Goal: Task Accomplishment & Management: Complete application form

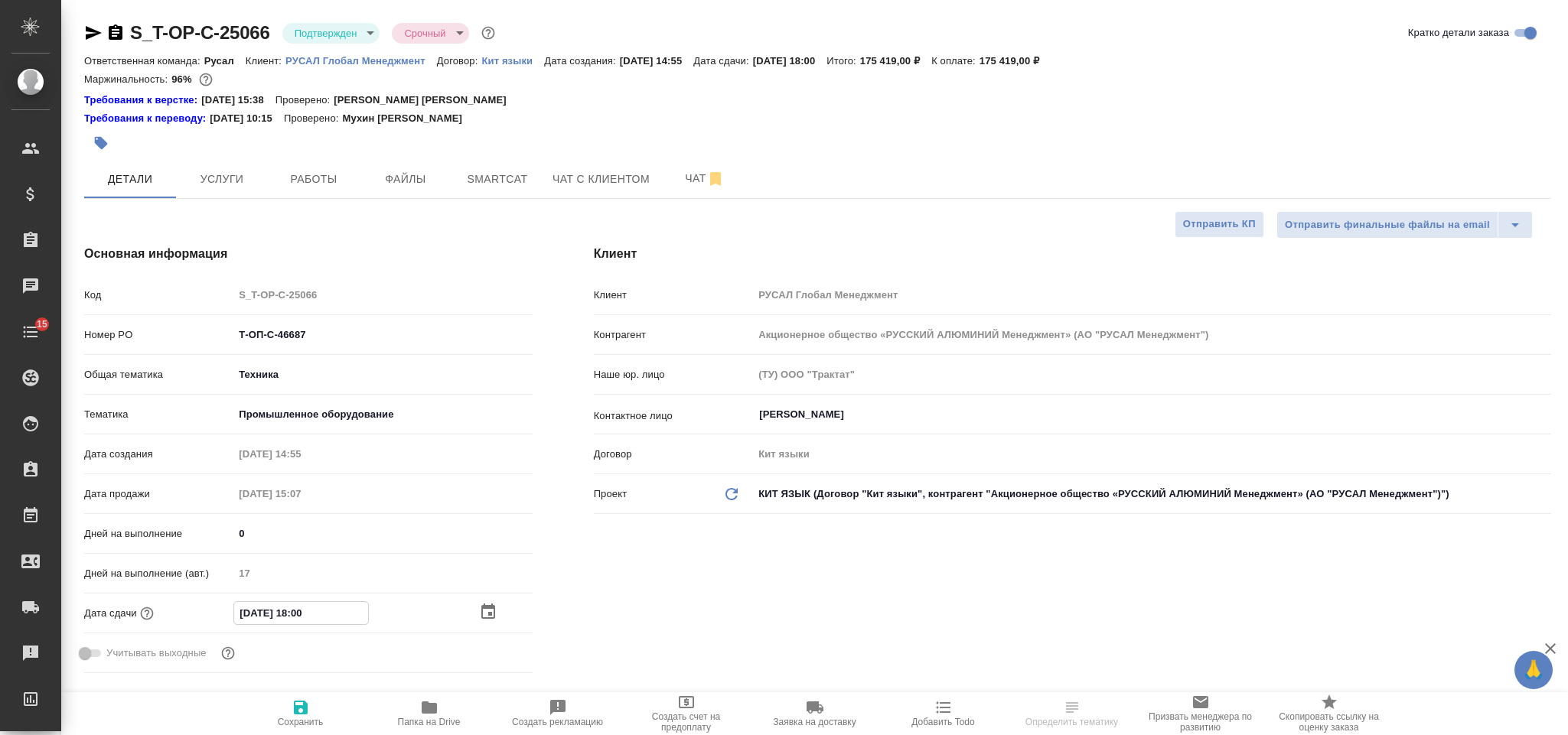
select select "RU"
click at [350, 615] on input "10.09.2025 18:00" at bounding box center [302, 613] width 134 height 22
click at [483, 609] on icon "button" at bounding box center [488, 612] width 14 height 15
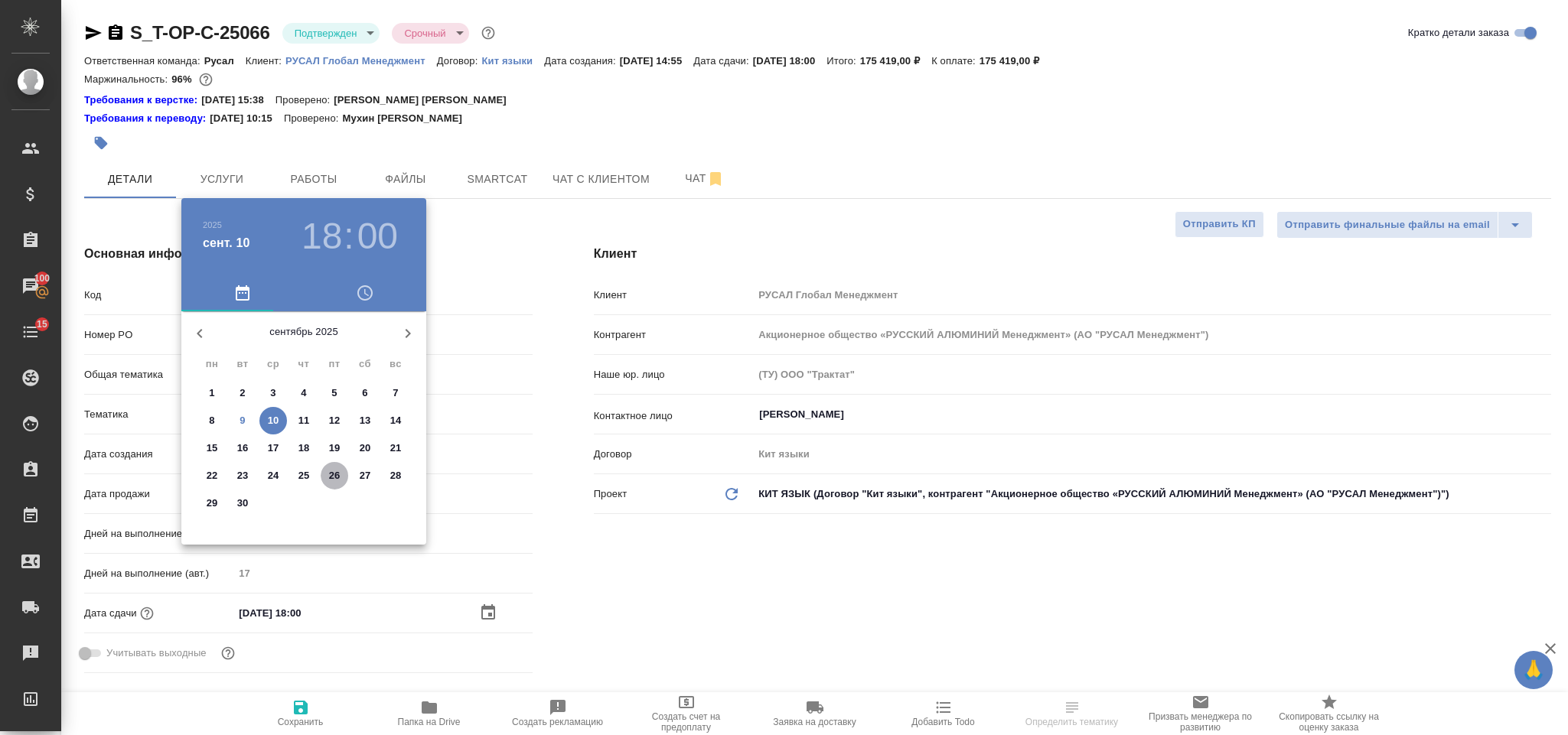
click at [338, 474] on p "26" at bounding box center [335, 476] width 12 height 15
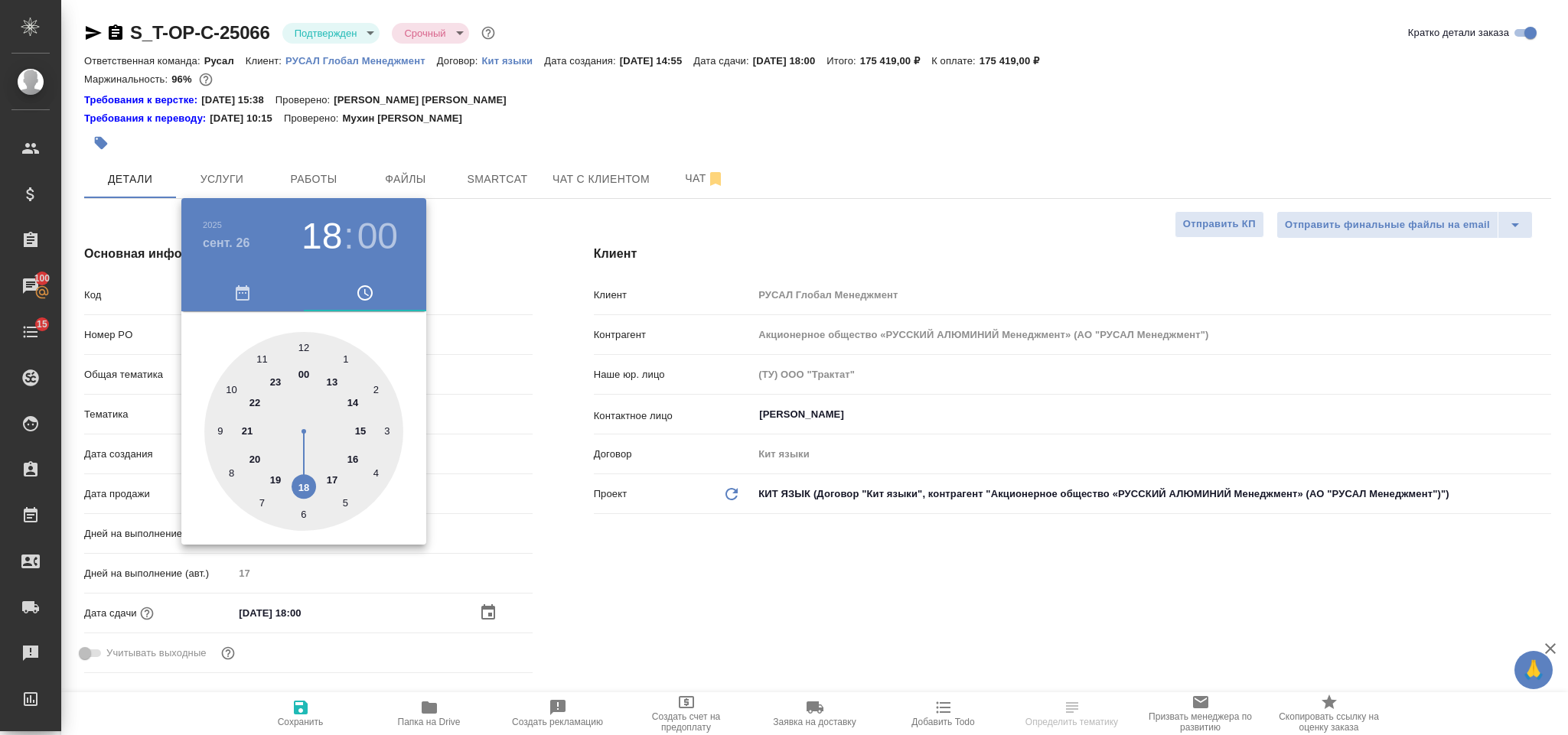
click at [354, 400] on div at bounding box center [304, 432] width 199 height 199
type input "26.09.2025 14:00"
click at [753, 537] on div at bounding box center [784, 367] width 1568 height 735
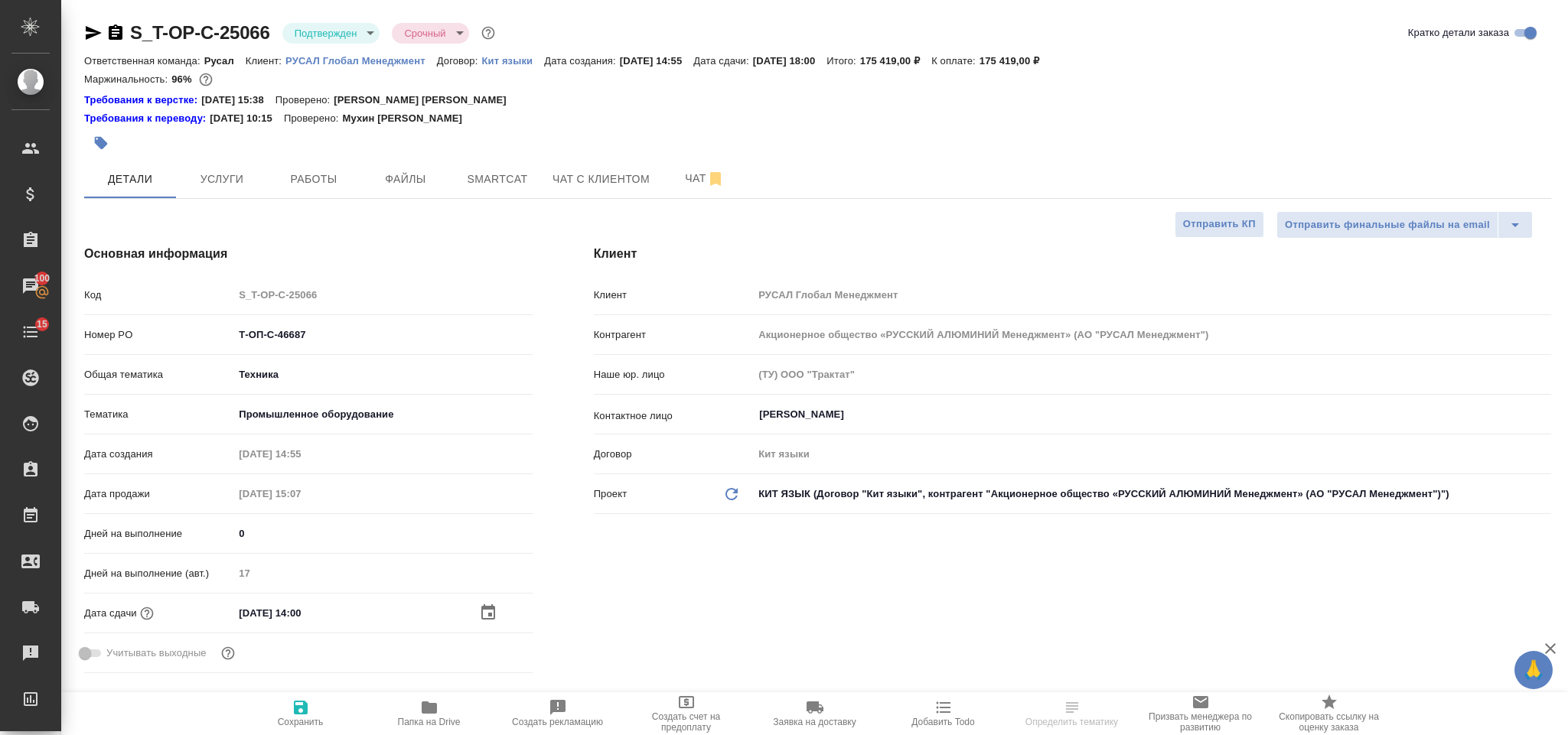
click at [298, 713] on icon "button" at bounding box center [301, 708] width 14 height 14
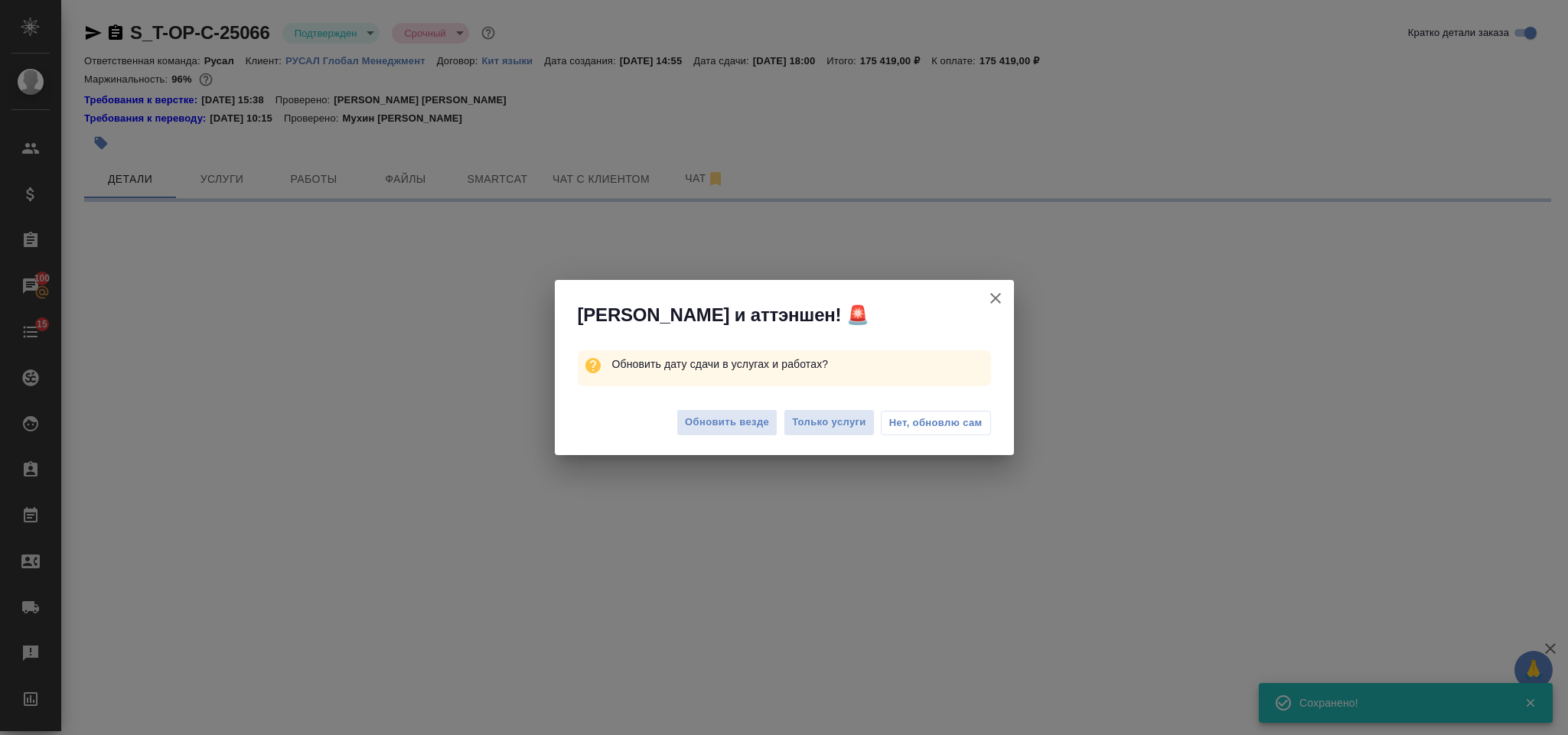
select select "RU"
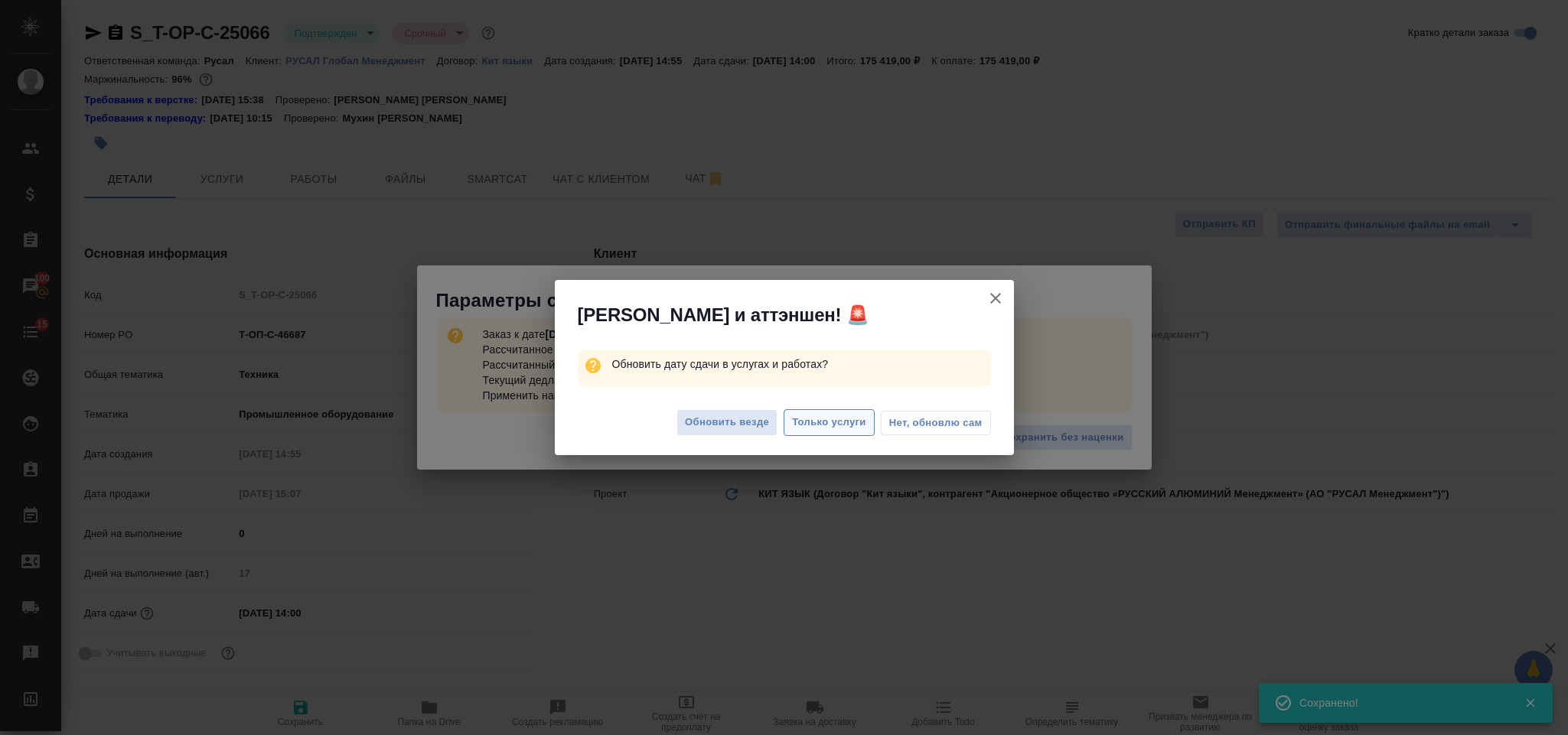
click at [824, 414] on span "Только услуги" at bounding box center [830, 423] width 75 height 17
type textarea "x"
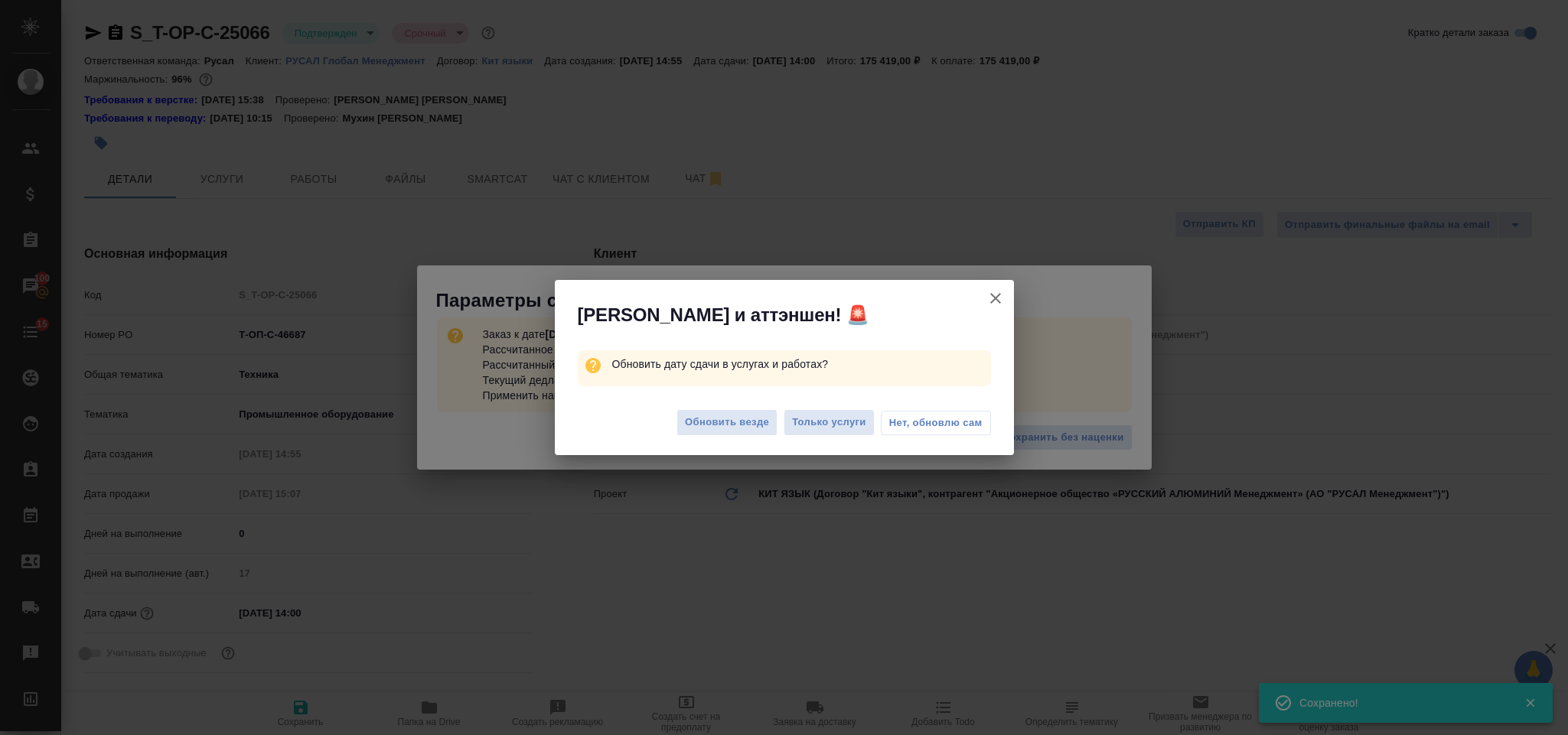
type textarea "x"
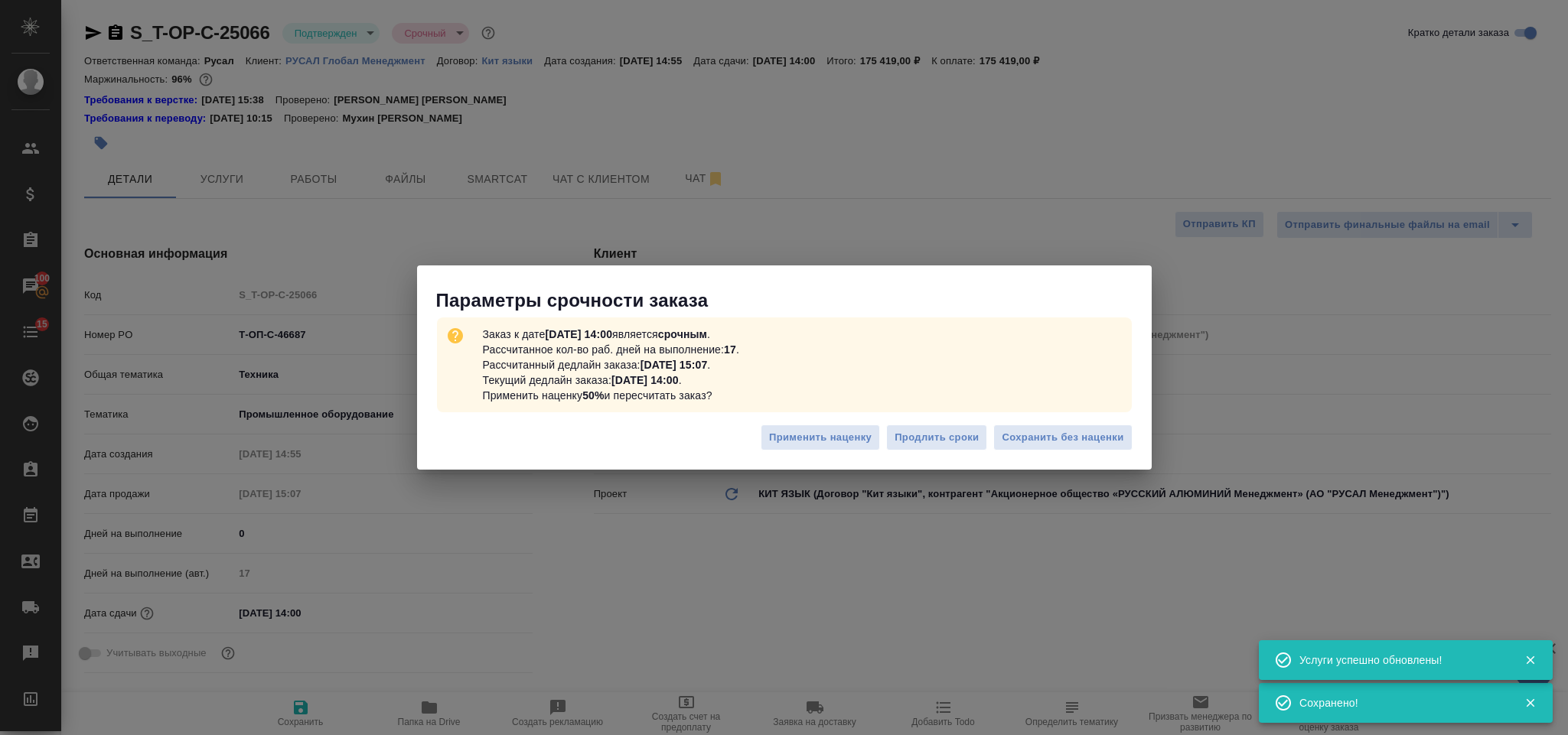
click at [820, 423] on div at bounding box center [784, 408] width 459 height 35
click at [1061, 432] on span "Сохранить без наценки" at bounding box center [1062, 438] width 122 height 17
type textarea "x"
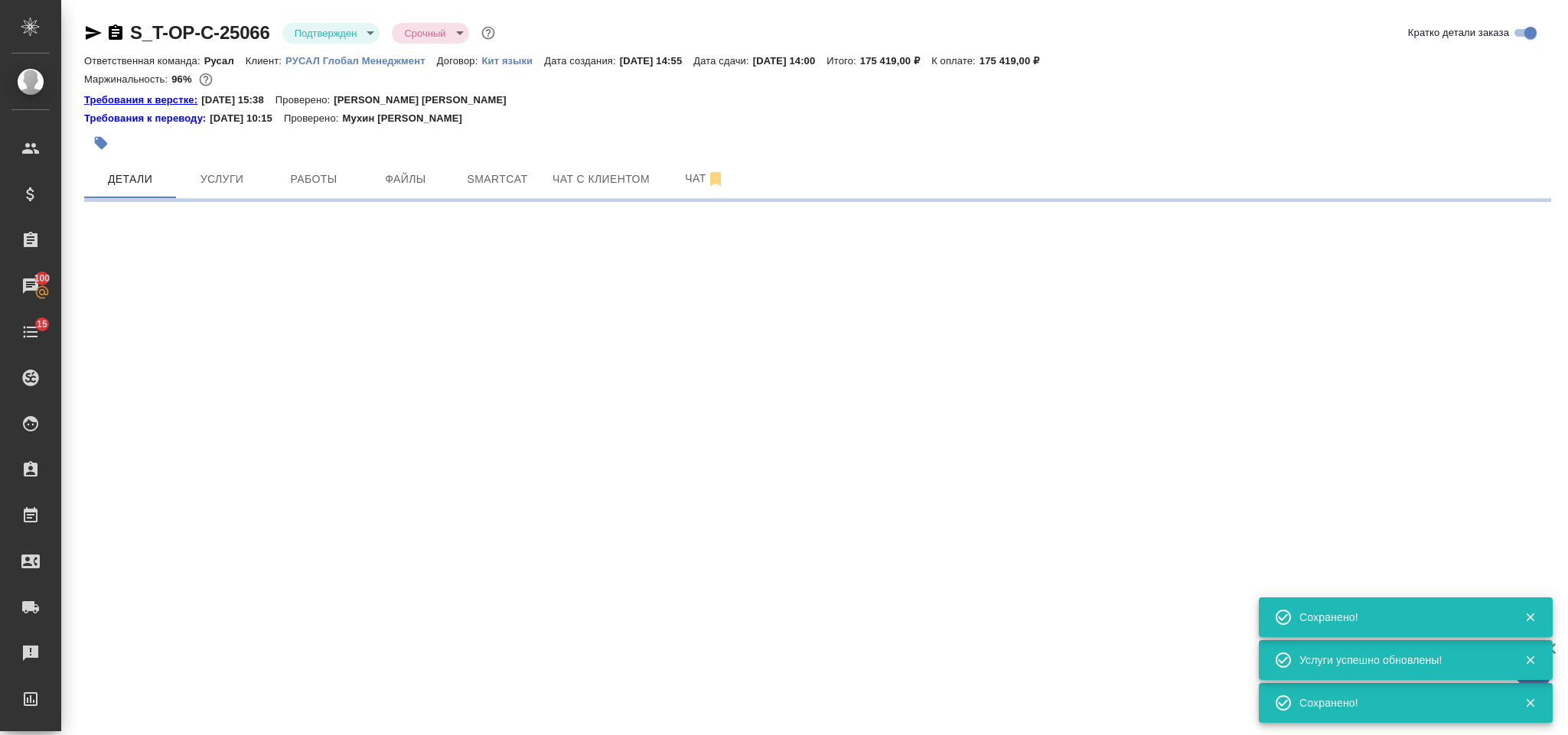
select select "RU"
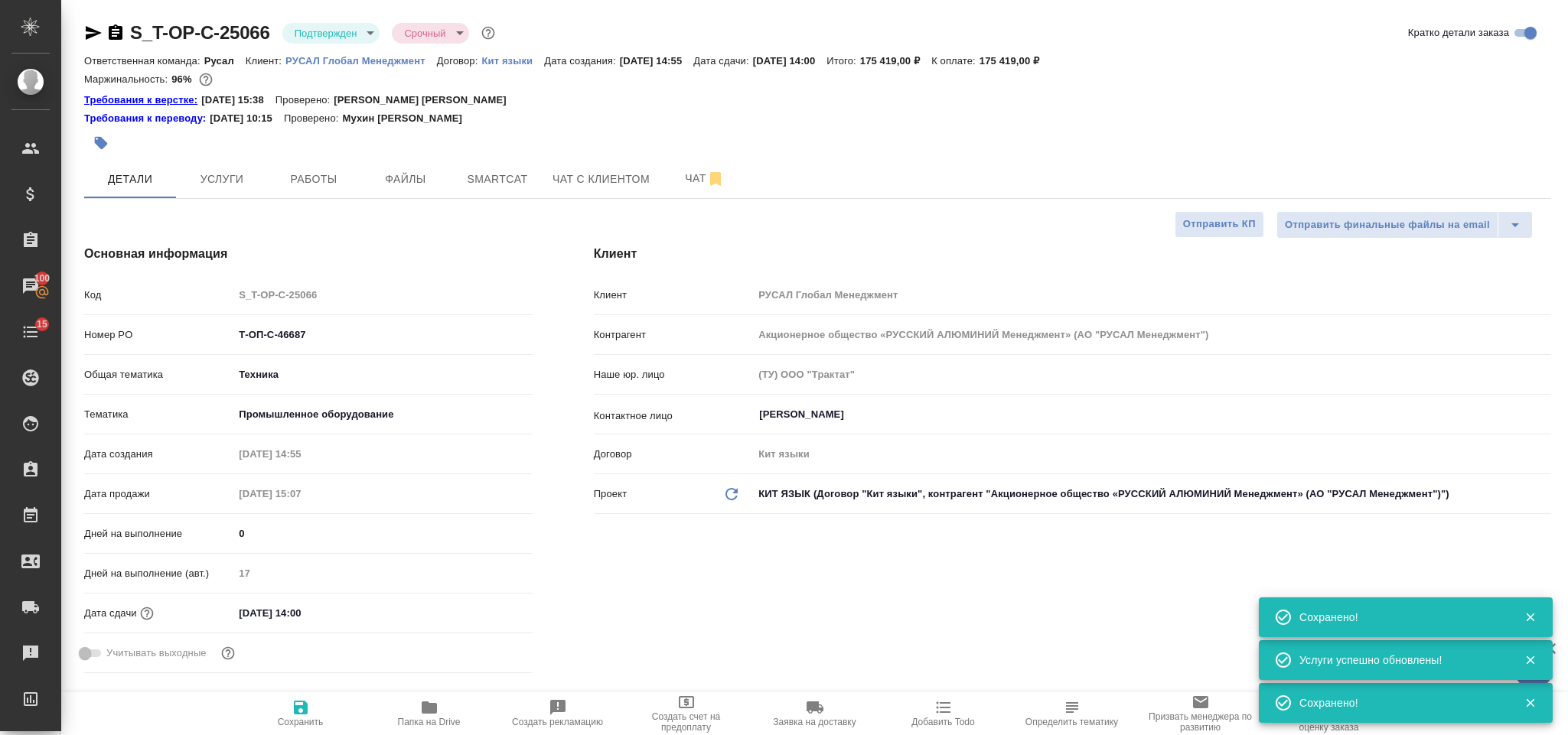
type textarea "x"
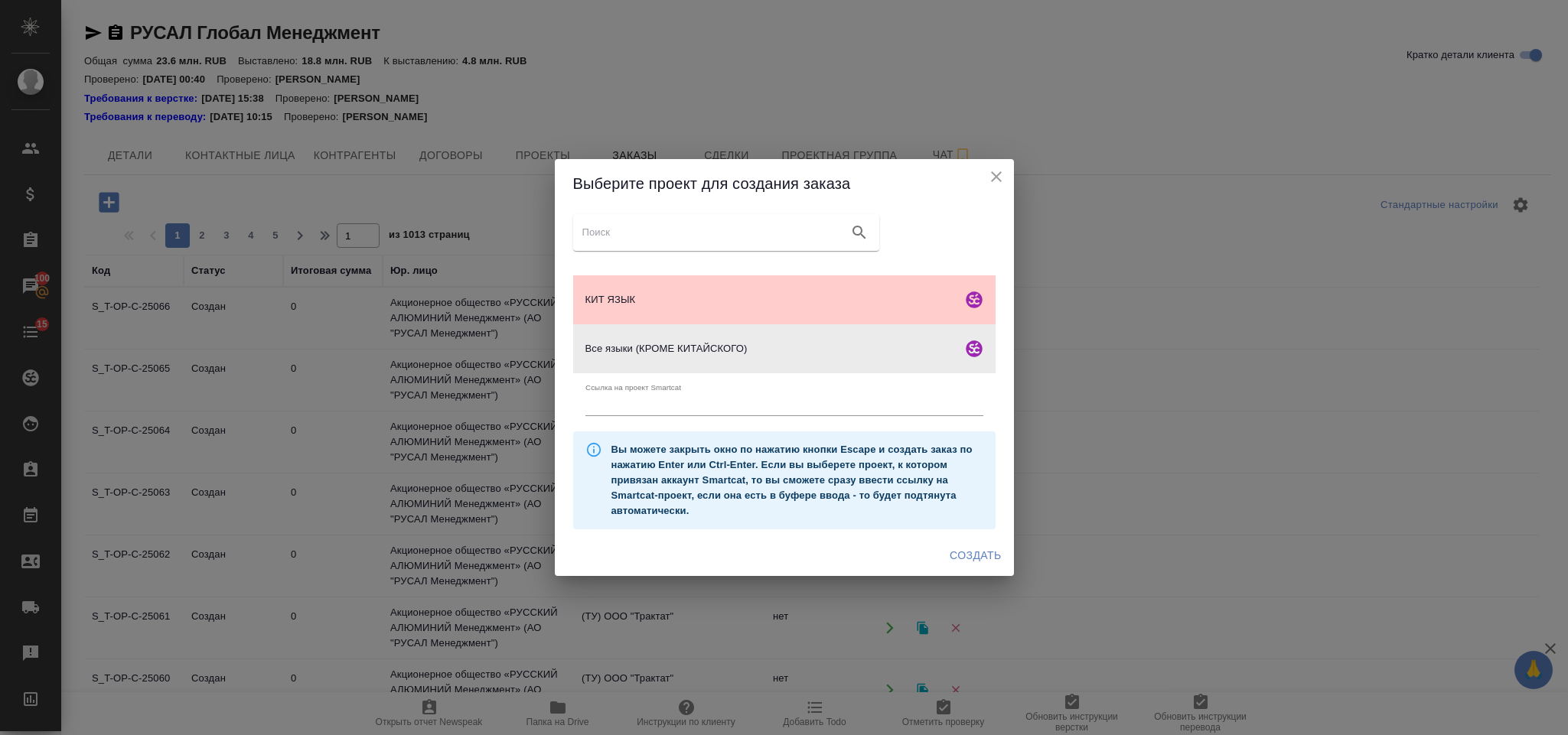
click at [983, 549] on span "Создать" at bounding box center [975, 555] width 51 height 19
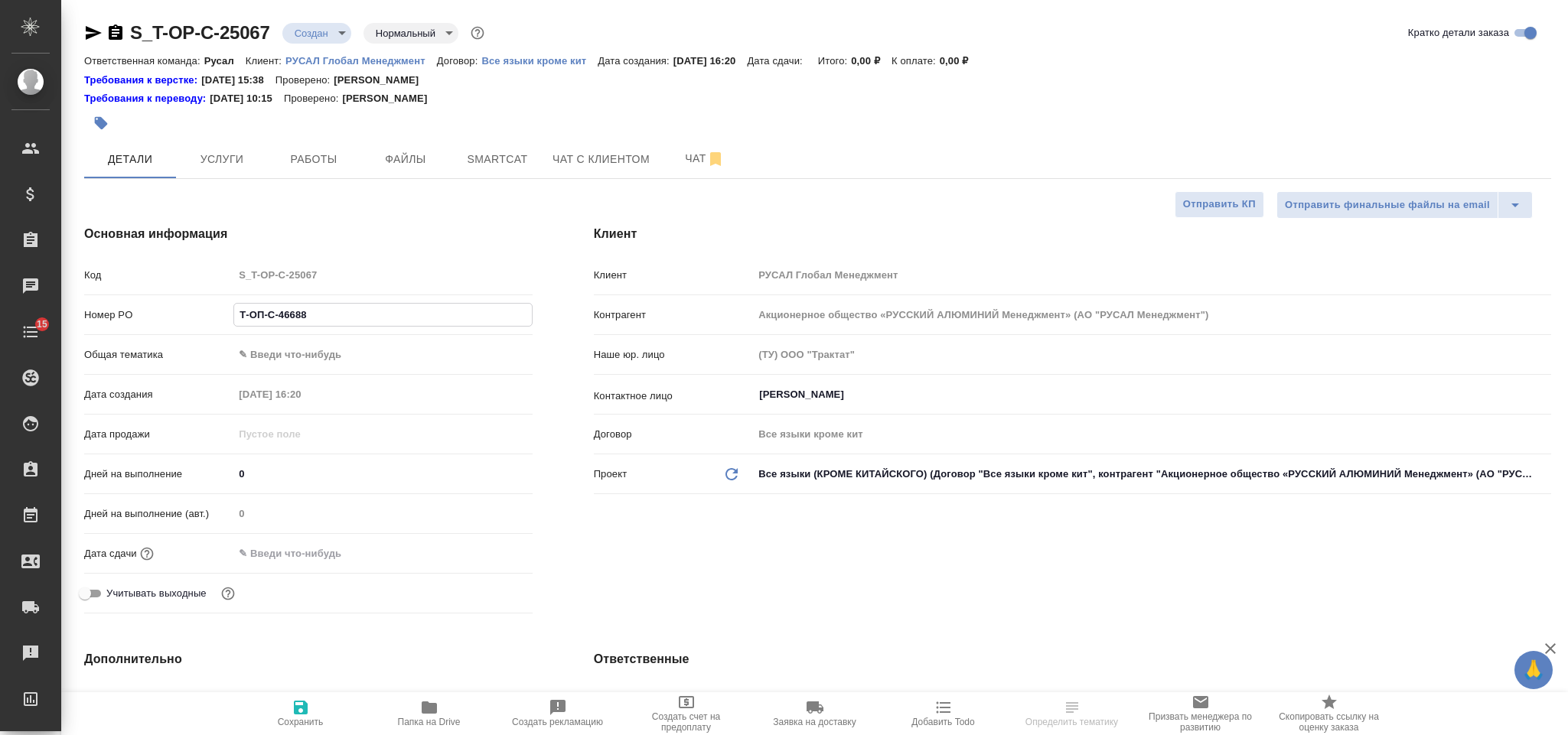
select select "RU"
type input "Т-ОП-С-46688"
click at [328, 349] on body "🙏 .cls-1 fill:#fff; AWATERA Gorlenko [PERSON_NAME] Спецификации Заказы Чаты 15 …" at bounding box center [784, 367] width 1568 height 735
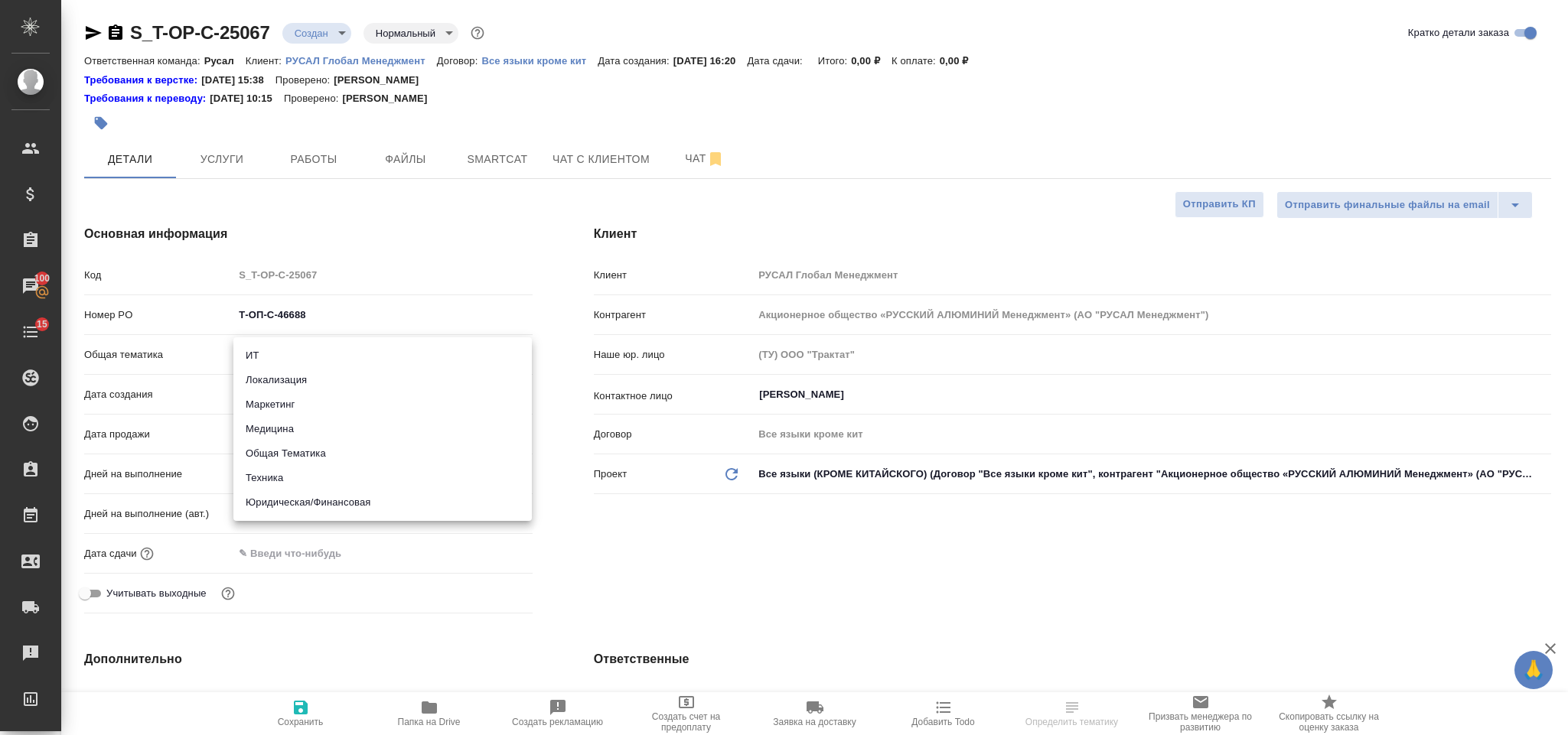
click at [342, 504] on li "Юридическая/Финансовая" at bounding box center [383, 503] width 298 height 25
type input "yr-fn"
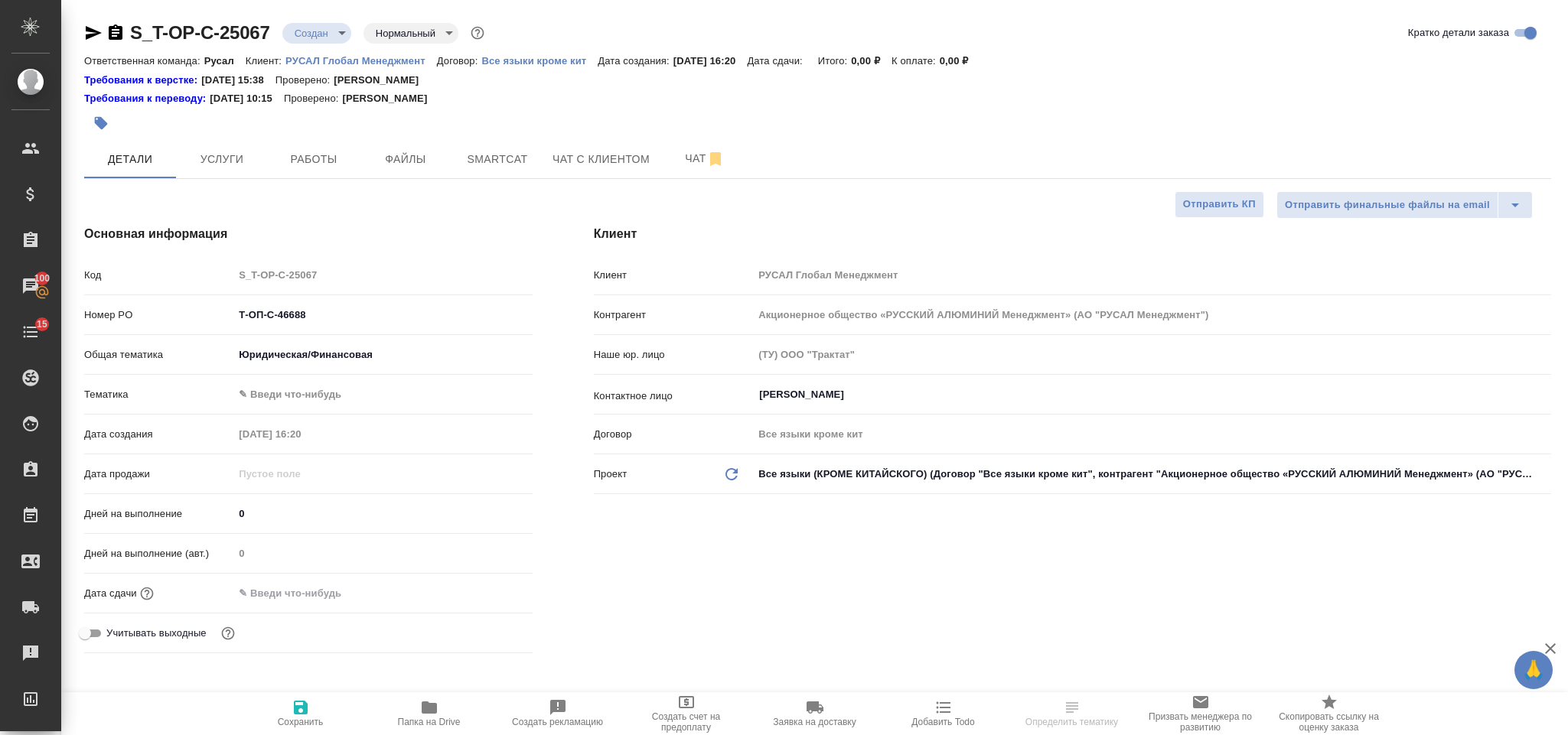
click at [327, 390] on body "🙏 .cls-1 fill:#fff; AWATERA [PERSON_NAME] Спецификации Заказы 100 Чаты 15 Todo …" at bounding box center [784, 367] width 1568 height 735
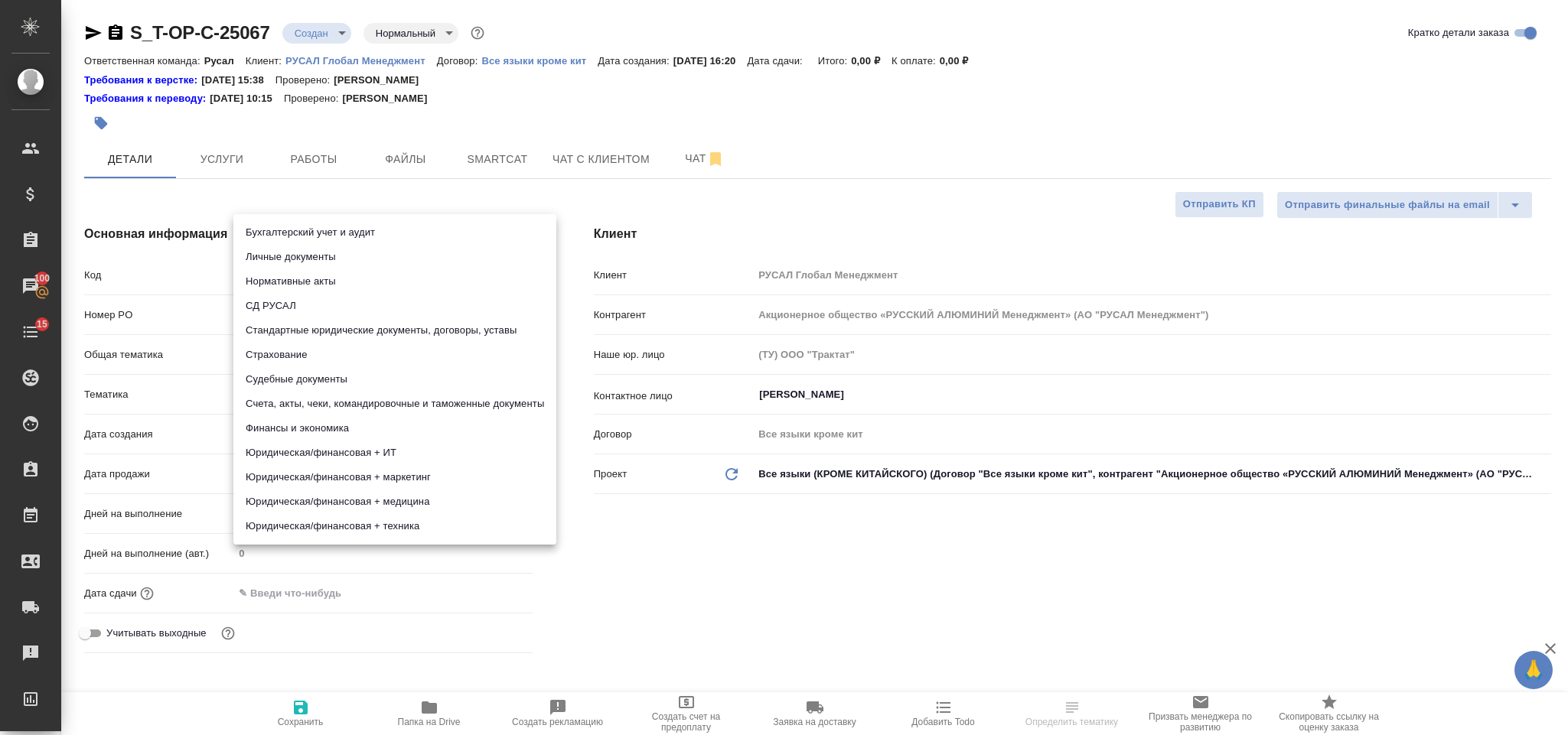
click at [356, 225] on div ".cls-1 fill:#fff; AWATERA [PERSON_NAME] Спецификации Заказы 100 Чаты 15 Todo Пр…" at bounding box center [784, 367] width 1568 height 735
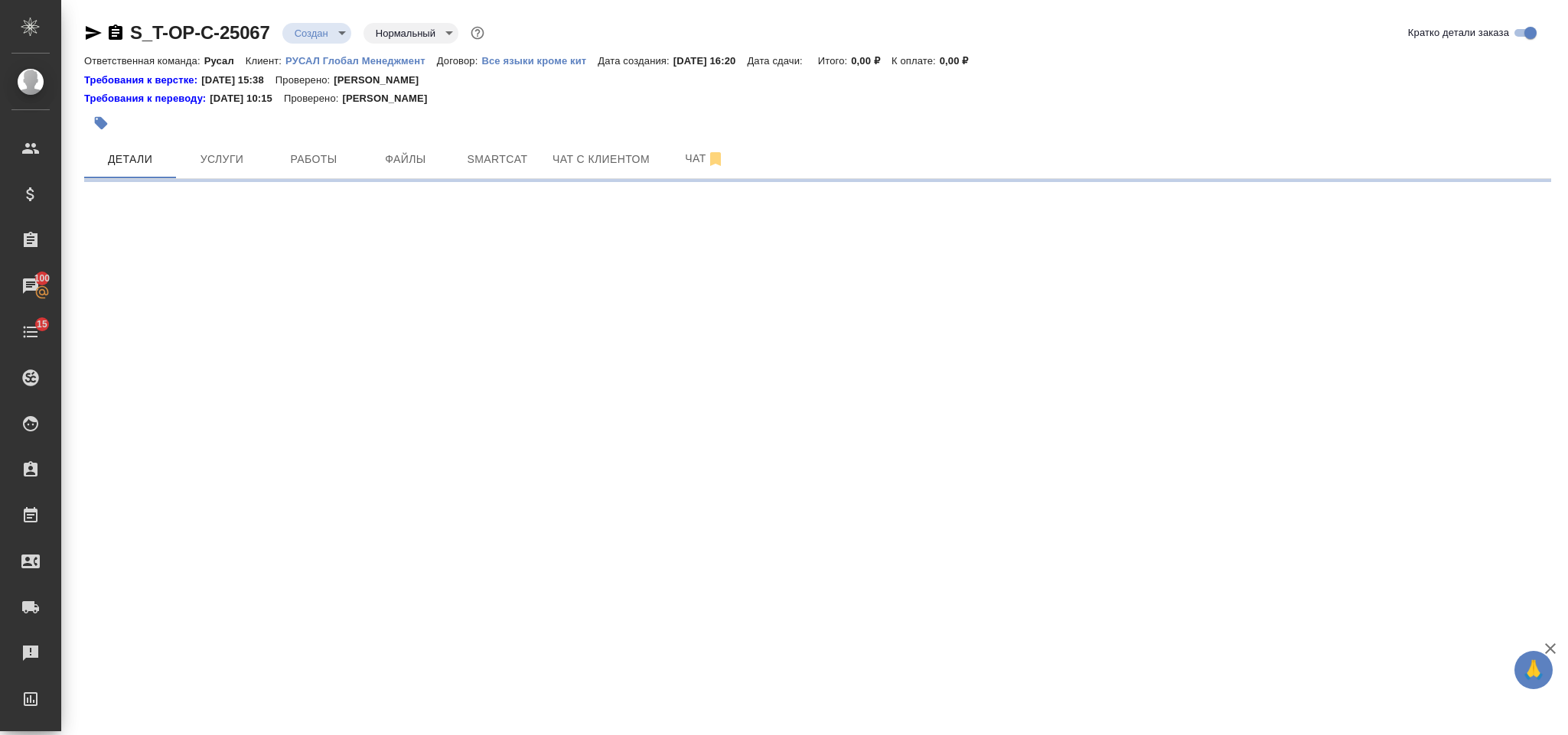
select select "RU"
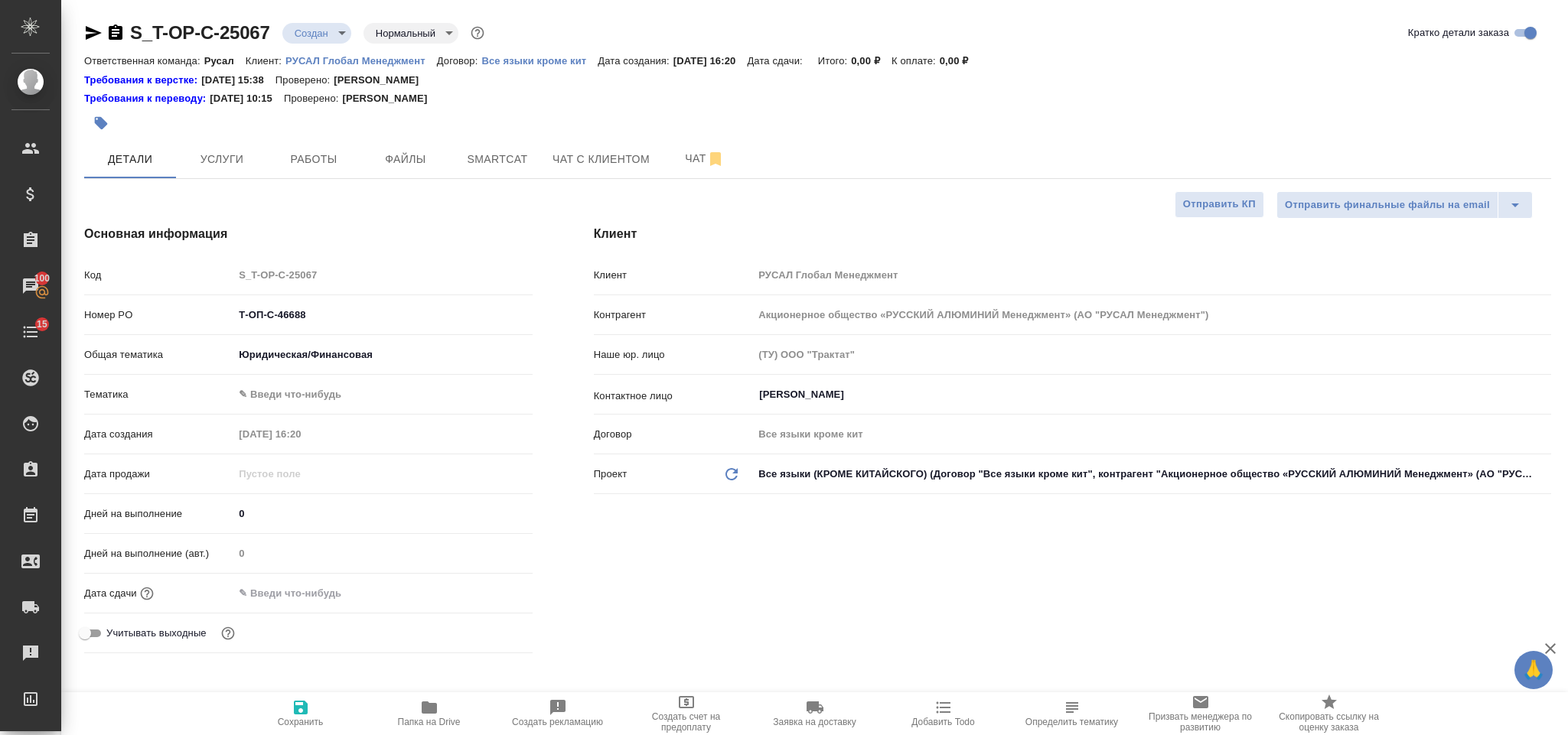
type textarea "x"
click at [368, 393] on body "🙏 .cls-1 fill:#fff; AWATERA [PERSON_NAME] Спецификации Заказы 100 Чаты 15 Todo …" at bounding box center [784, 367] width 1568 height 735
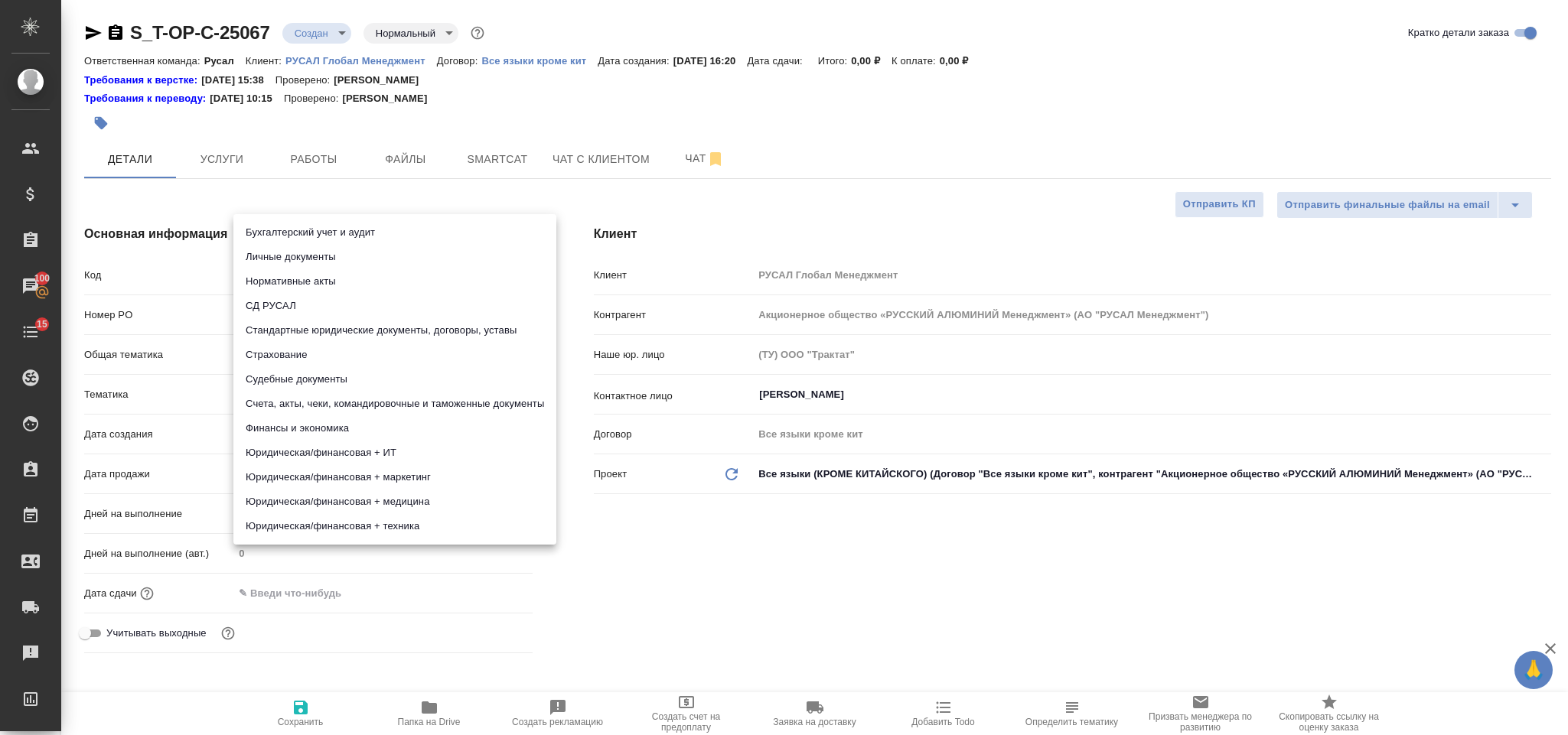
click at [409, 428] on li "Финансы и экономика" at bounding box center [395, 428] width 323 height 25
type input "5a8b8b956a9677013d343d3b"
type textarea "x"
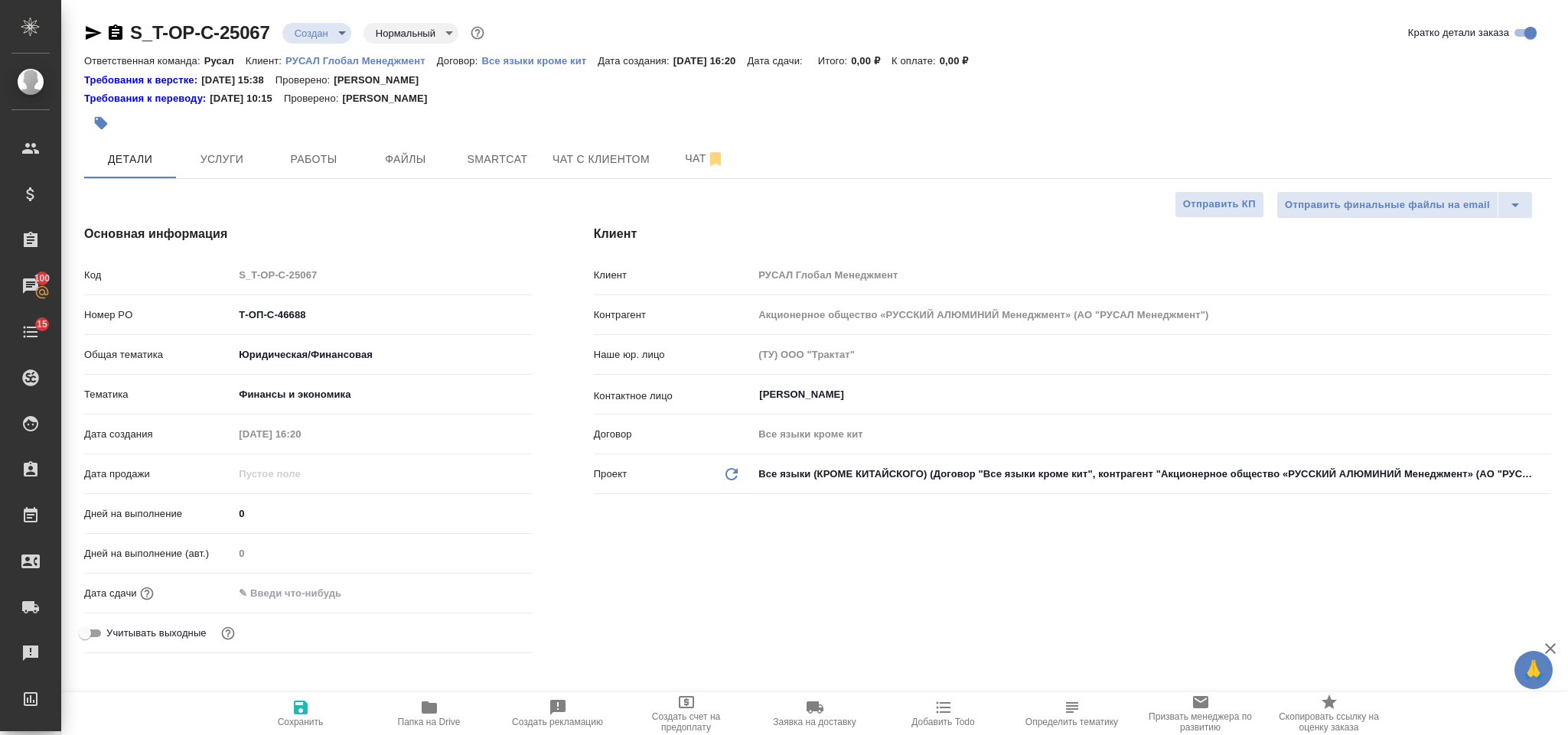
click at [356, 597] on input "text" at bounding box center [301, 593] width 134 height 22
click at [496, 590] on icon "button" at bounding box center [488, 592] width 18 height 18
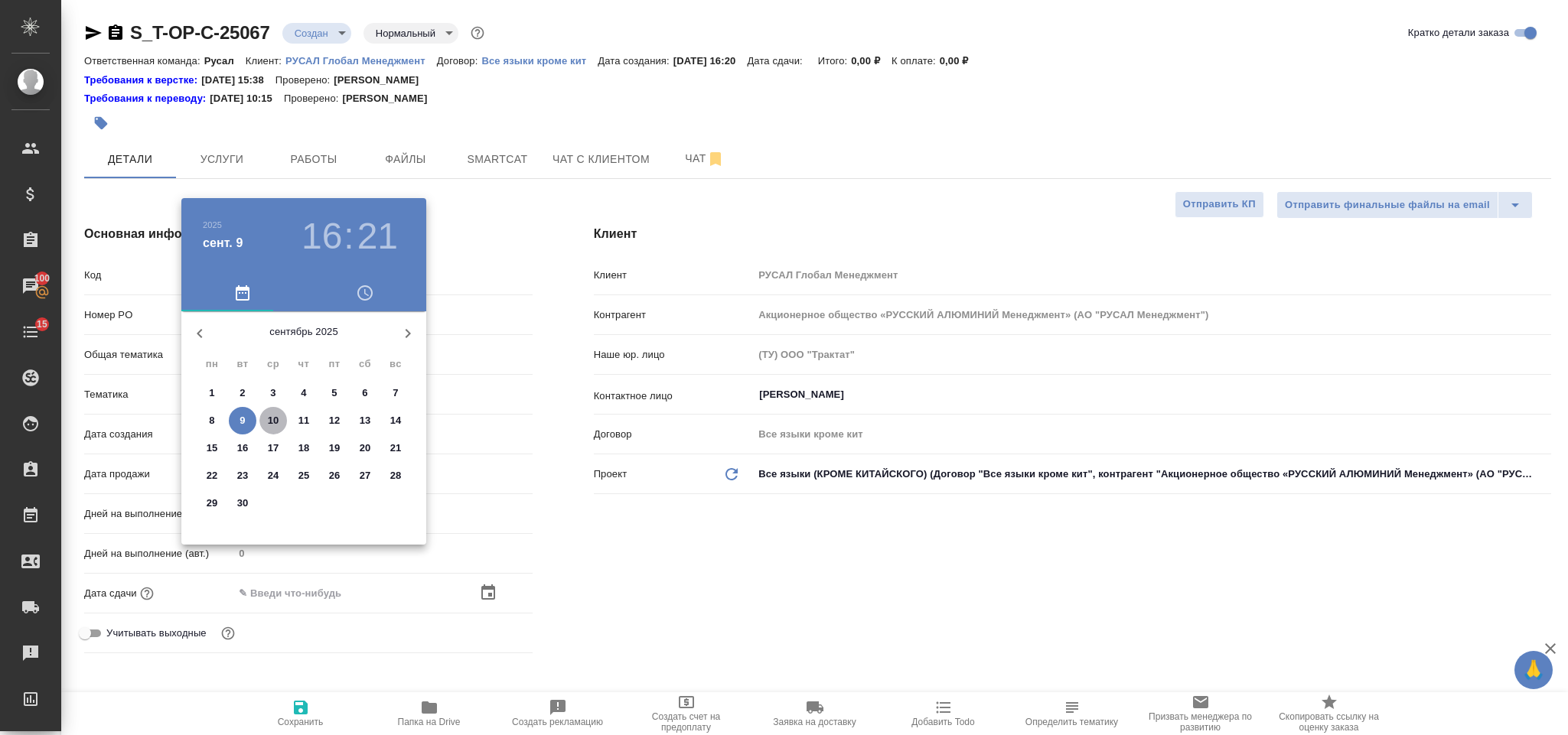
click at [280, 418] on span "10" at bounding box center [273, 421] width 27 height 15
type input "[DATE] 16:21"
type textarea "x"
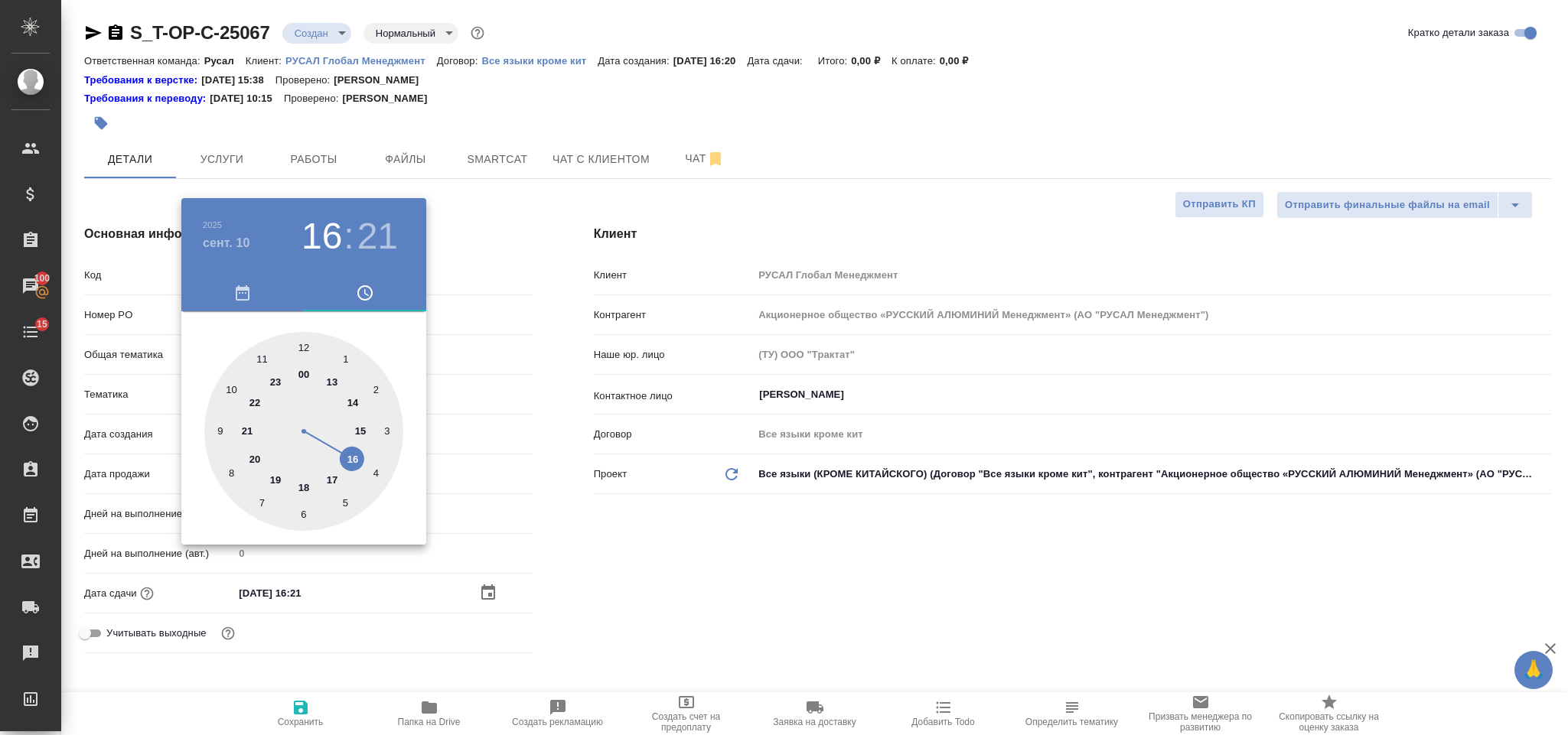
click at [263, 352] on div at bounding box center [304, 432] width 199 height 199
type input "[DATE] 11:21"
type textarea "x"
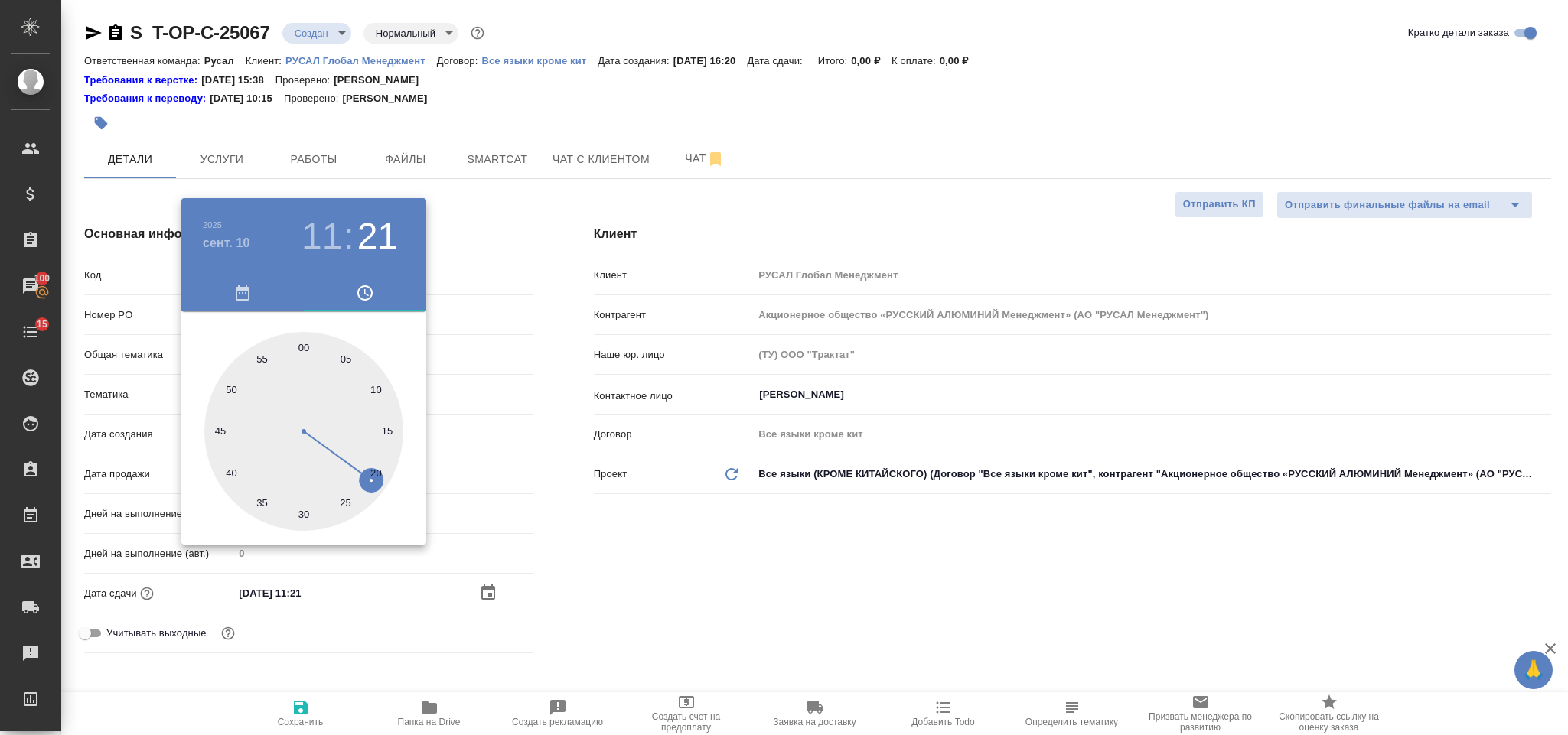
click at [301, 346] on div at bounding box center [304, 432] width 199 height 199
type input "[DATE] 11:00"
type textarea "x"
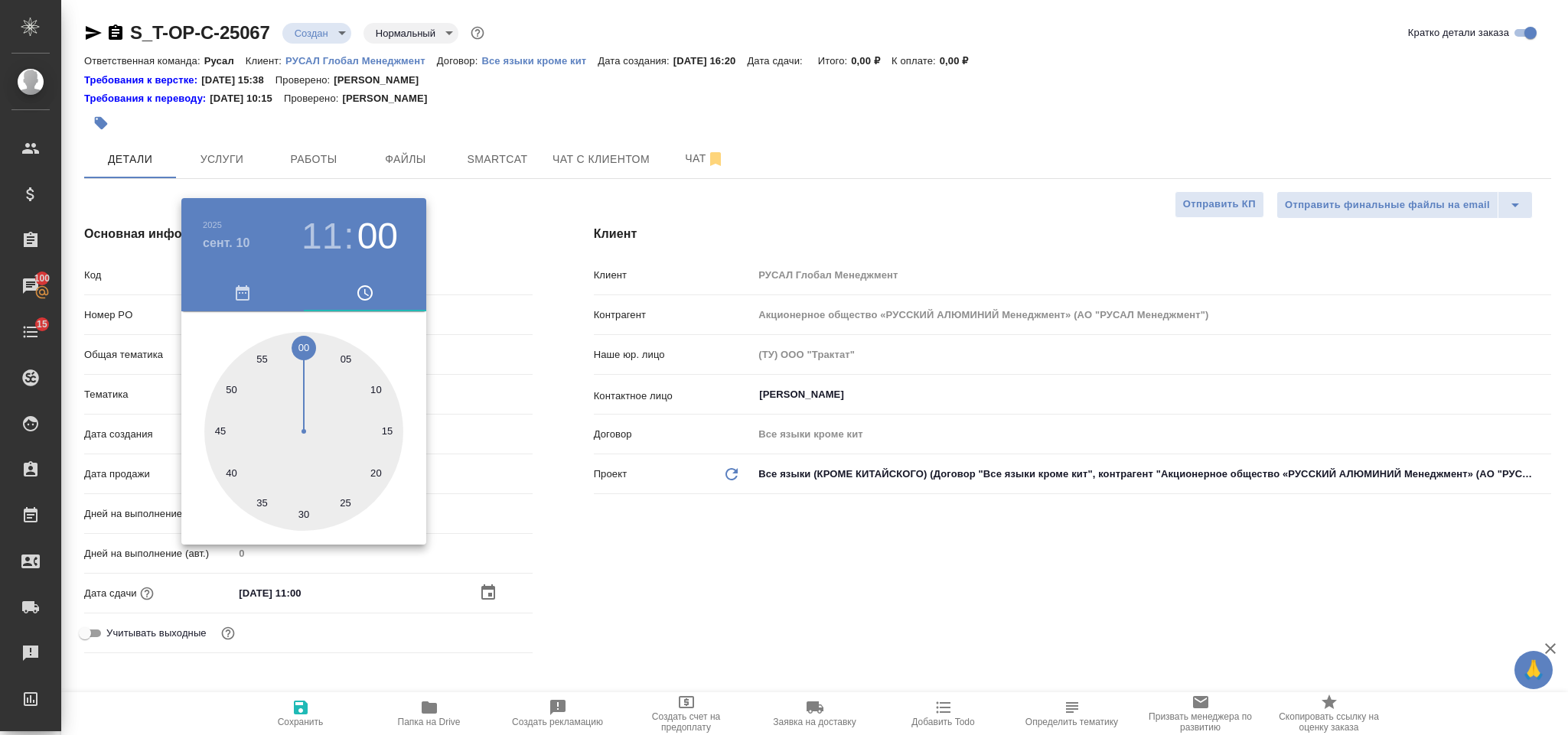
click at [680, 597] on div at bounding box center [784, 367] width 1568 height 735
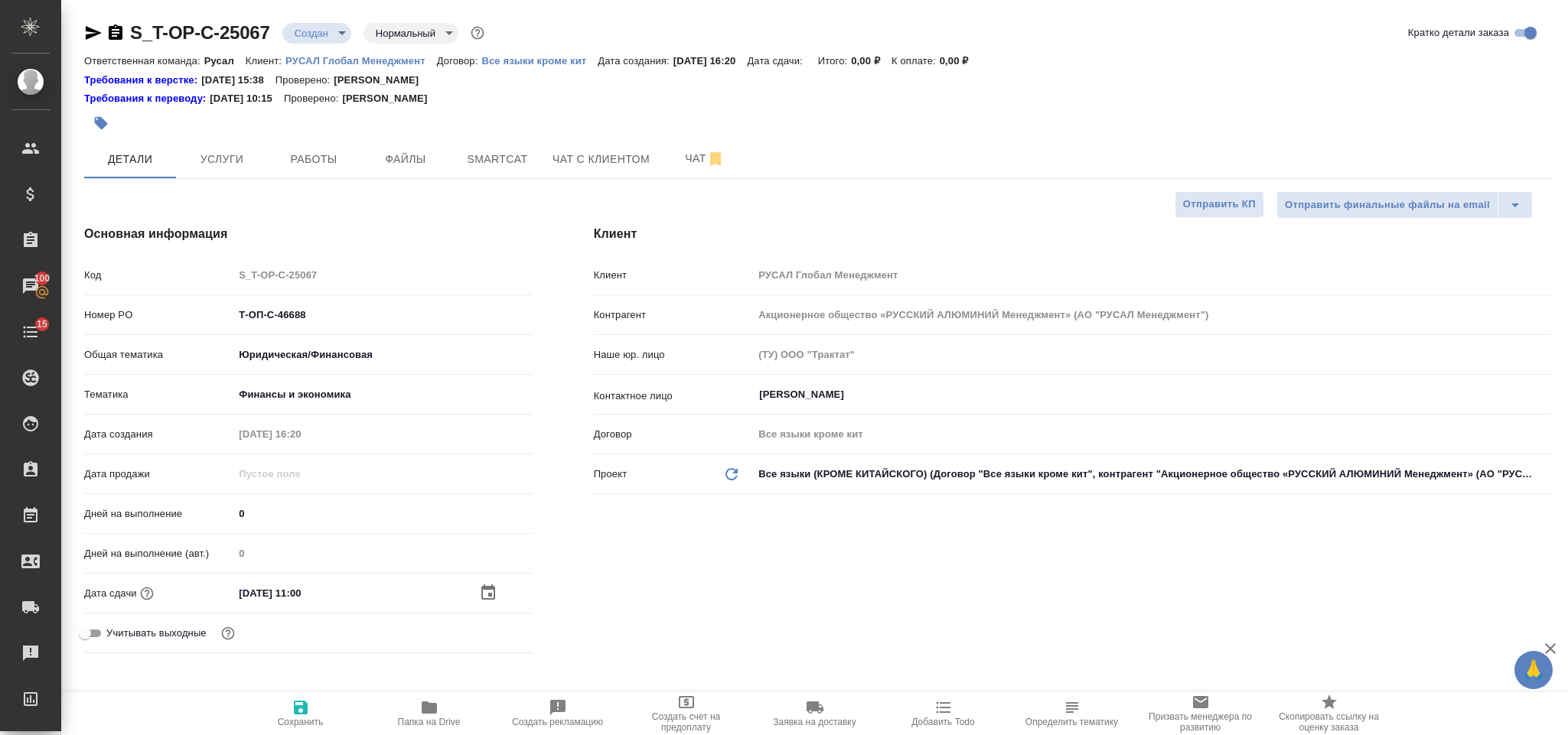
click at [314, 710] on span "Сохранить" at bounding box center [300, 713] width 110 height 29
type textarea "x"
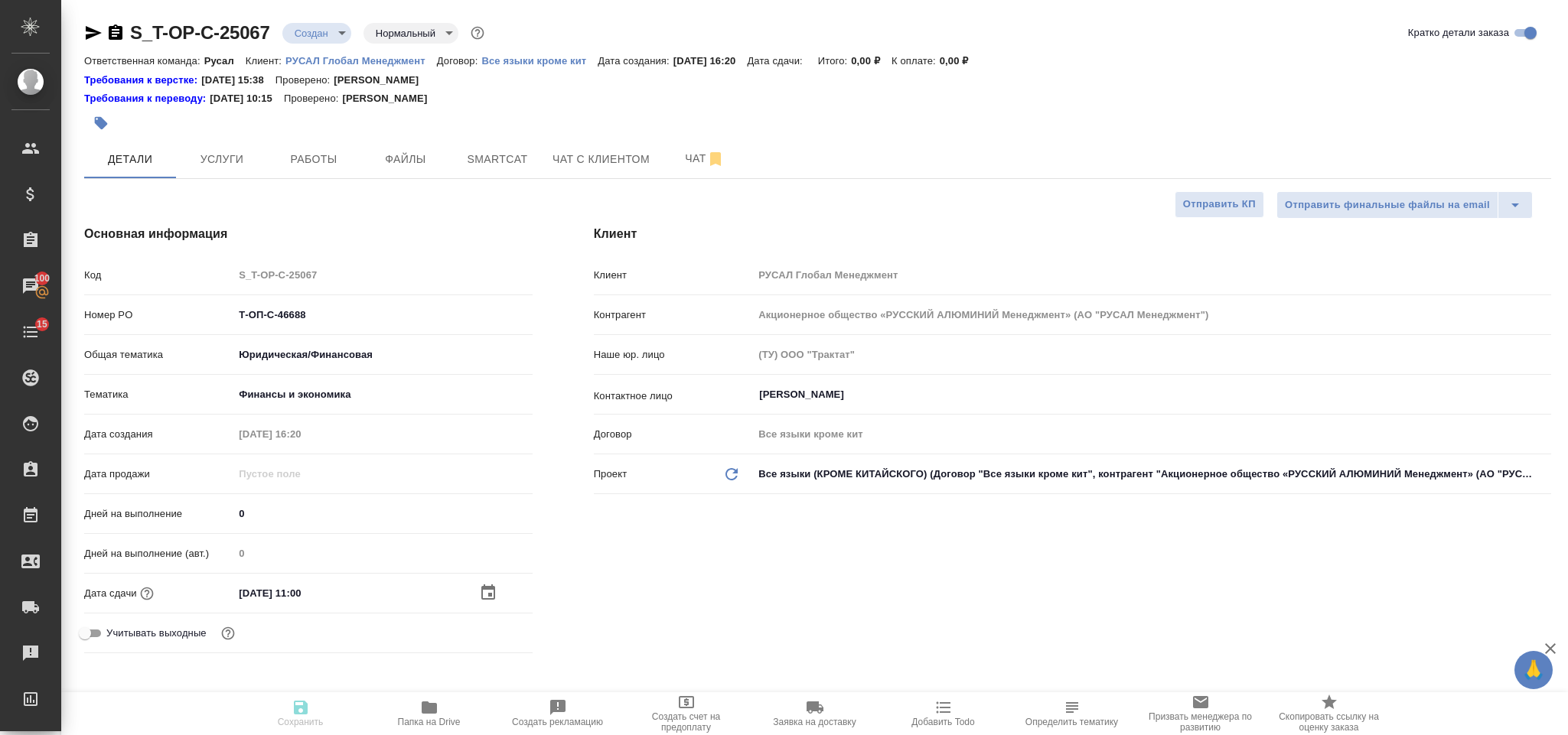
type textarea "x"
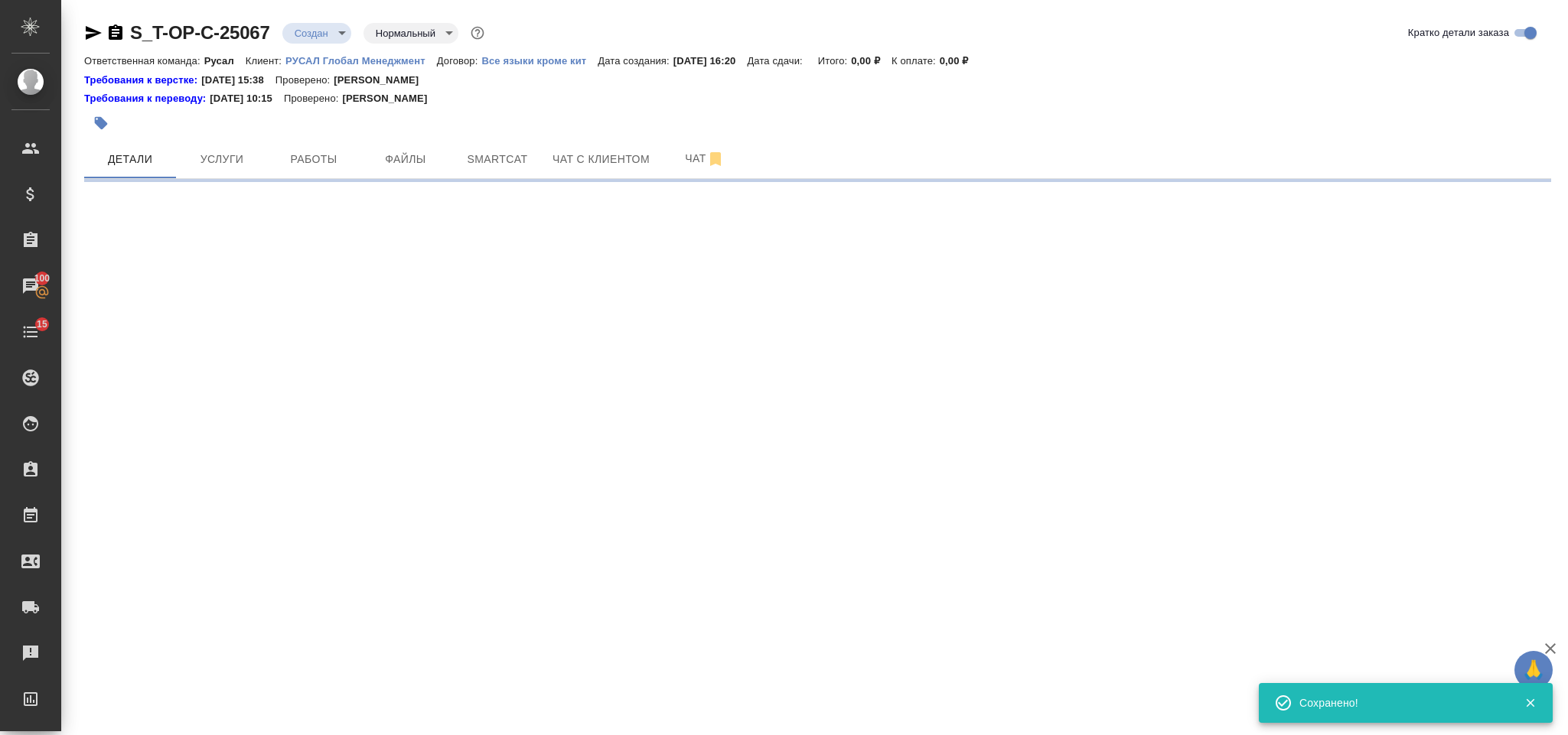
select select "RU"
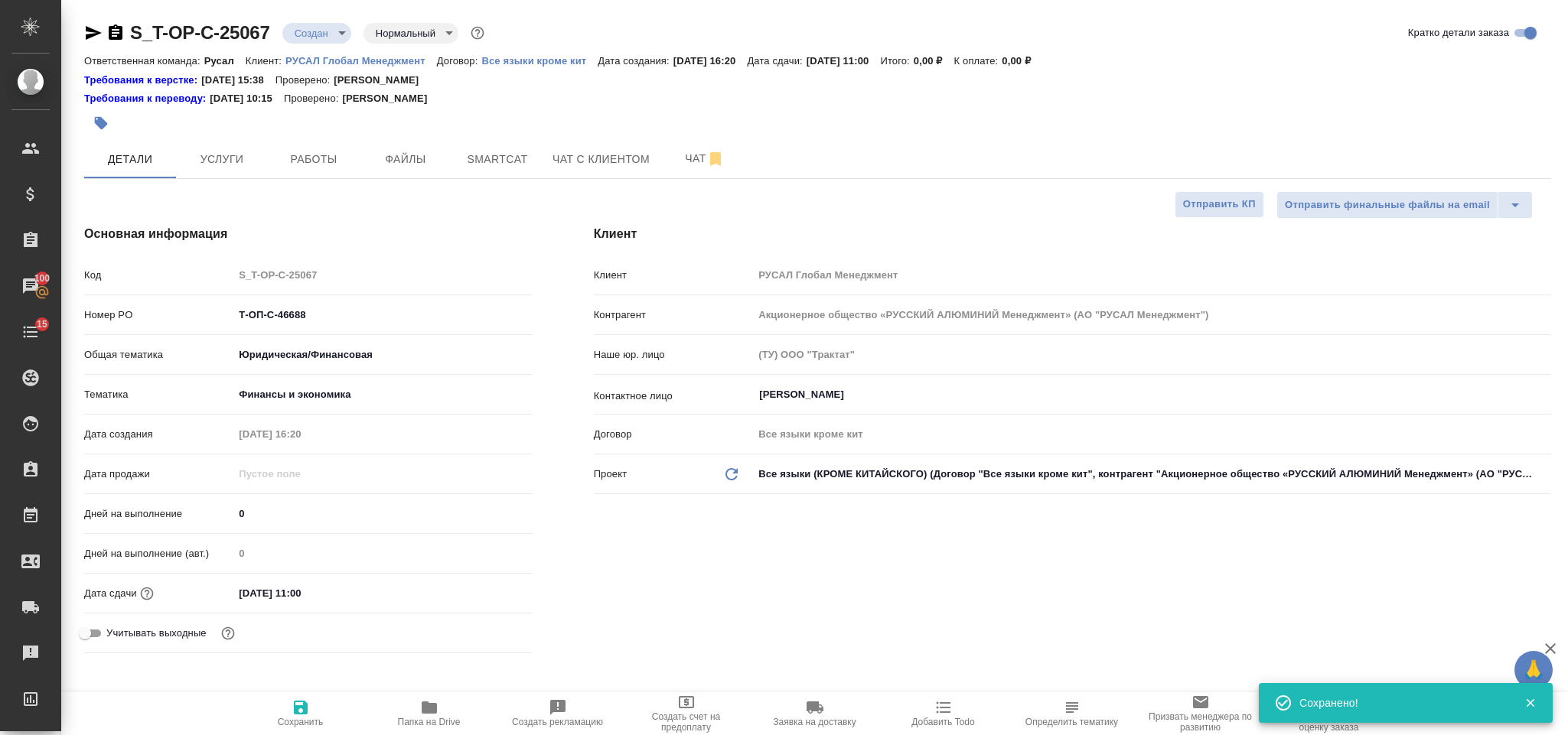
type textarea "x"
click at [432, 156] on span "Файлы" at bounding box center [405, 159] width 74 height 19
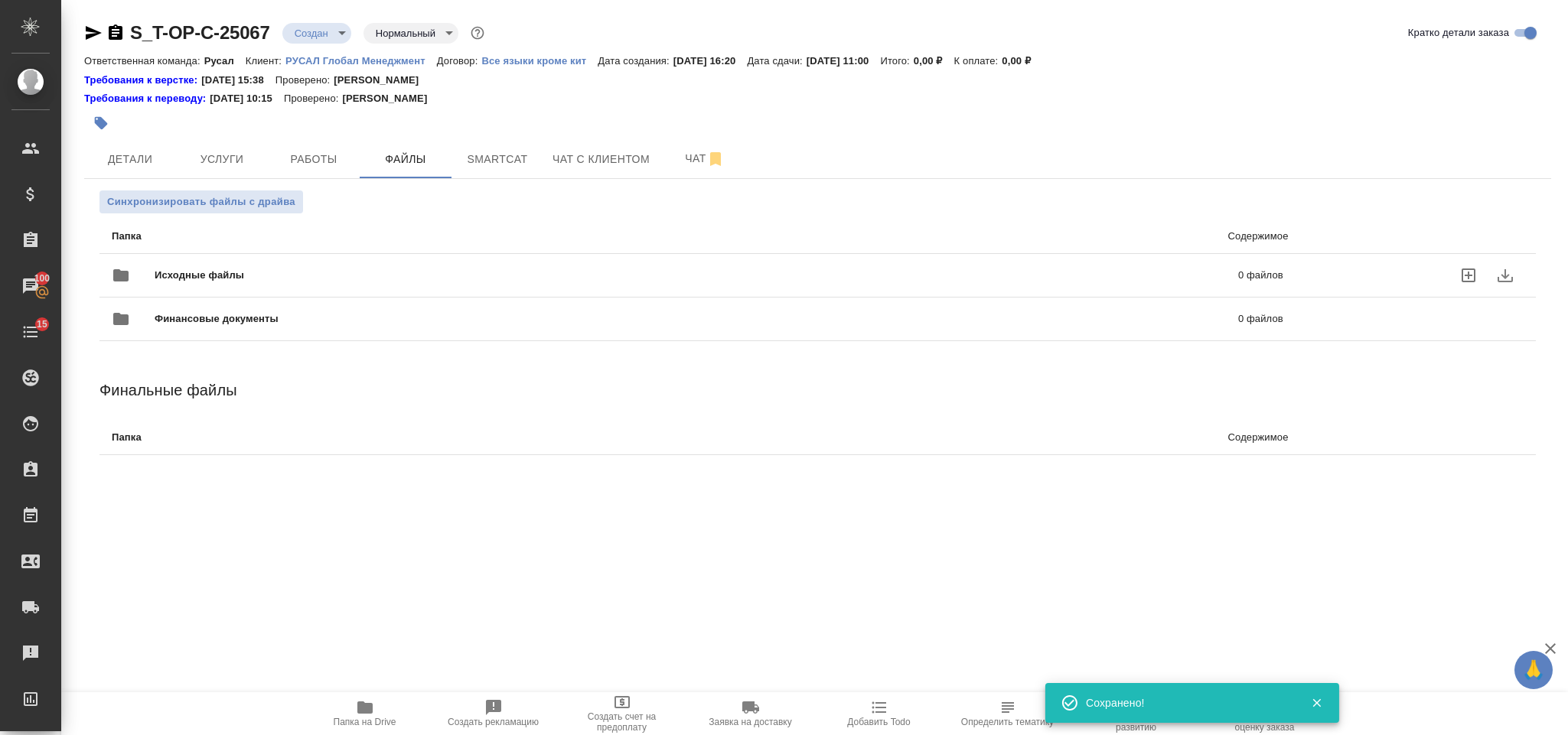
click at [193, 268] on span "Исходные файлы" at bounding box center [448, 275] width 587 height 15
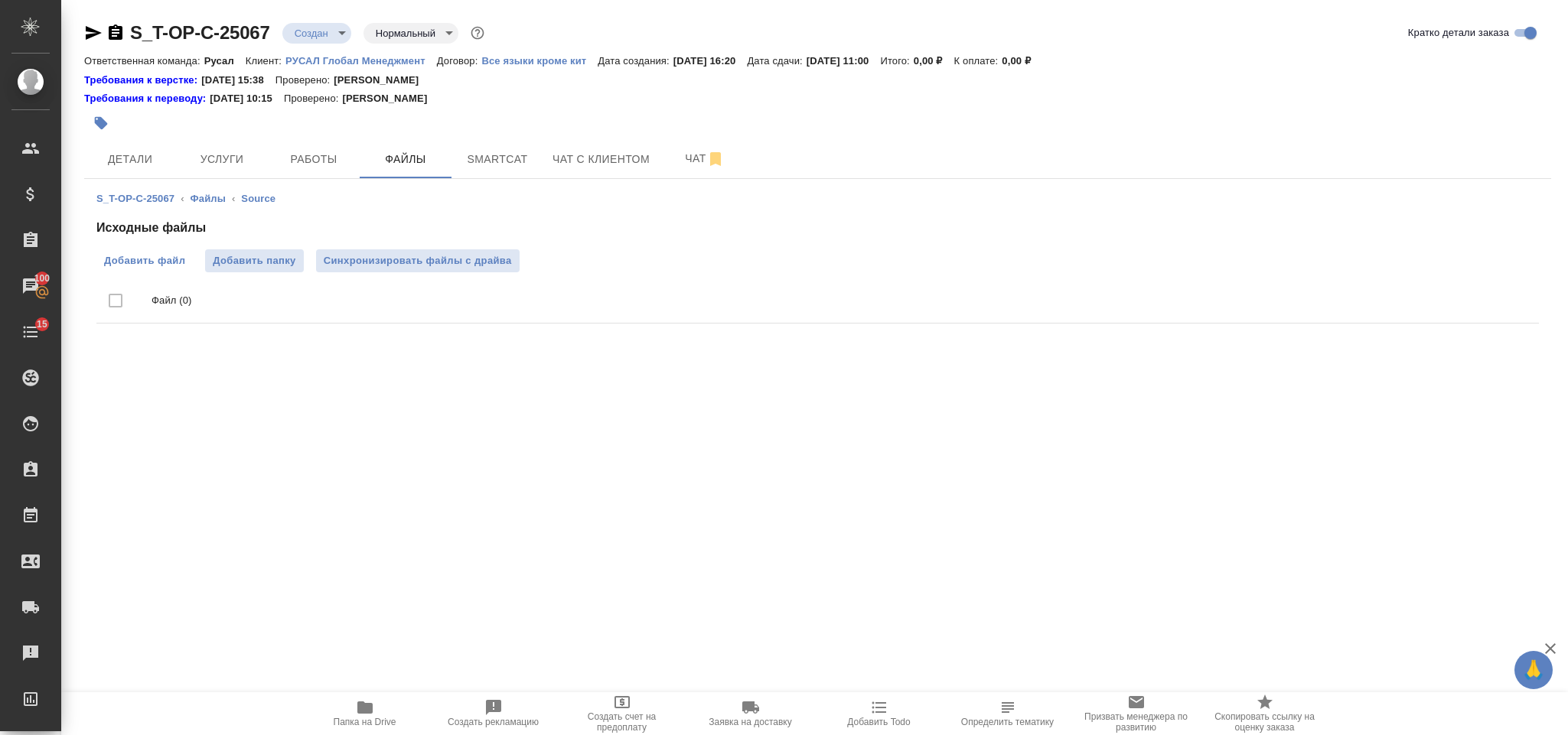
click at [167, 259] on span "Добавить файл" at bounding box center [145, 261] width 81 height 15
click at [0, 0] on input "Добавить файл" at bounding box center [0, 0] width 0 height 0
click at [235, 163] on span "Услуги" at bounding box center [221, 159] width 74 height 19
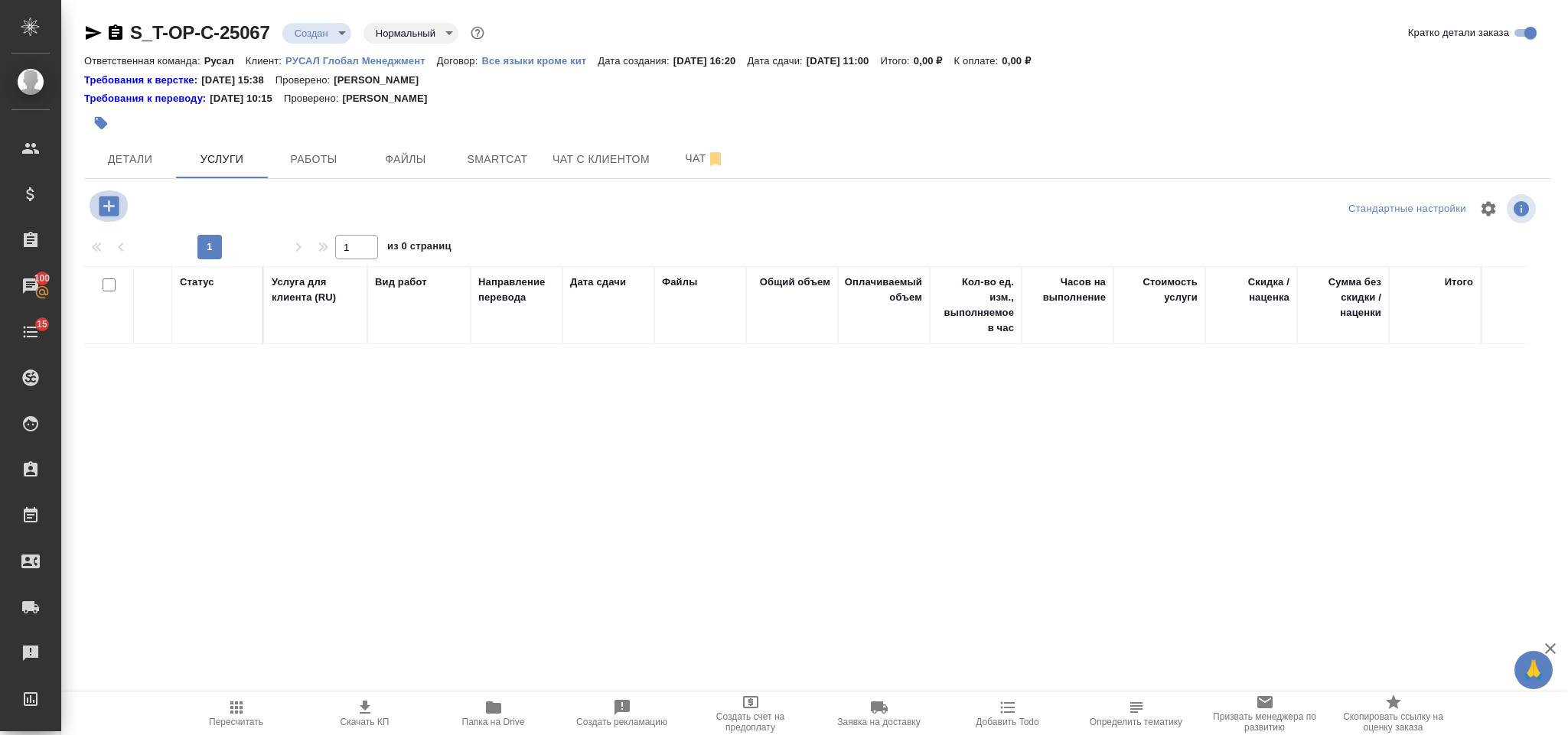
click at [118, 205] on icon "button" at bounding box center [109, 206] width 20 height 20
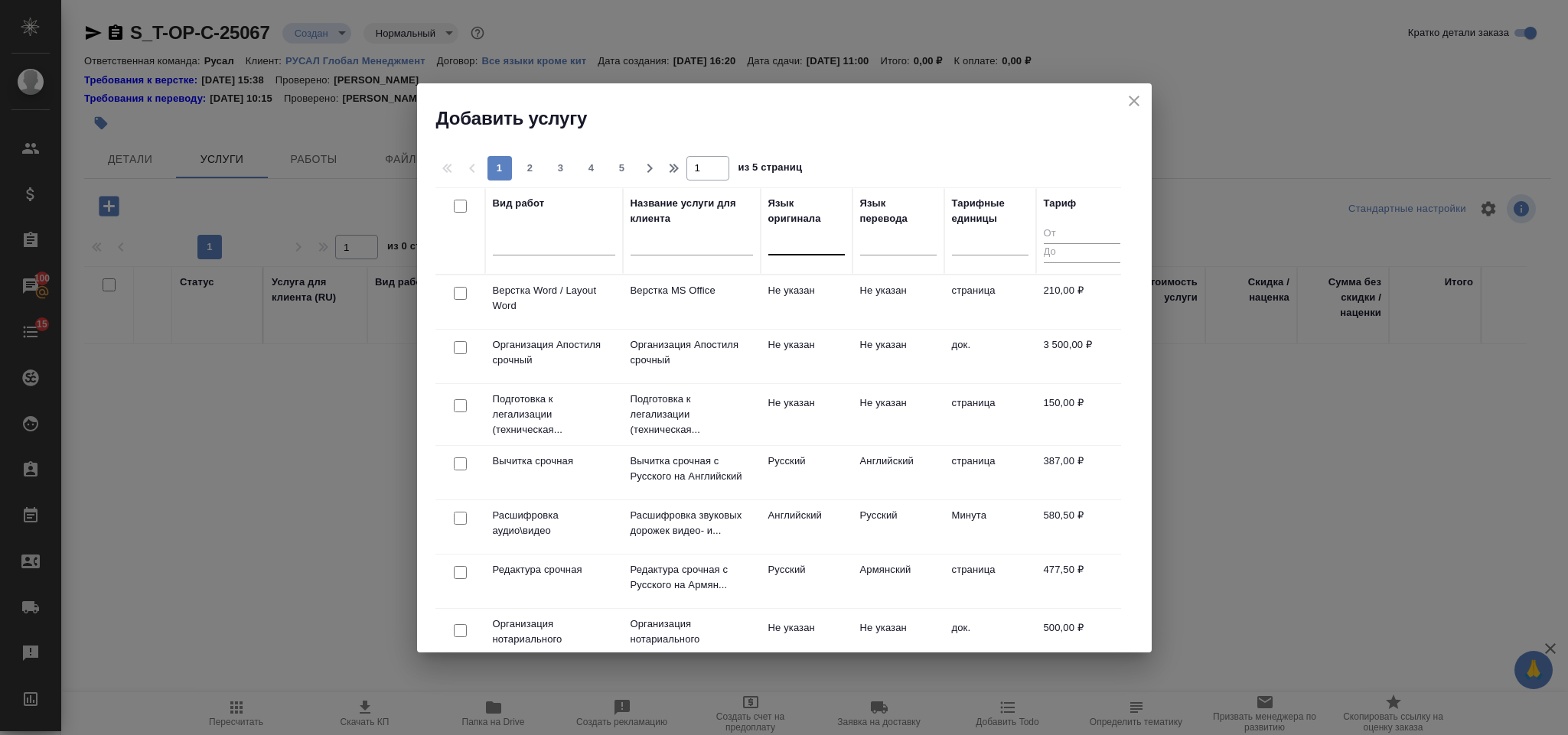
click at [792, 237] on div at bounding box center [806, 239] width 76 height 22
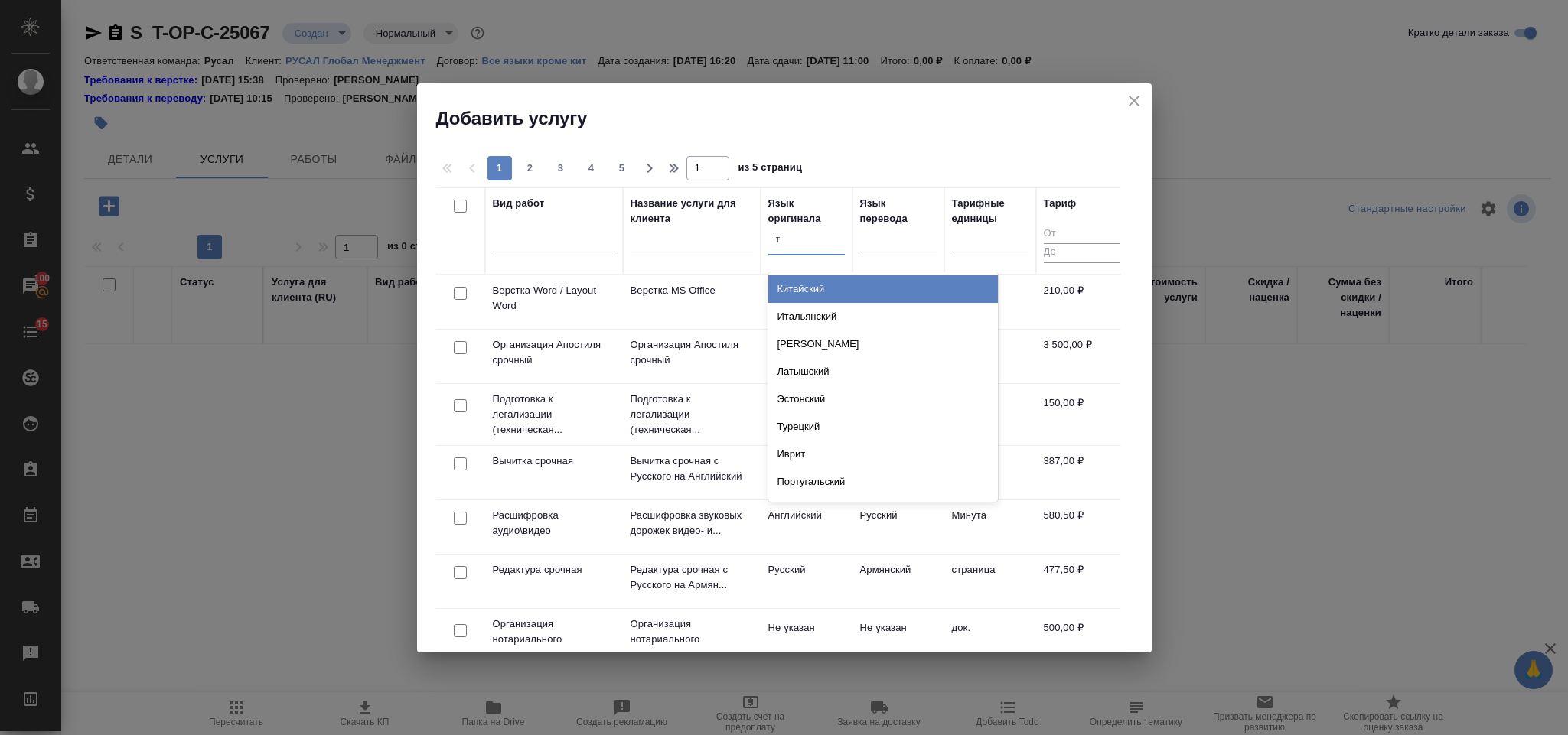
type input "ту"
click at [825, 294] on div "Турецкий" at bounding box center [883, 288] width 230 height 27
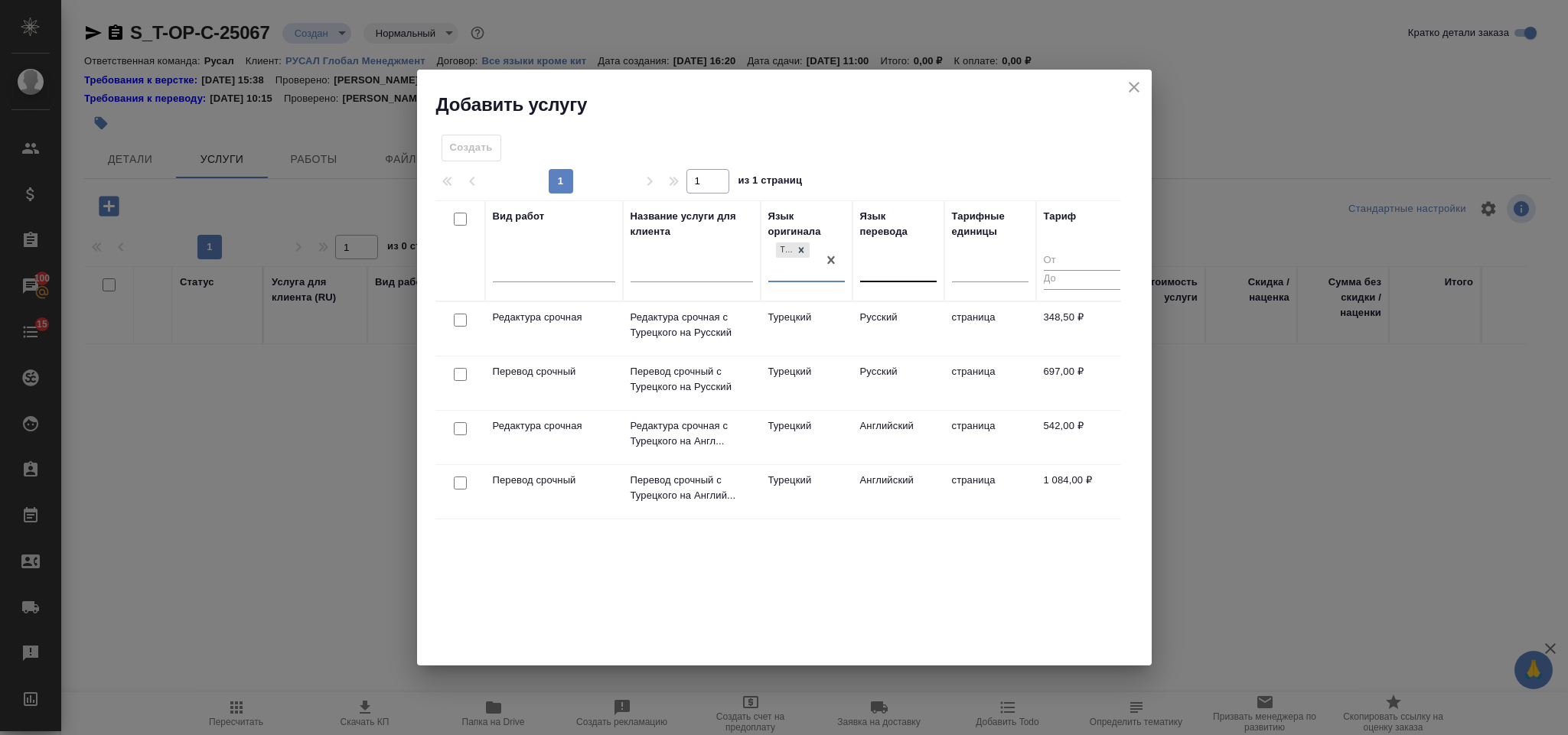
click at [868, 283] on div at bounding box center [898, 268] width 76 height 29
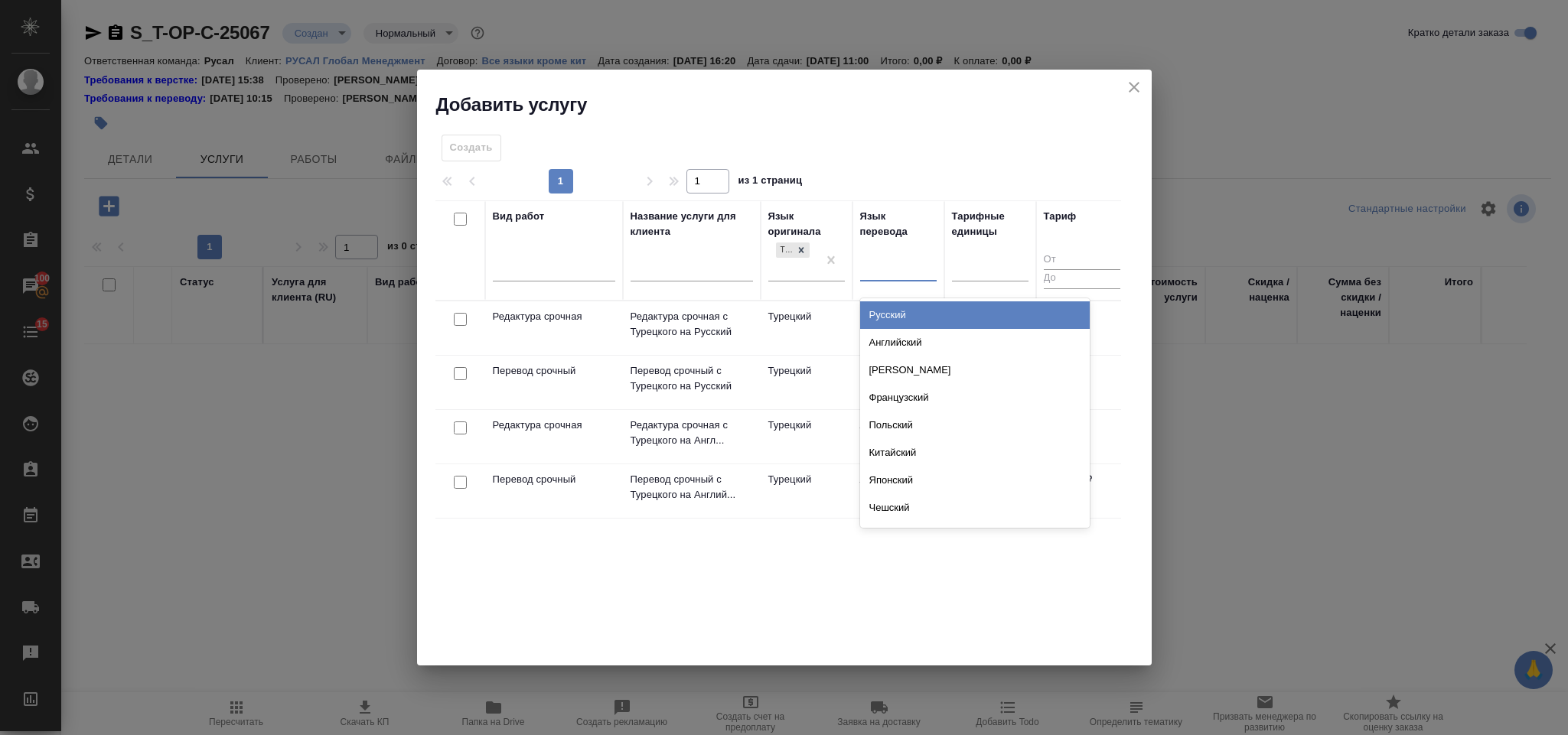
click at [893, 311] on div "Русский" at bounding box center [975, 315] width 230 height 27
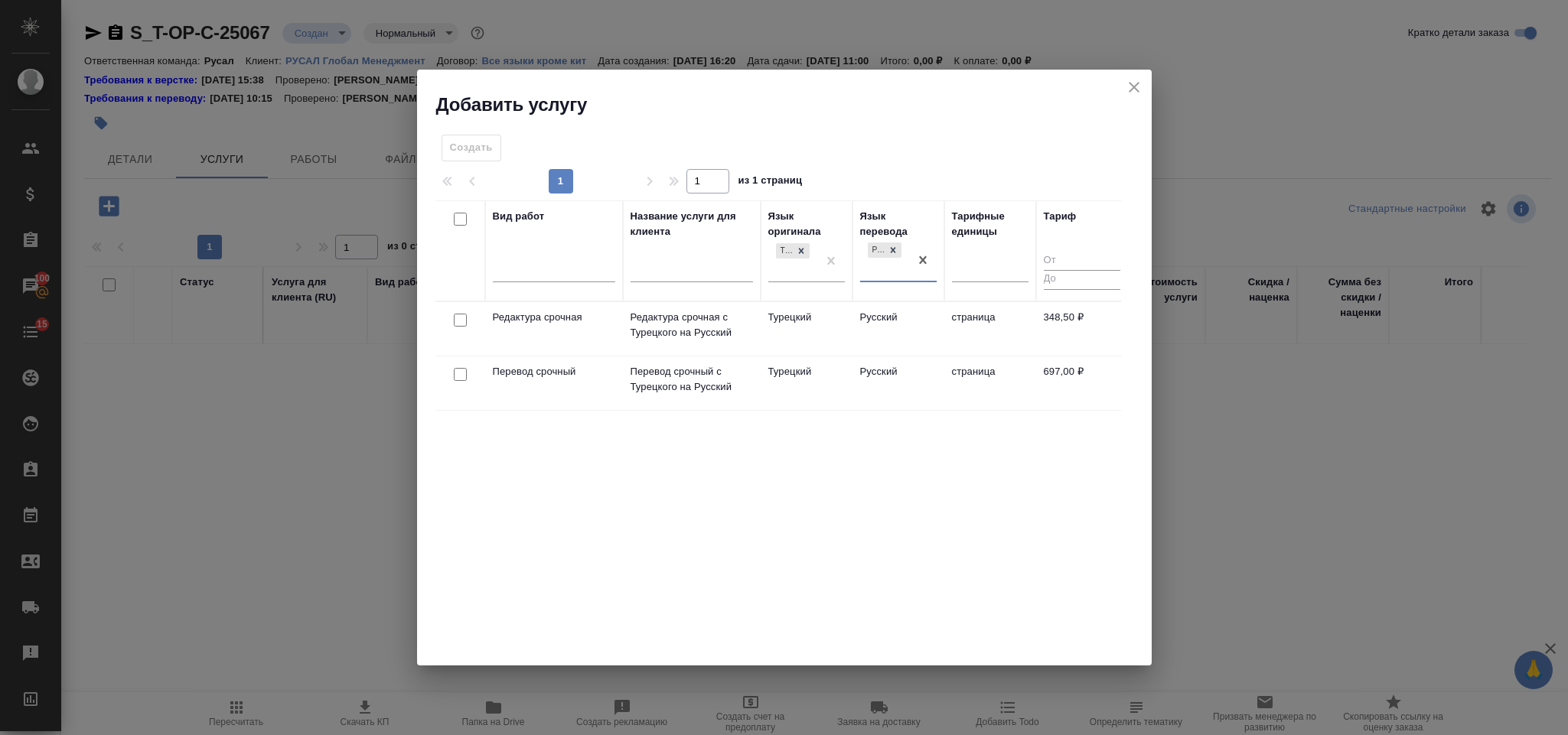
click at [454, 319] on input "checkbox" at bounding box center [461, 321] width 13 height 13
checkbox input "true"
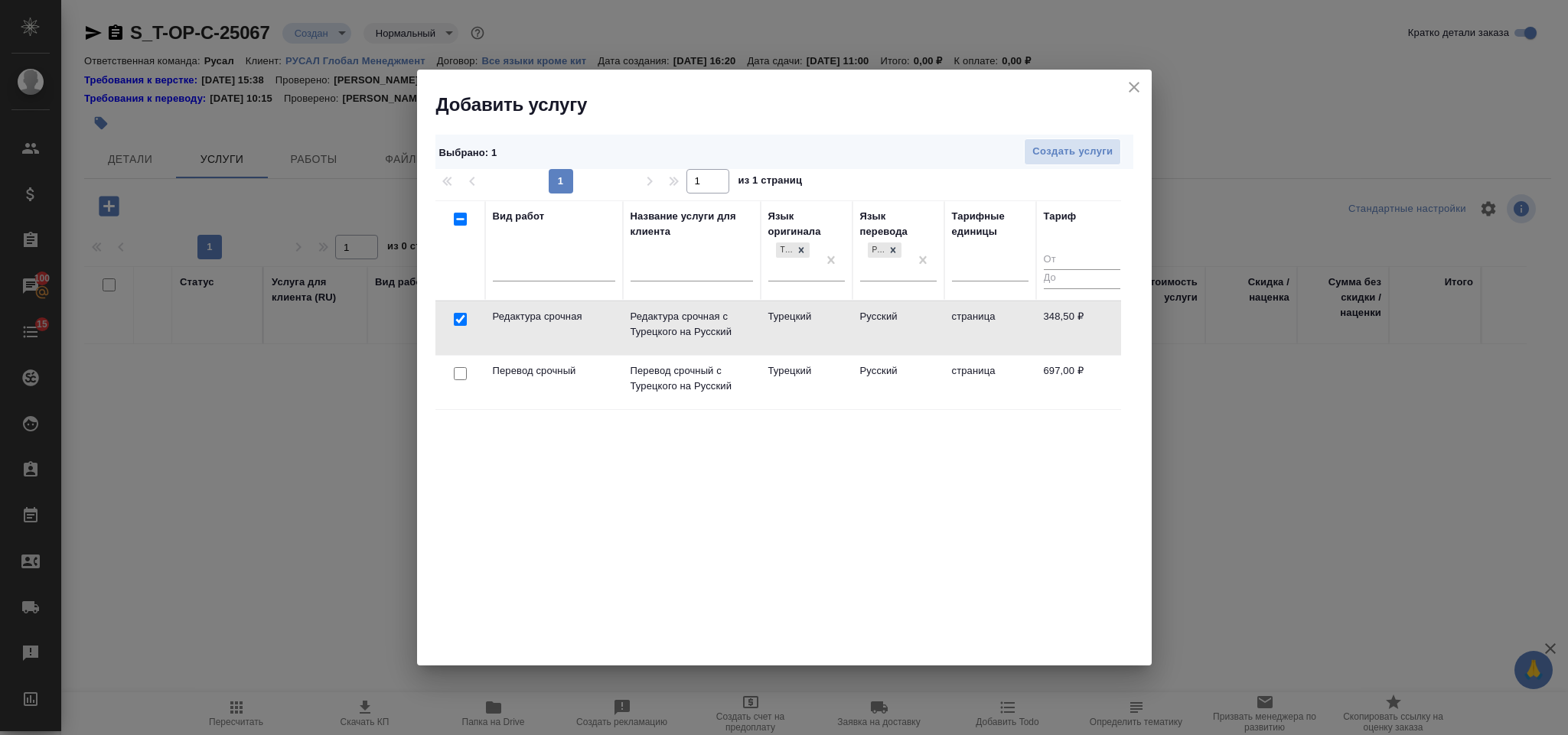
click at [462, 380] on input "checkbox" at bounding box center [461, 374] width 13 height 13
checkbox input "true"
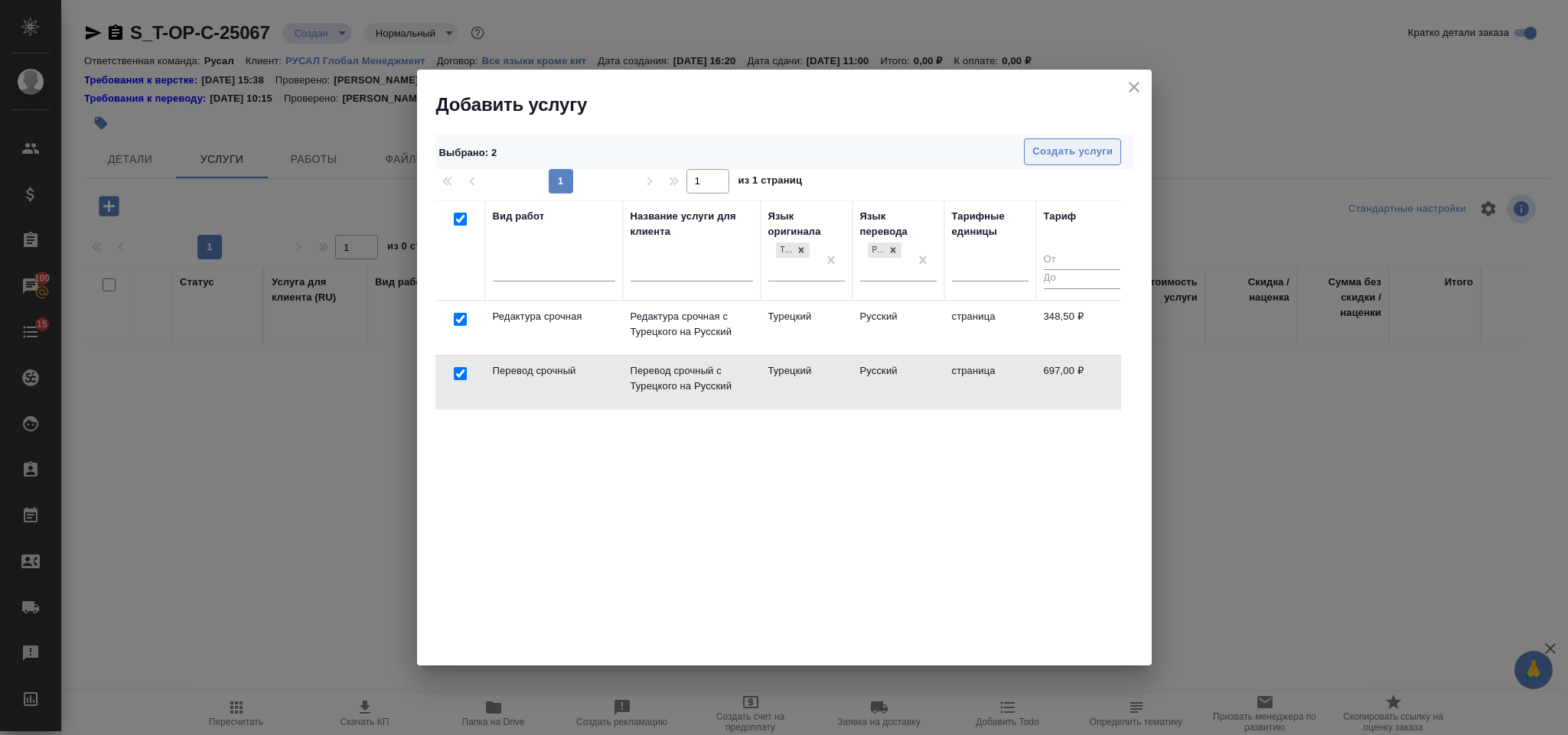
click at [1041, 157] on span "Создать услуги" at bounding box center [1072, 152] width 80 height 17
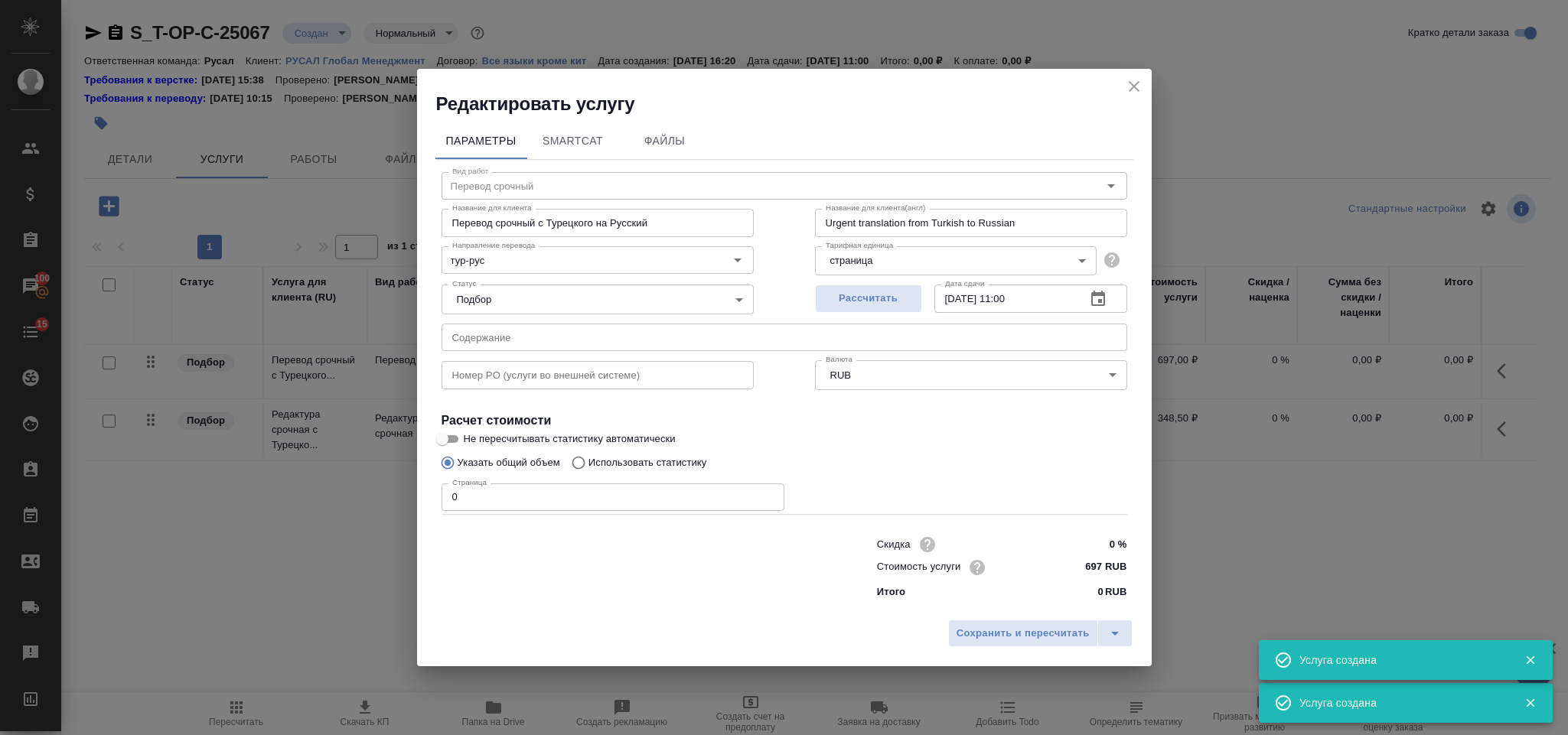
type input "Перевод срочный"
type input "Перевод срочный с Турецкого на Русский"
type input "Urgent translation from Turkish to Russian"
type input "697 RUB"
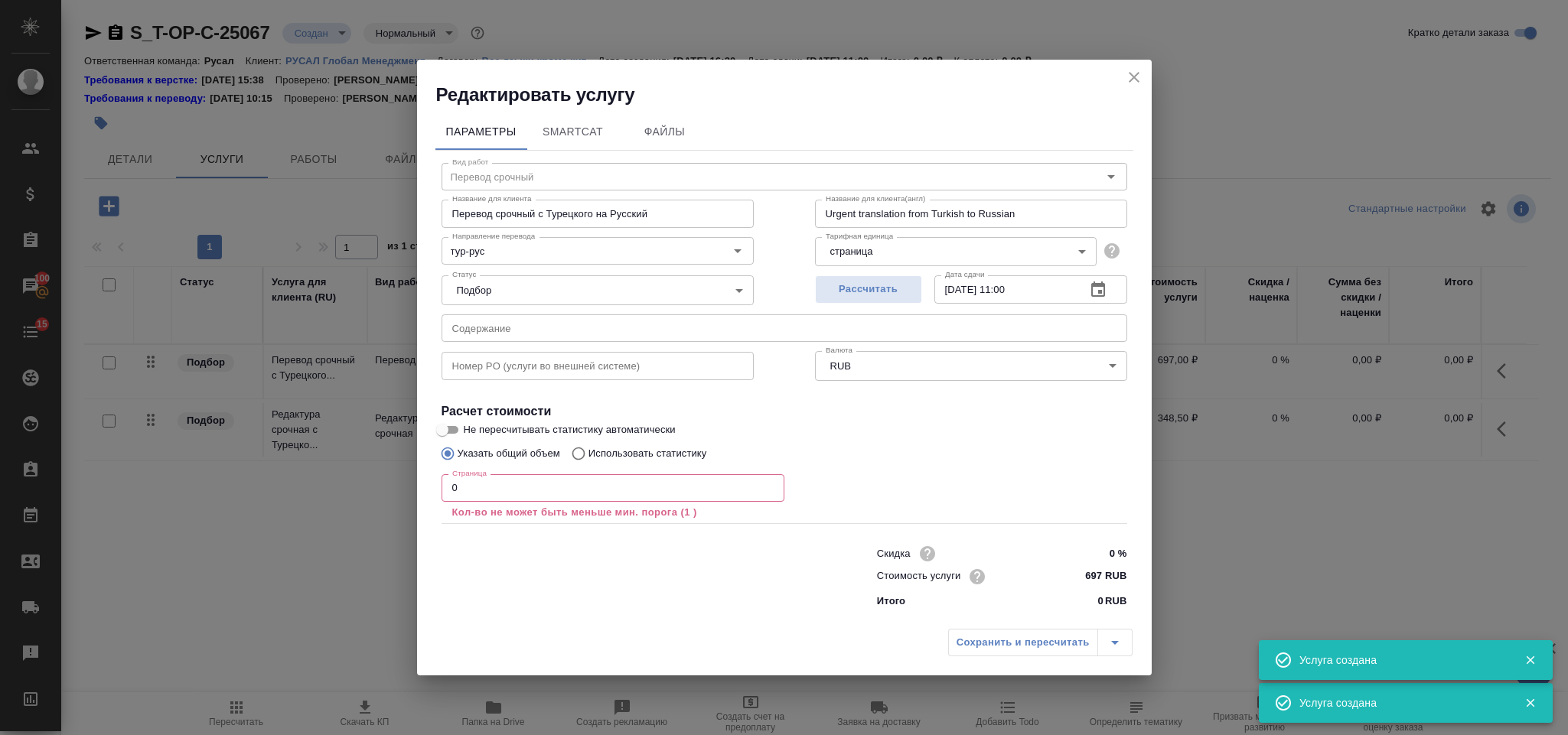
click at [549, 320] on input "text" at bounding box center [784, 327] width 685 height 27
paste input "2024 SON"
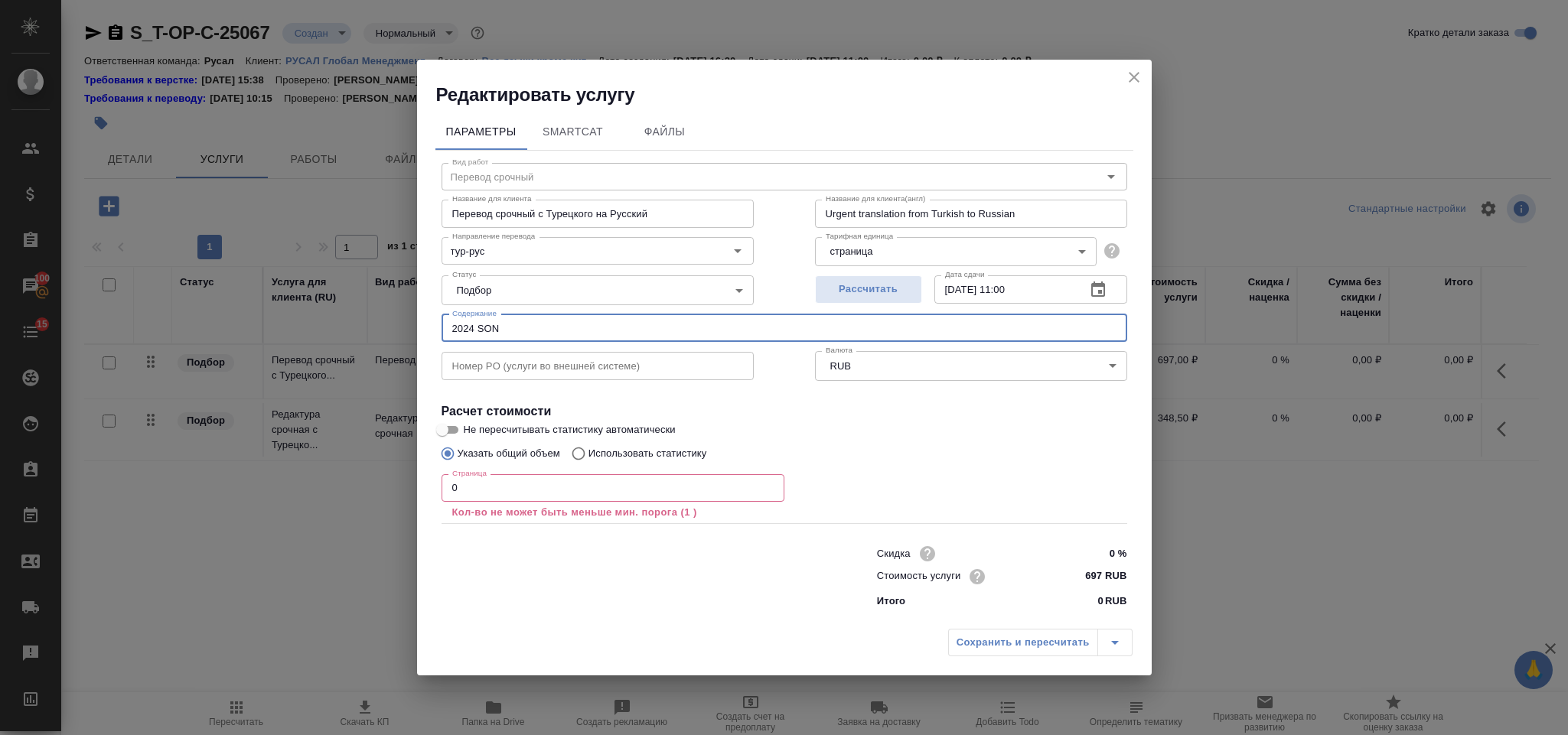
type input "2024 SON"
click at [507, 483] on input "0" at bounding box center [613, 487] width 343 height 27
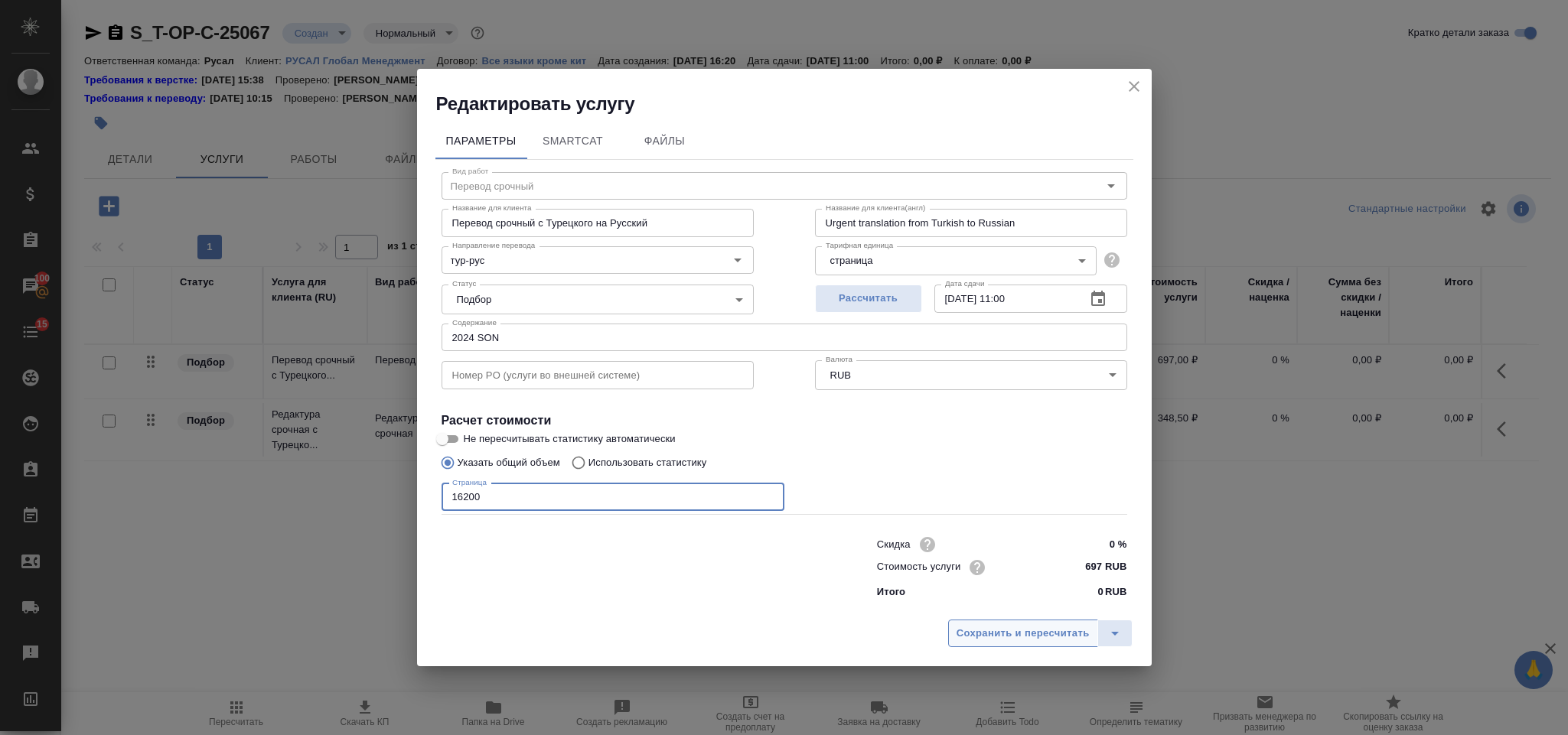
type input "16200"
click at [956, 626] on span "Сохранить и пересчитать" at bounding box center [1023, 633] width 133 height 17
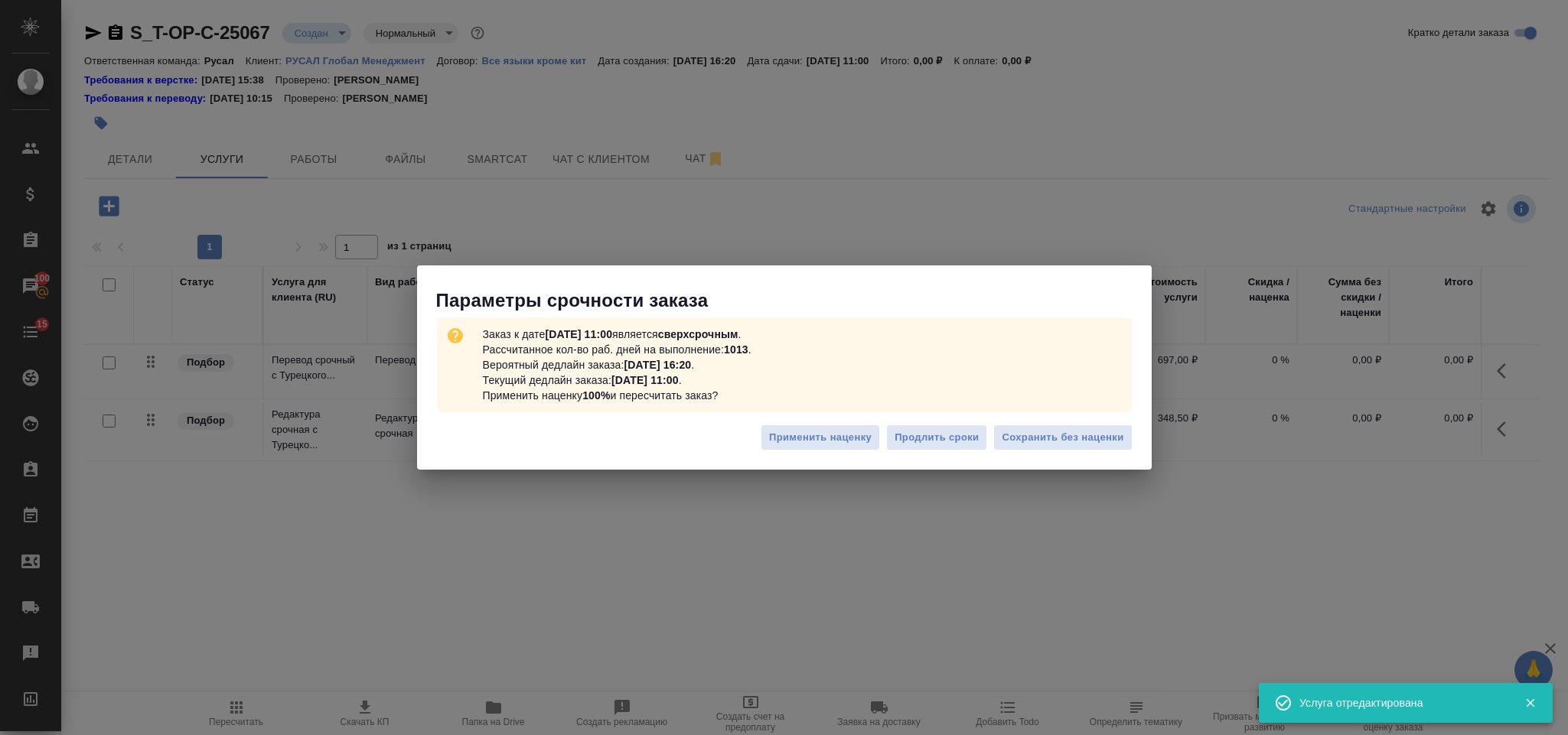
click at [1066, 437] on span "Сохранить без наценки" at bounding box center [1062, 438] width 122 height 17
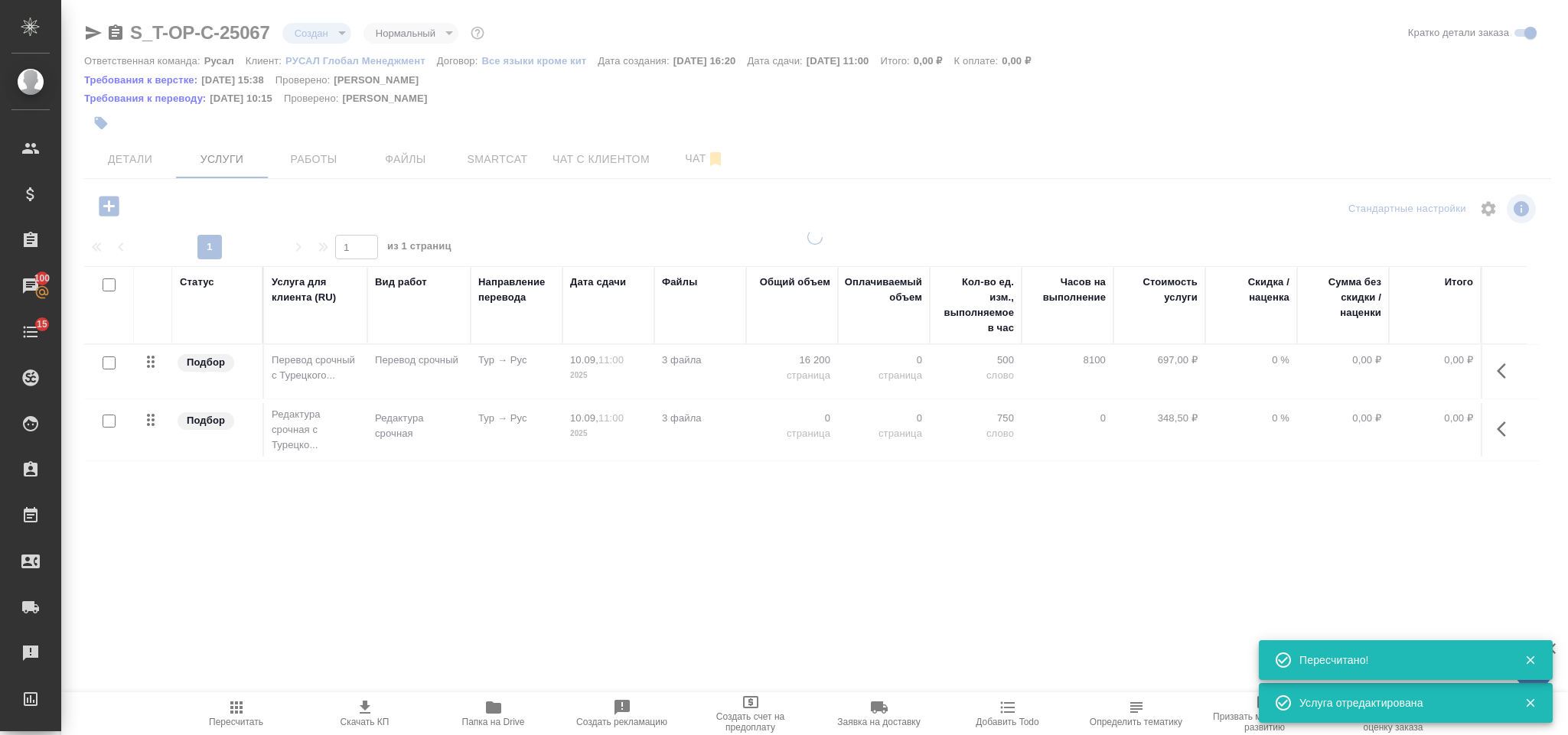
type input "urgent"
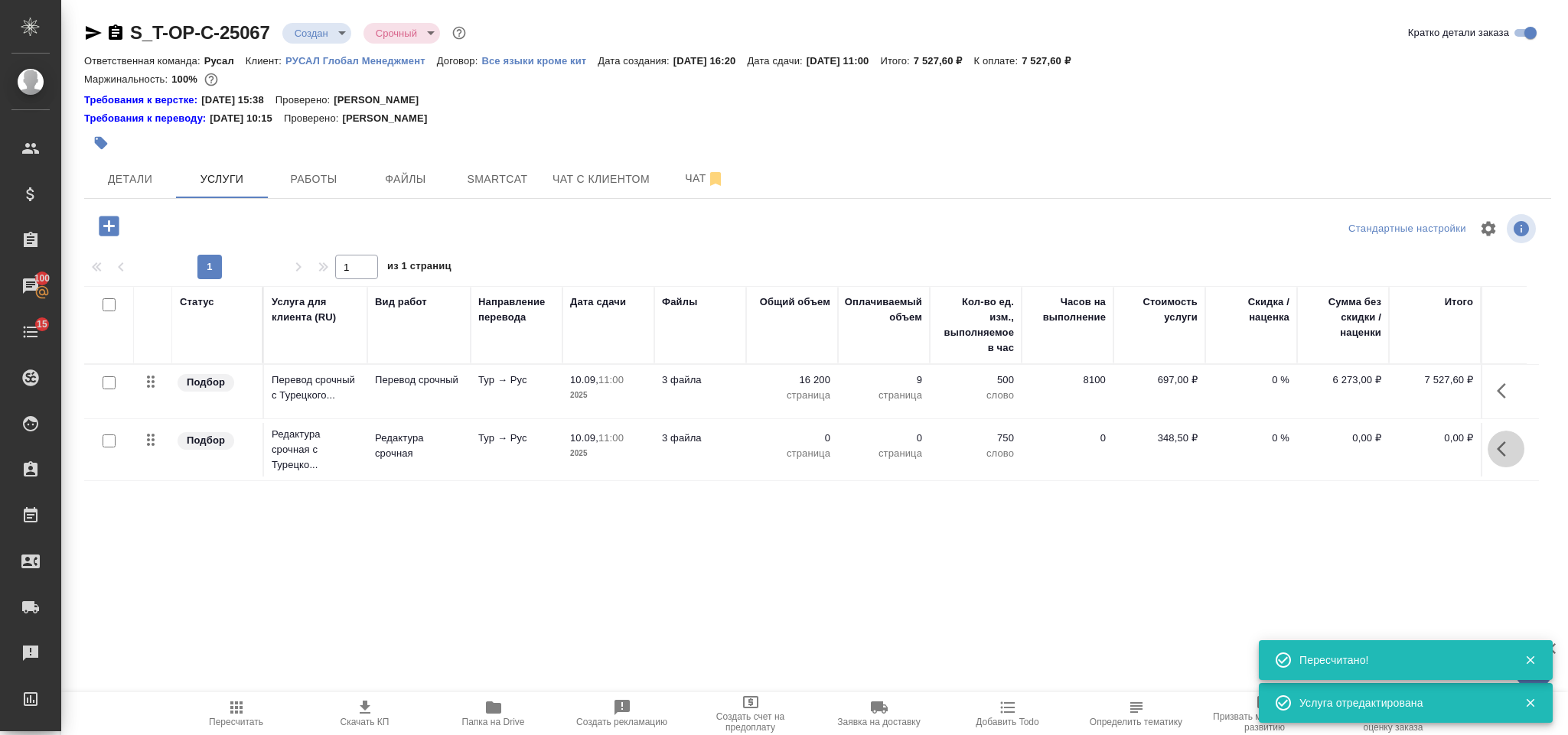
click at [1507, 439] on button "button" at bounding box center [1506, 449] width 36 height 36
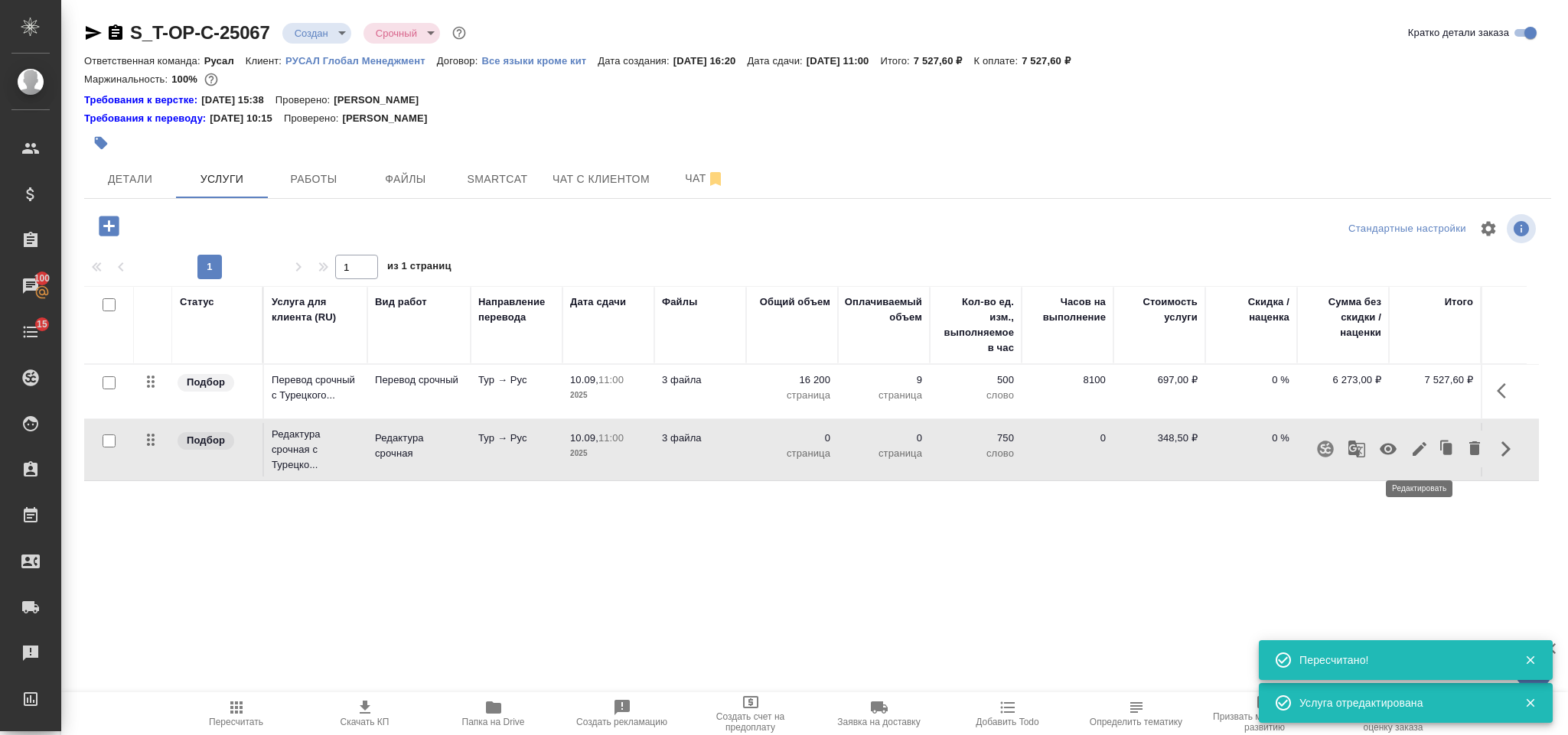
click at [1421, 445] on icon "button" at bounding box center [1420, 449] width 18 height 18
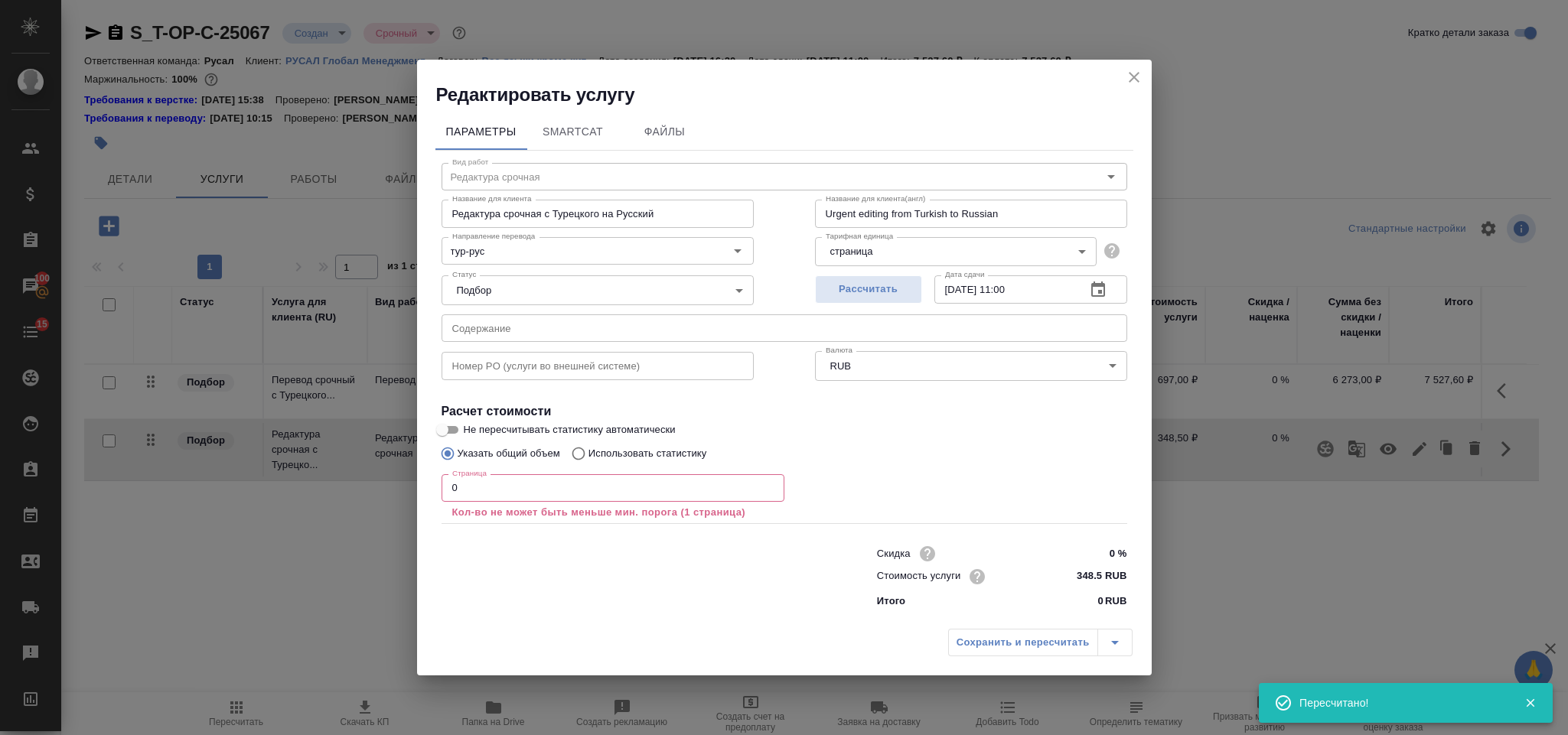
click at [496, 485] on input "0" at bounding box center [613, 487] width 343 height 27
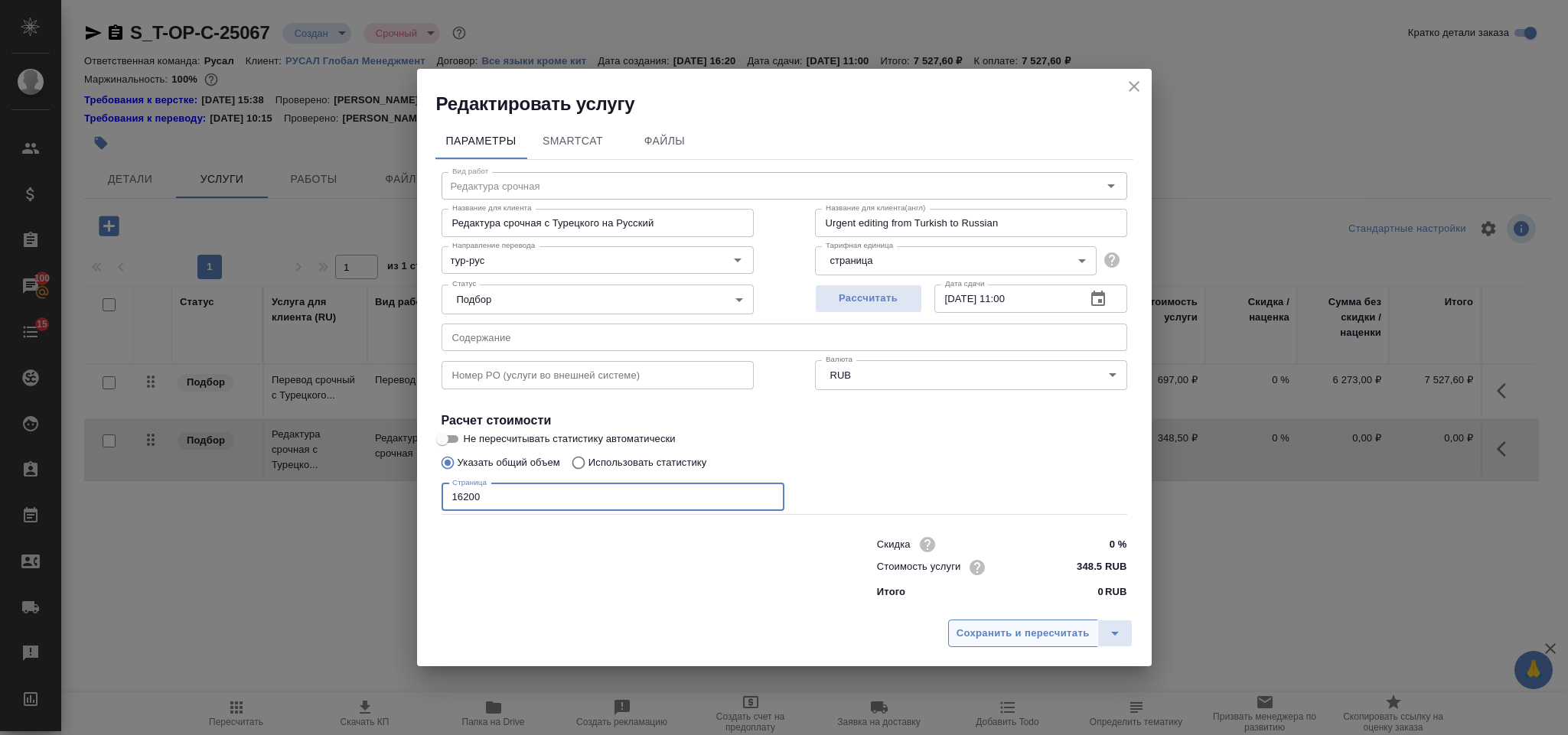
type input "16200"
click at [1031, 629] on span "Сохранить и пересчитать" at bounding box center [1023, 633] width 133 height 17
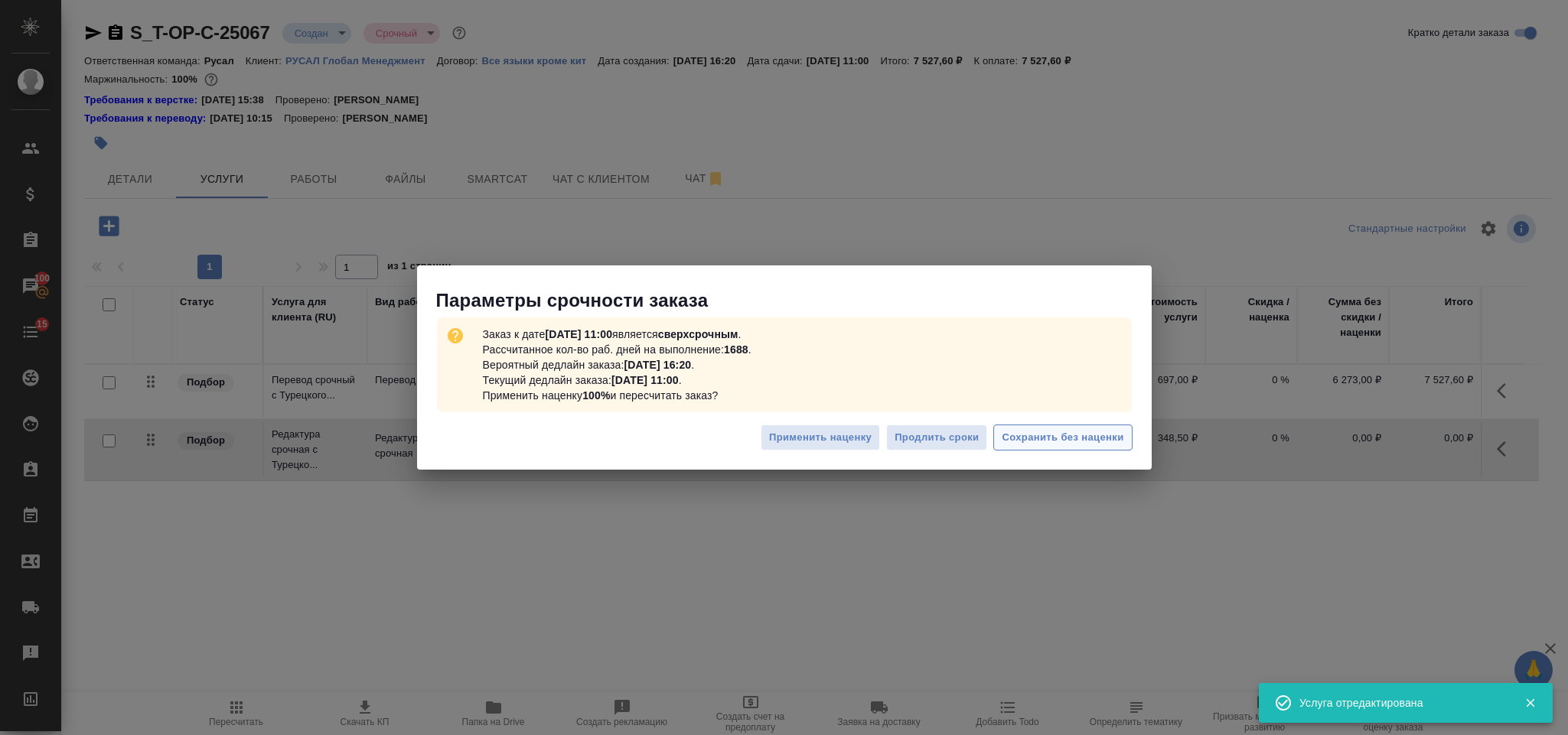
click at [1075, 448] on button "Сохранить без наценки" at bounding box center [1062, 438] width 138 height 27
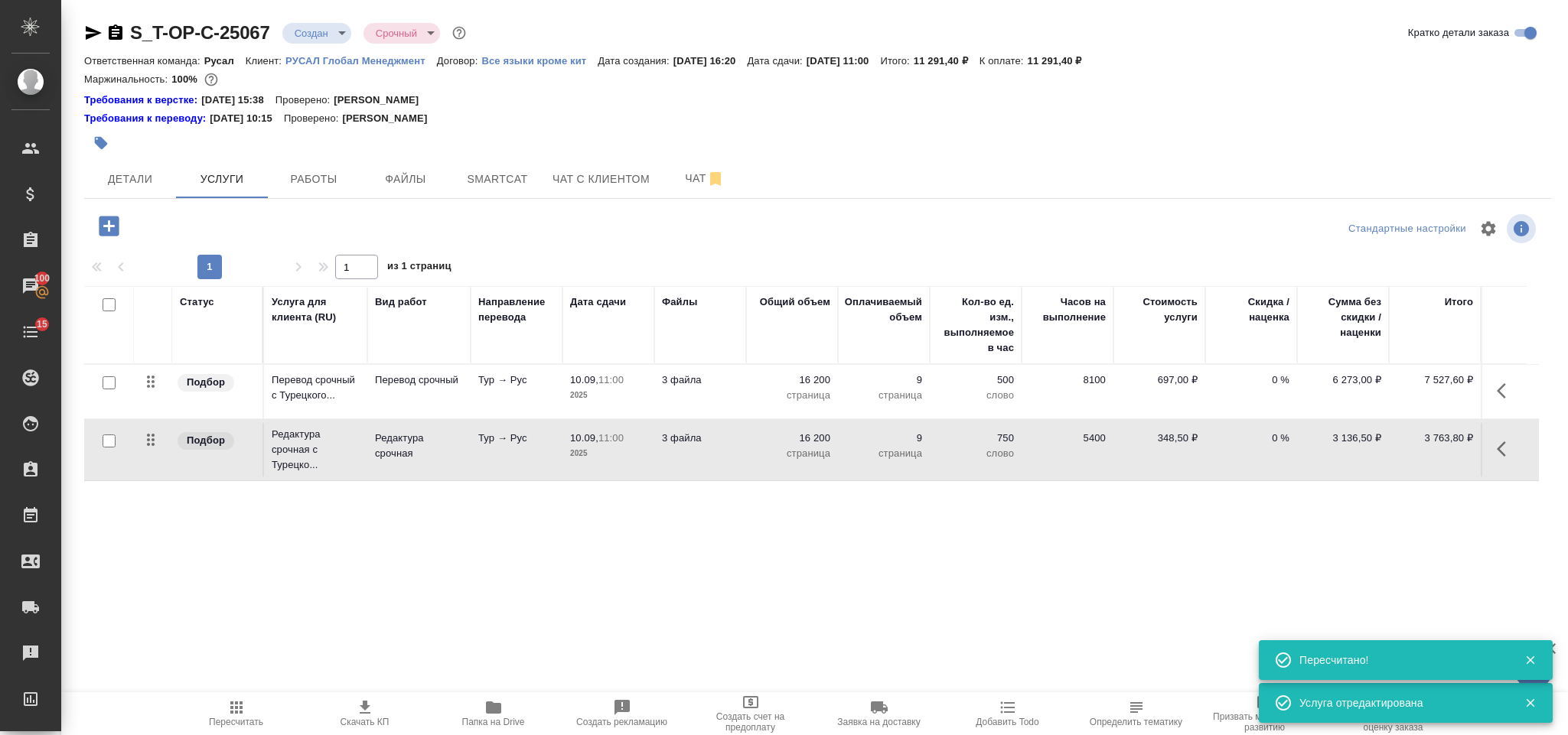
click at [110, 230] on icon "button" at bounding box center [109, 225] width 20 height 20
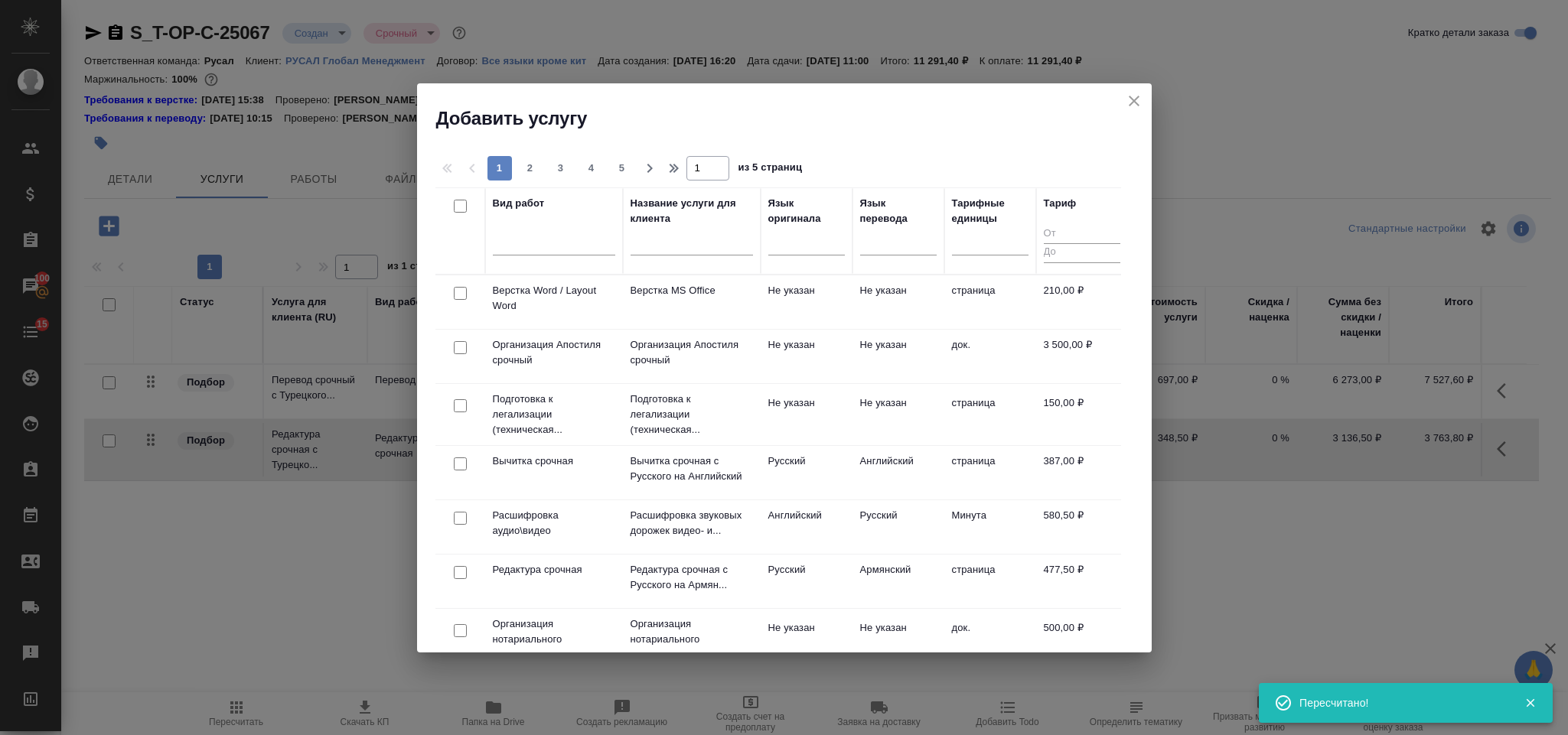
click at [454, 292] on input "checkbox" at bounding box center [461, 293] width 13 height 13
checkbox input "true"
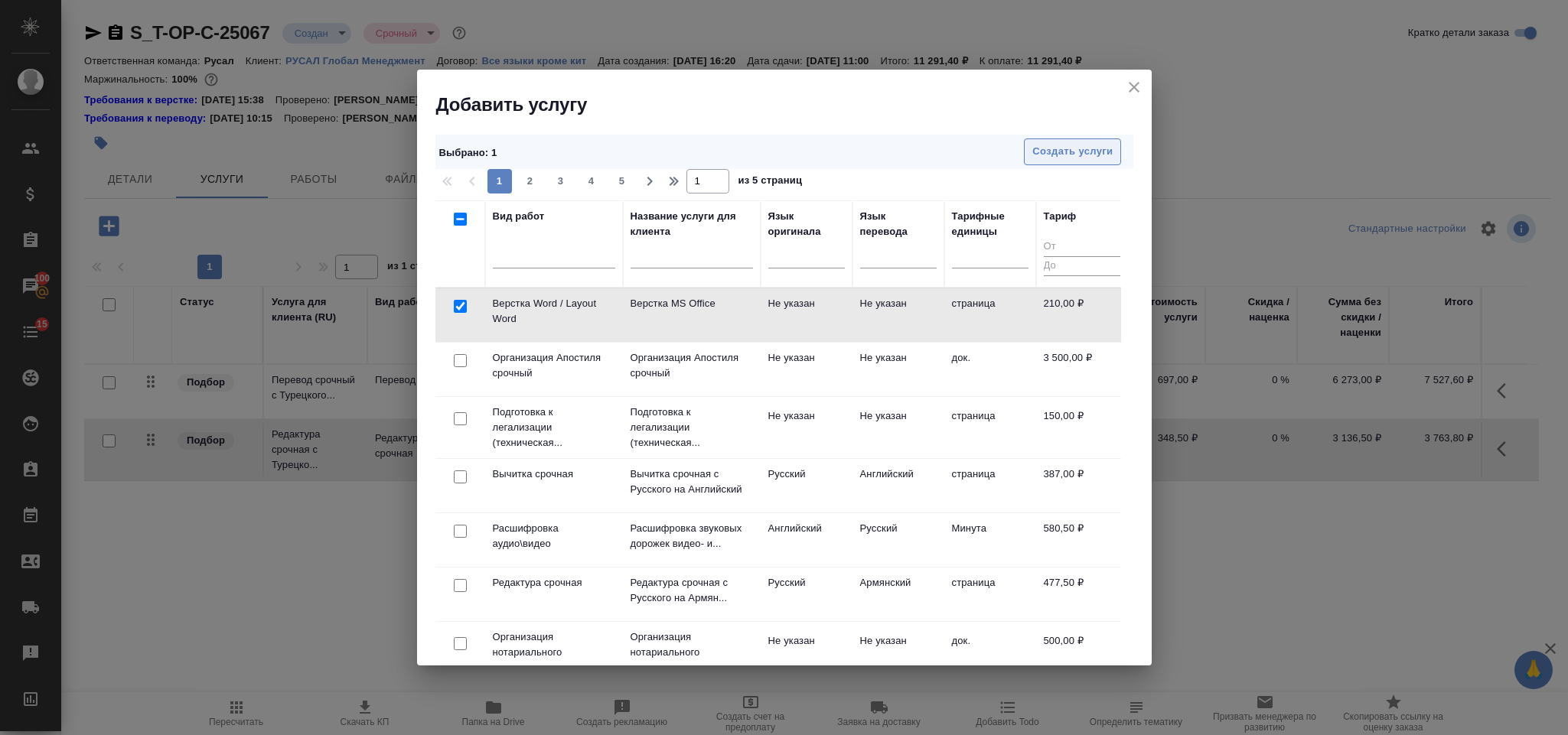
click at [1088, 150] on span "Создать услуги" at bounding box center [1072, 152] width 80 height 17
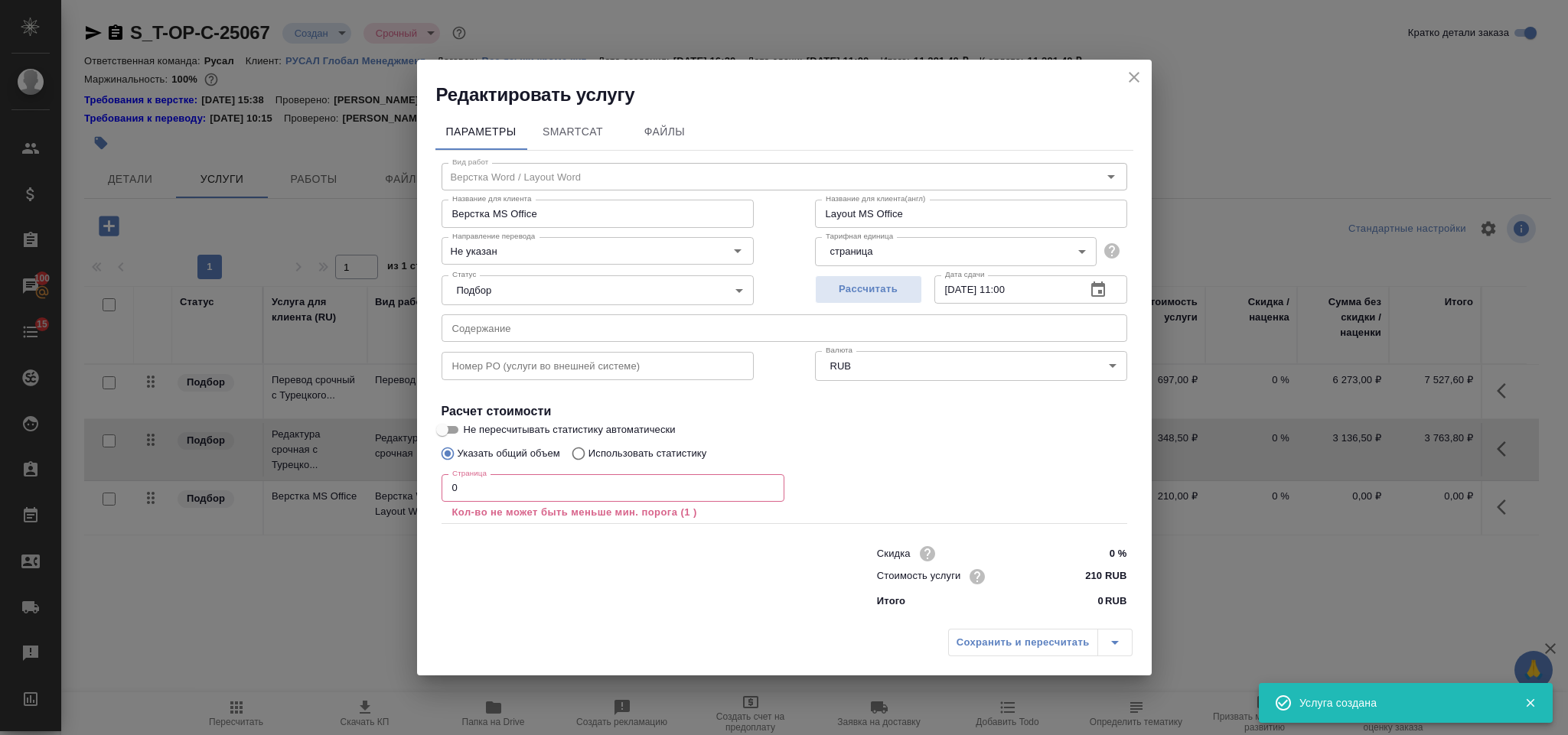
click at [612, 487] on input "0" at bounding box center [613, 487] width 343 height 27
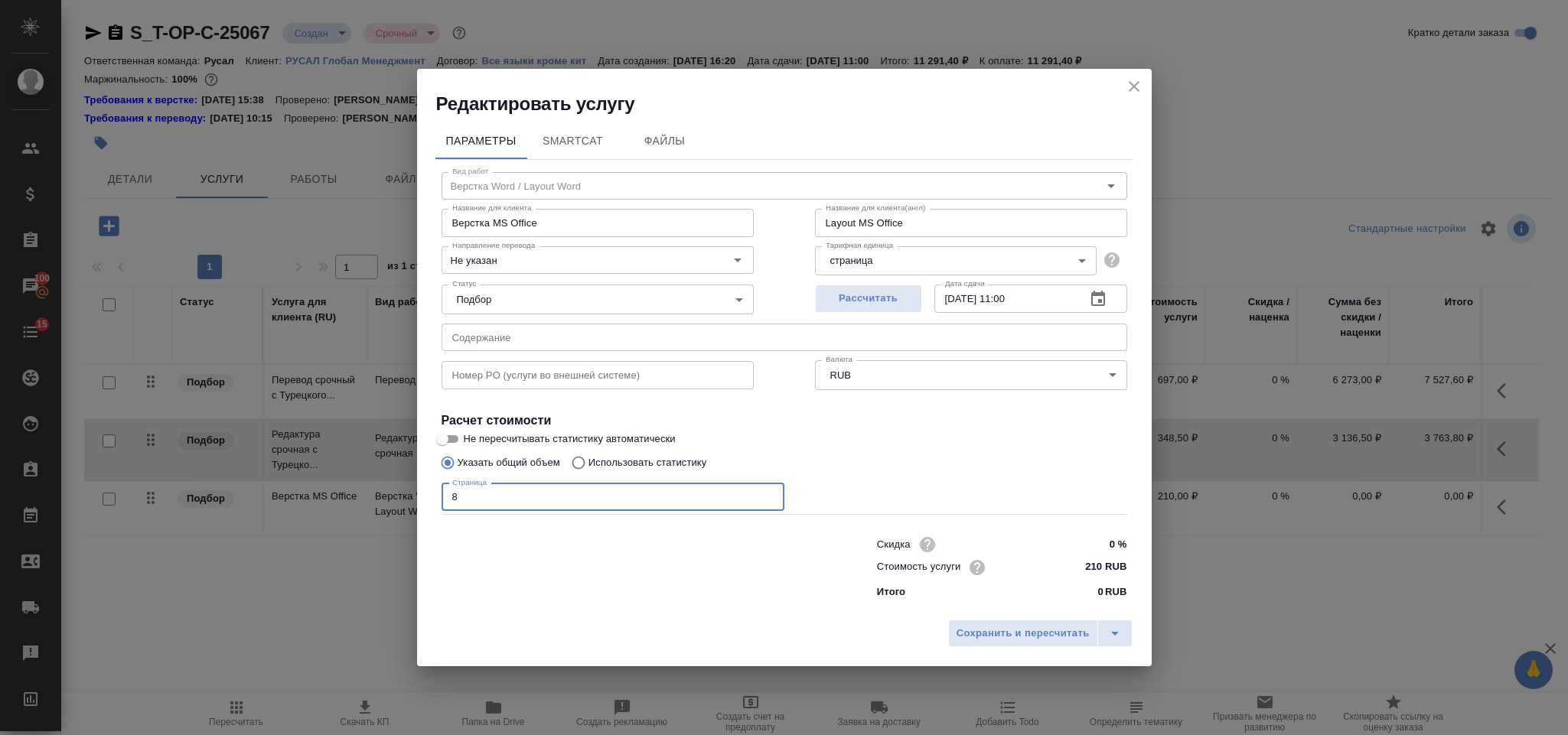
type input "8"
click at [967, 615] on div "Сохранить и пересчитать" at bounding box center [784, 640] width 734 height 55
click at [981, 631] on span "Сохранить и пересчитать" at bounding box center [1023, 633] width 133 height 17
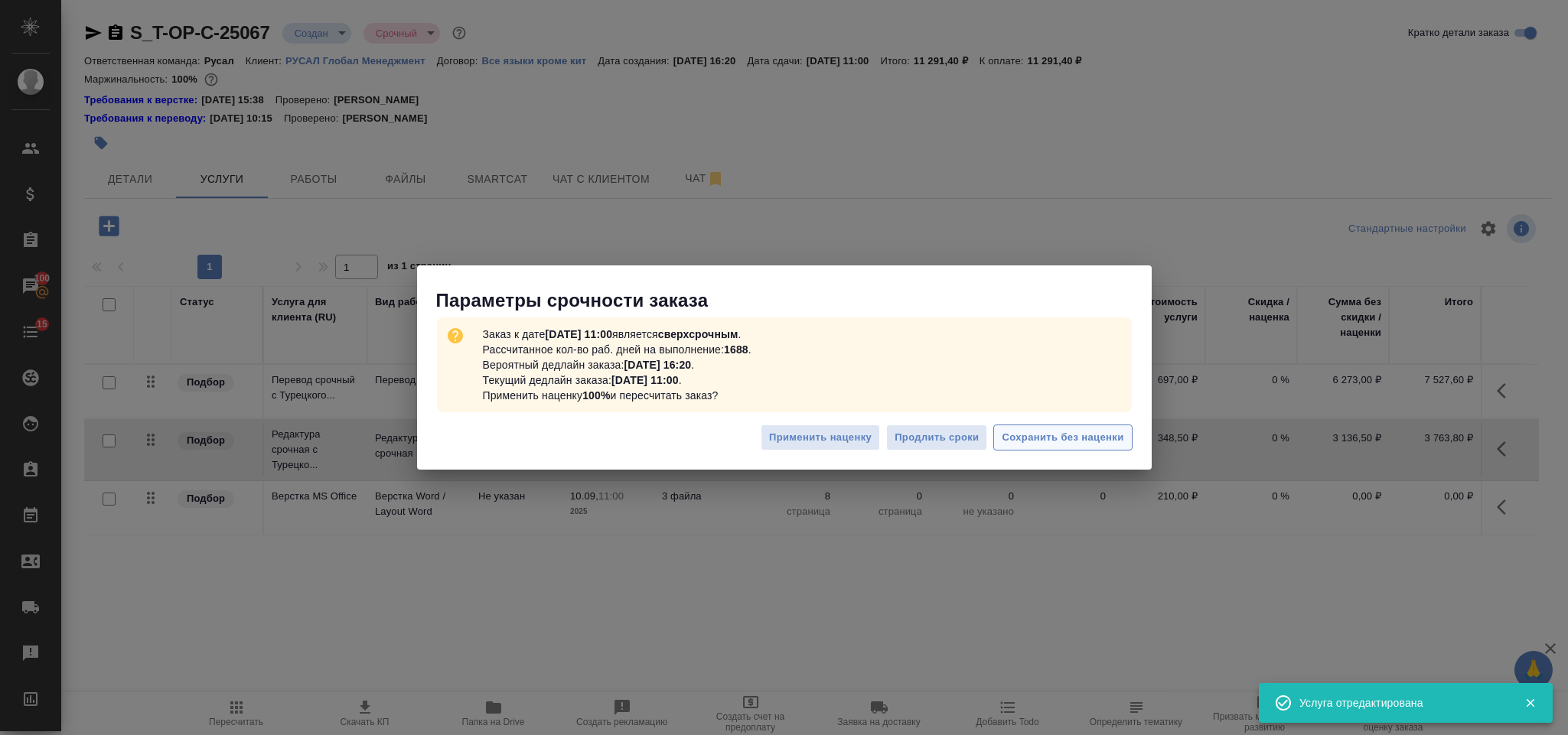
click at [1074, 434] on span "Сохранить без наценки" at bounding box center [1062, 438] width 122 height 17
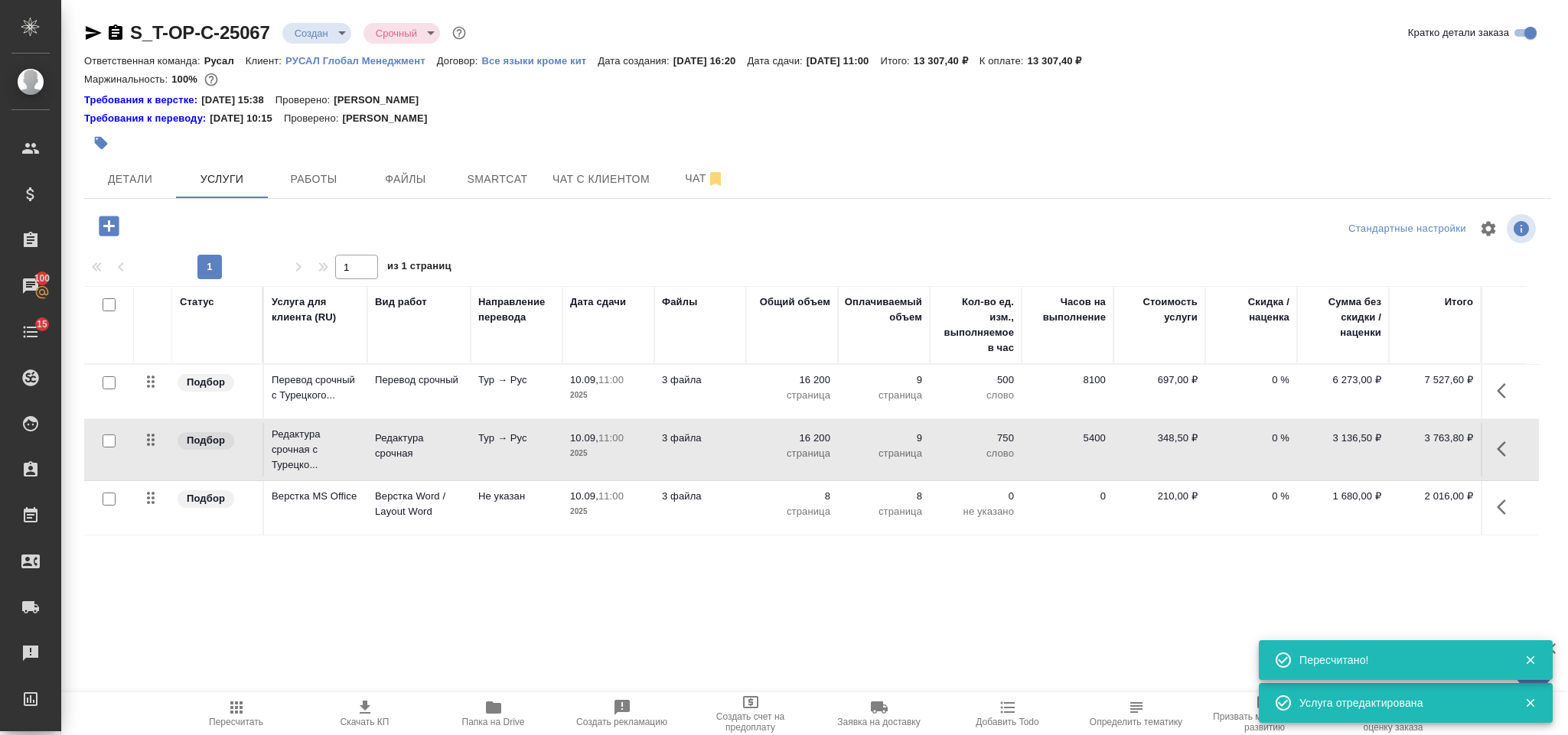
click at [99, 203] on div "S_T-OP-C-25067 Создан new Срочный urgent Кратко детали заказа Ответственная ком…" at bounding box center [817, 326] width 1483 height 654
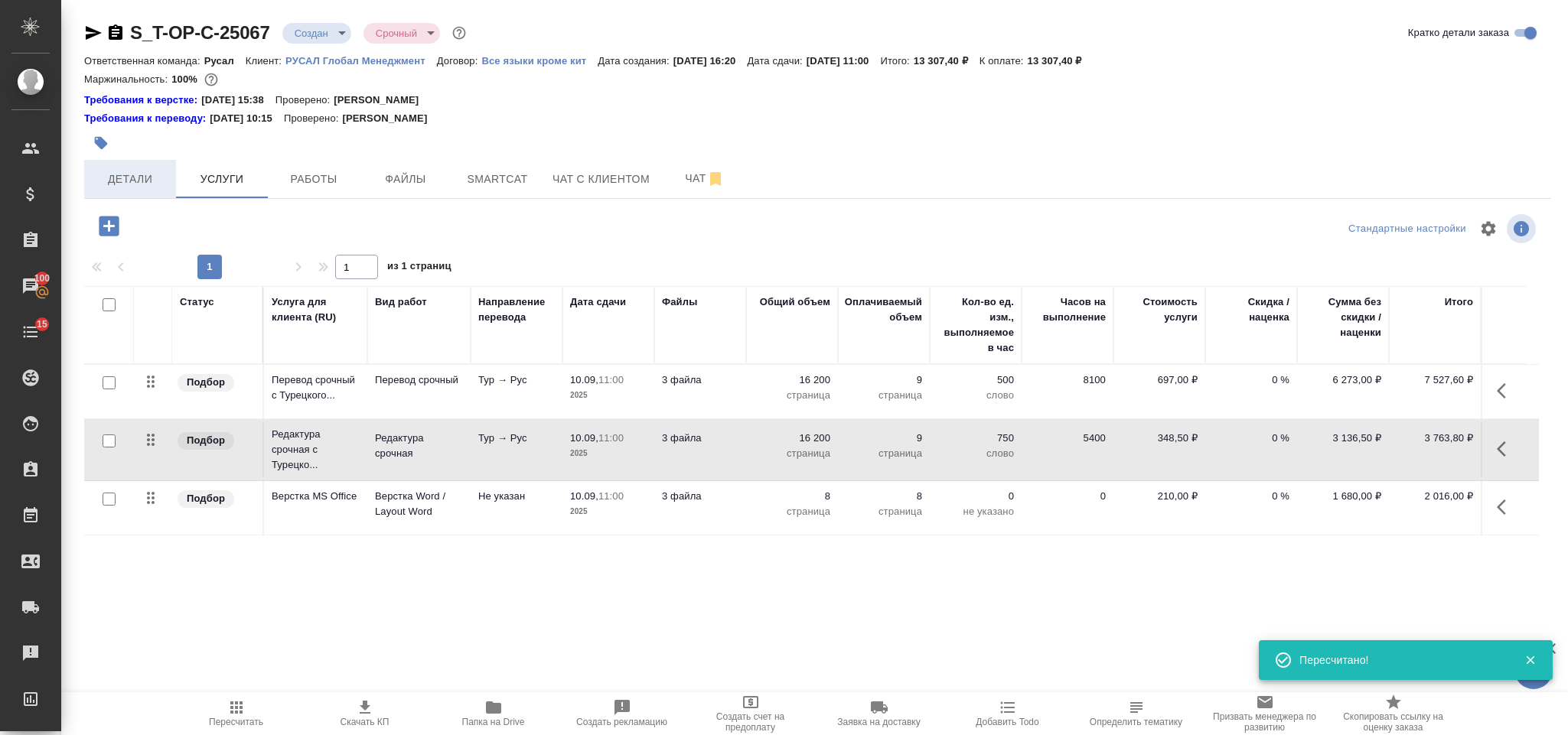
click at [113, 184] on span "Детали" at bounding box center [130, 179] width 74 height 19
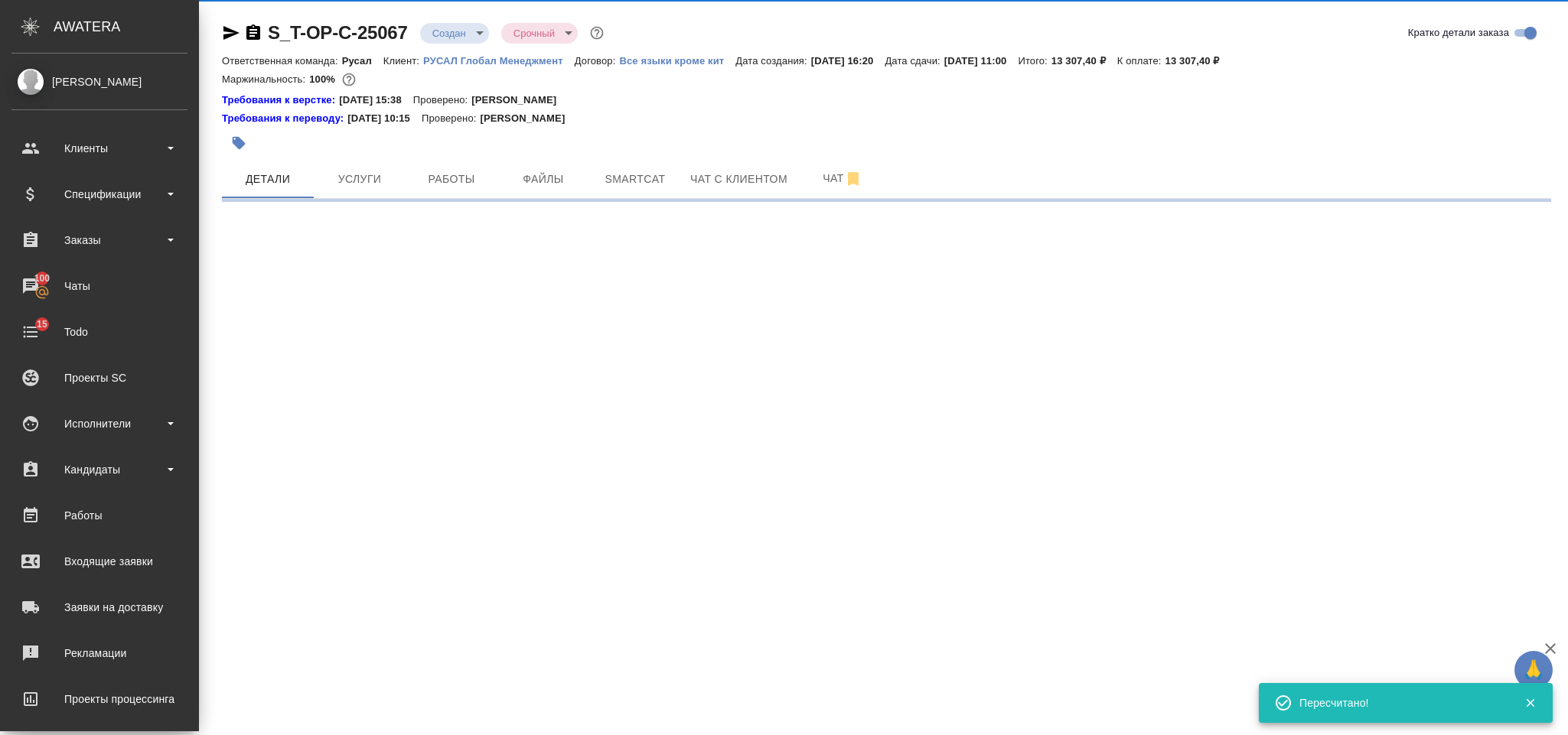
select select "RU"
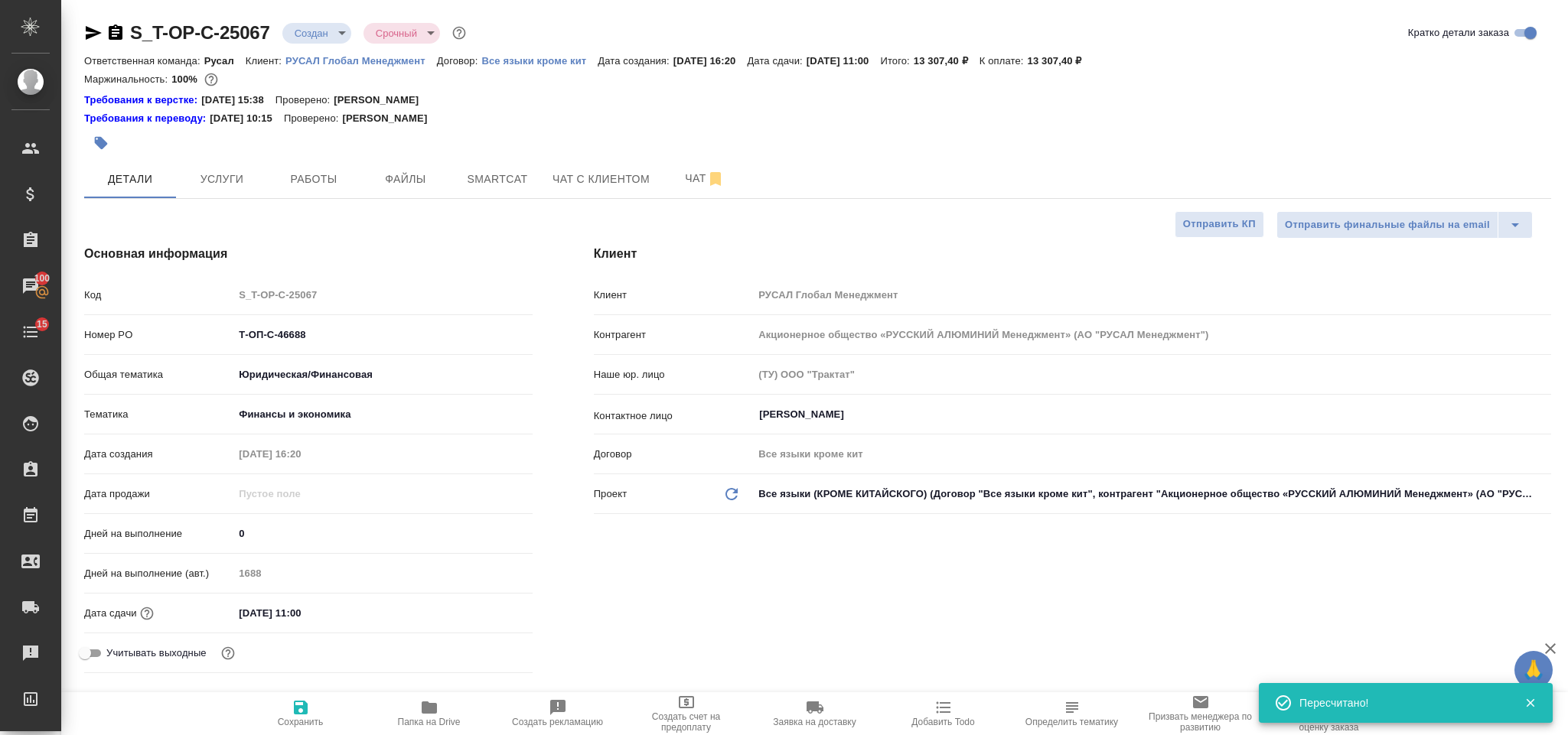
type textarea "x"
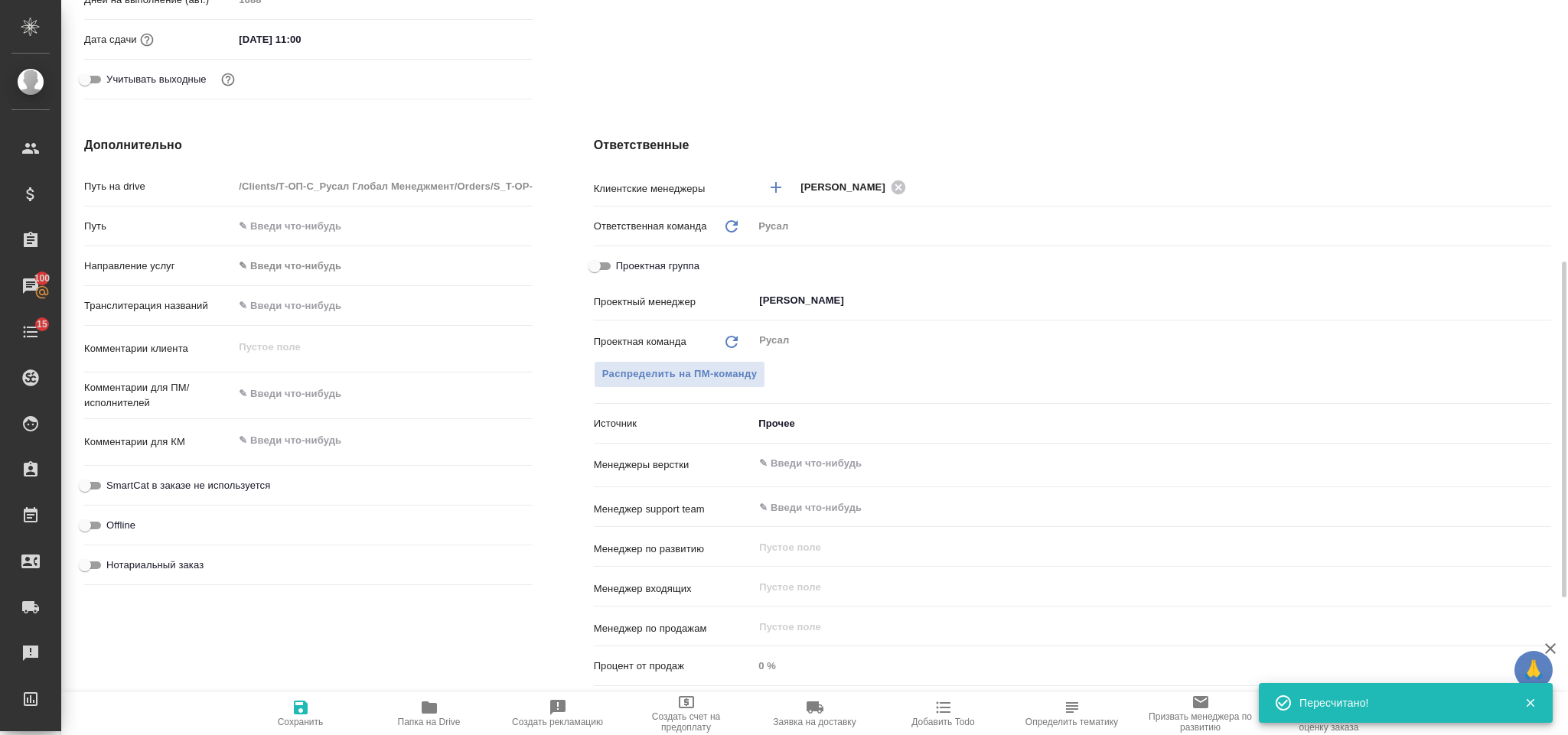
click at [324, 409] on div "x" at bounding box center [383, 395] width 298 height 34
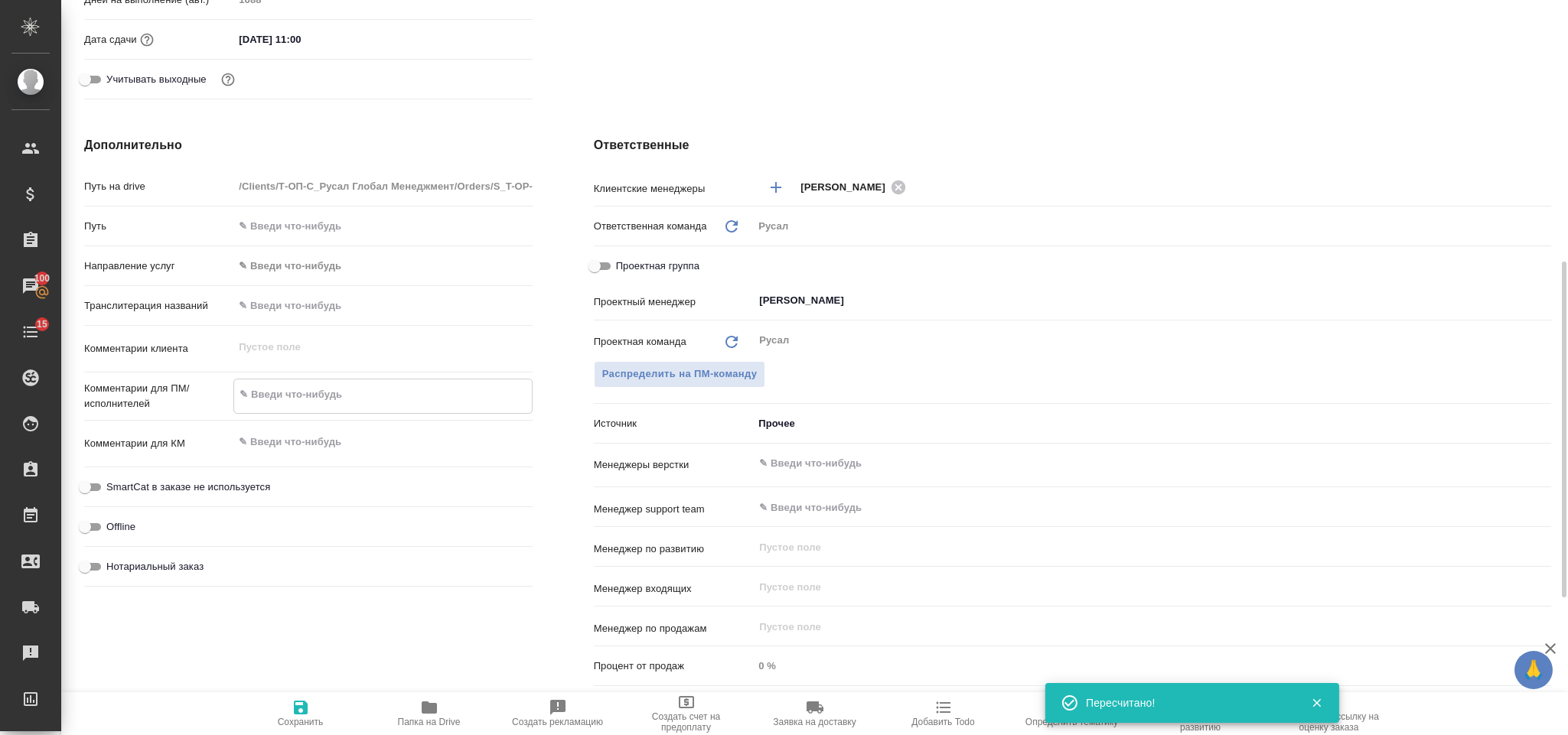
type textarea "x"
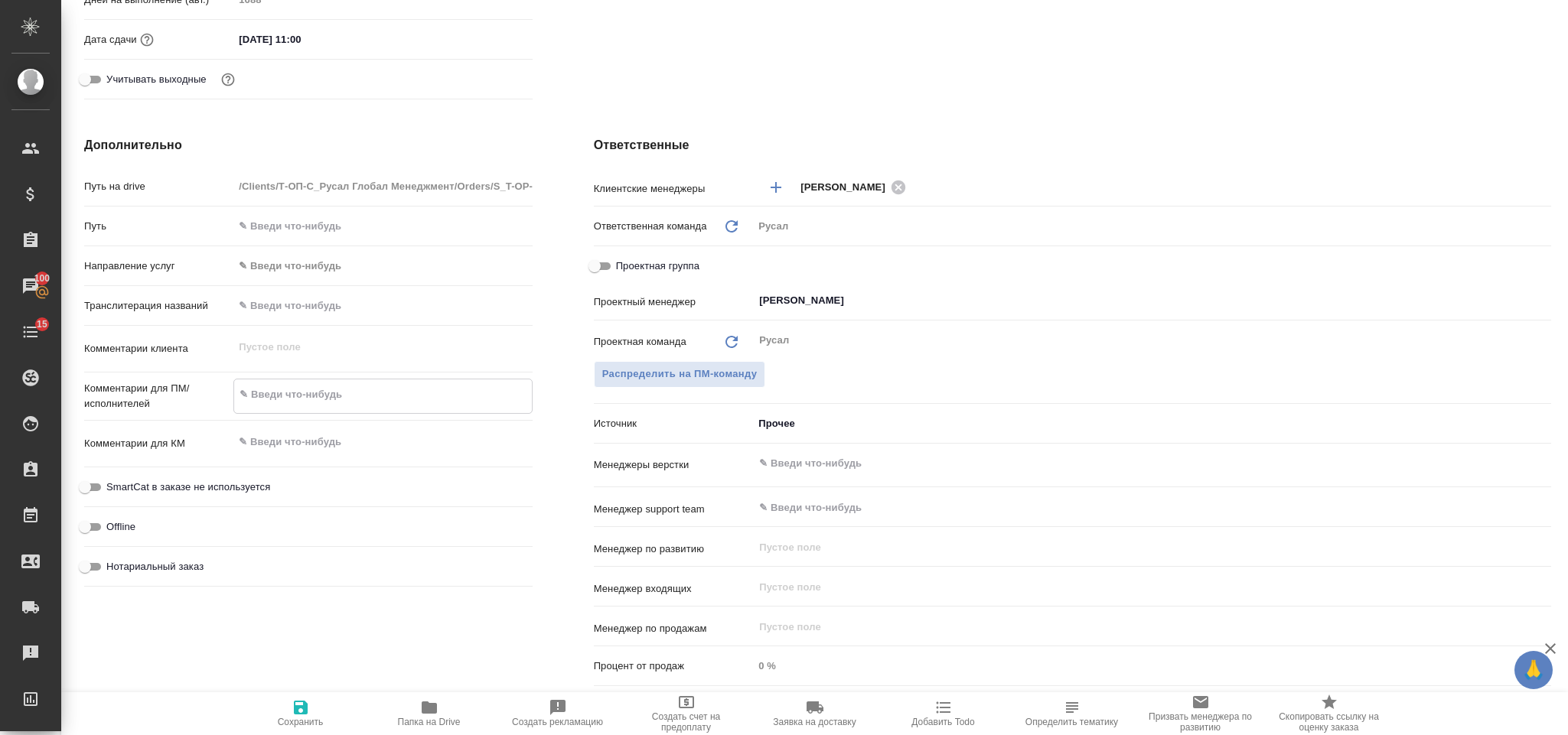
type textarea "З"
type textarea "x"
type textarea "ЗП"
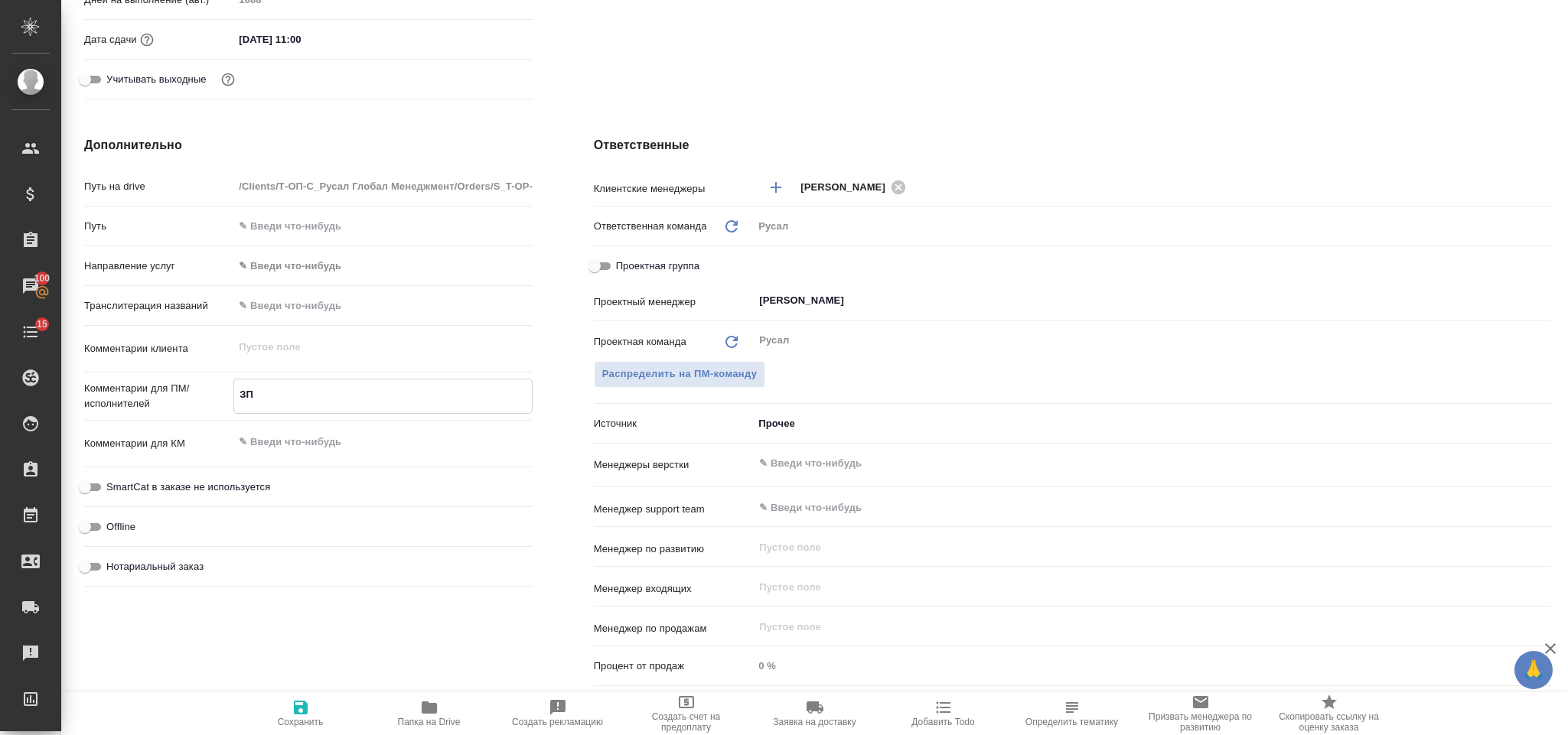
type textarea "x"
type textarea "ЗПК"
type textarea "x"
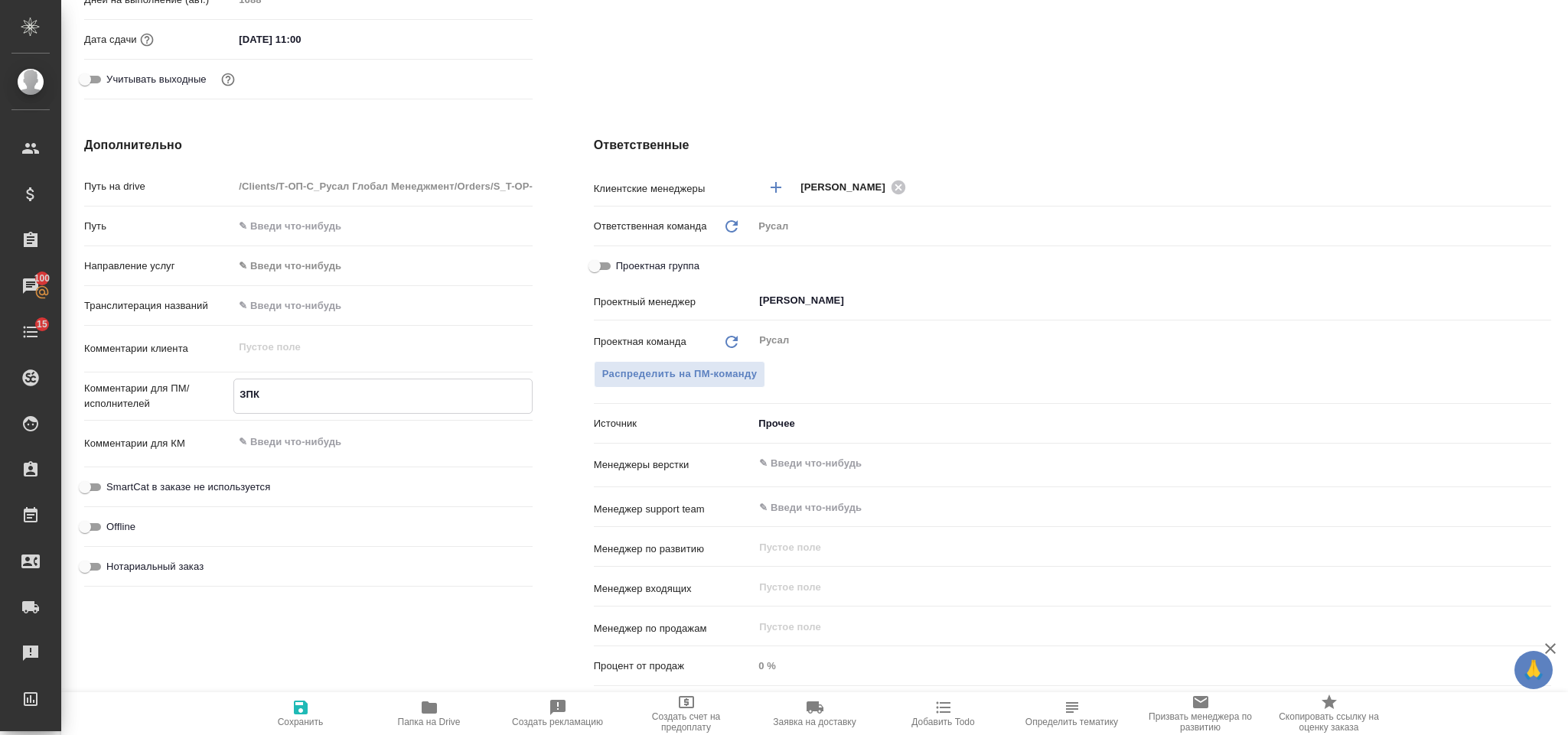
type textarea "x"
type textarea "ЗПК"
type textarea "x"
click at [308, 699] on icon "button" at bounding box center [301, 708] width 18 height 18
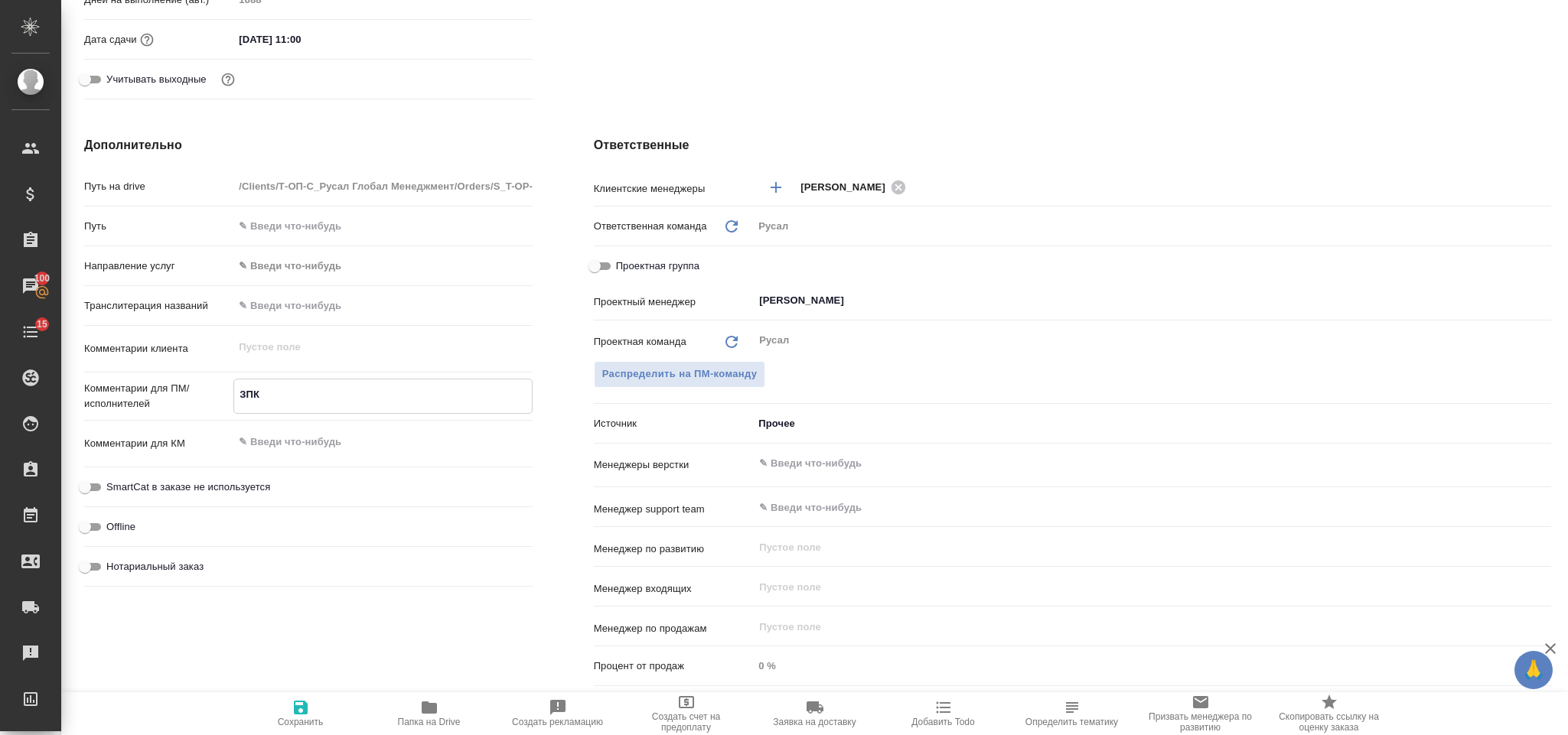
type textarea "x"
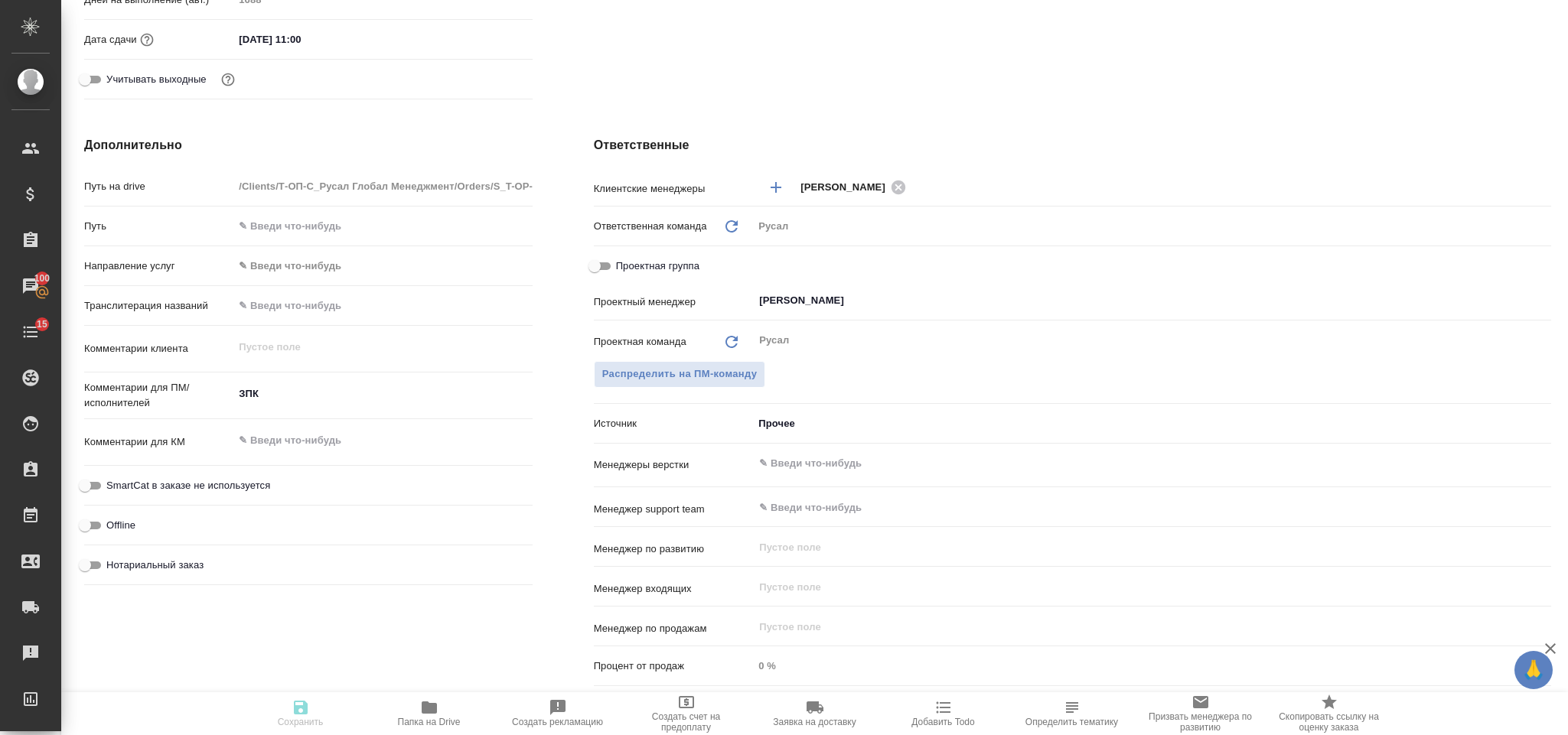
type textarea "x"
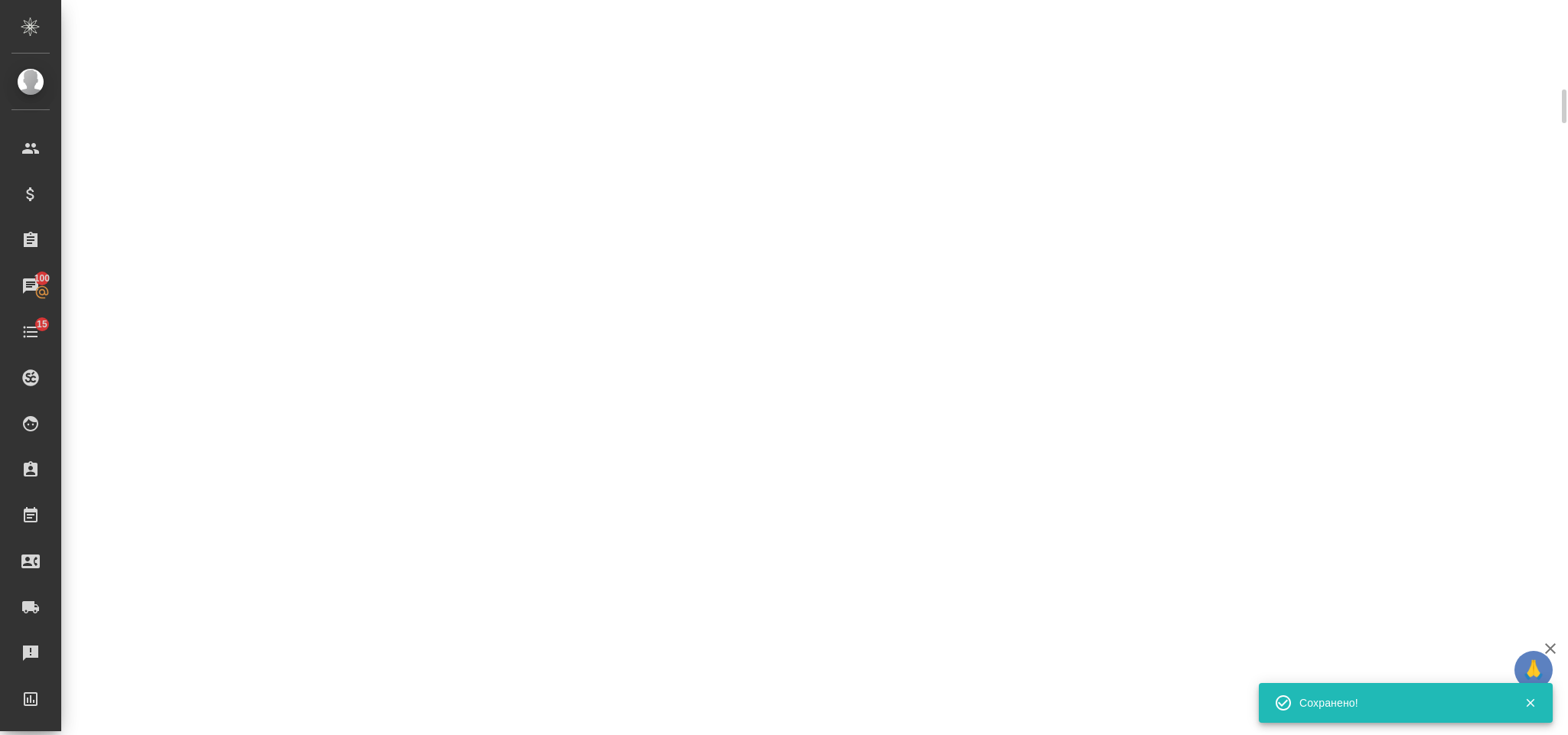
scroll to position [561, 0]
select select "RU"
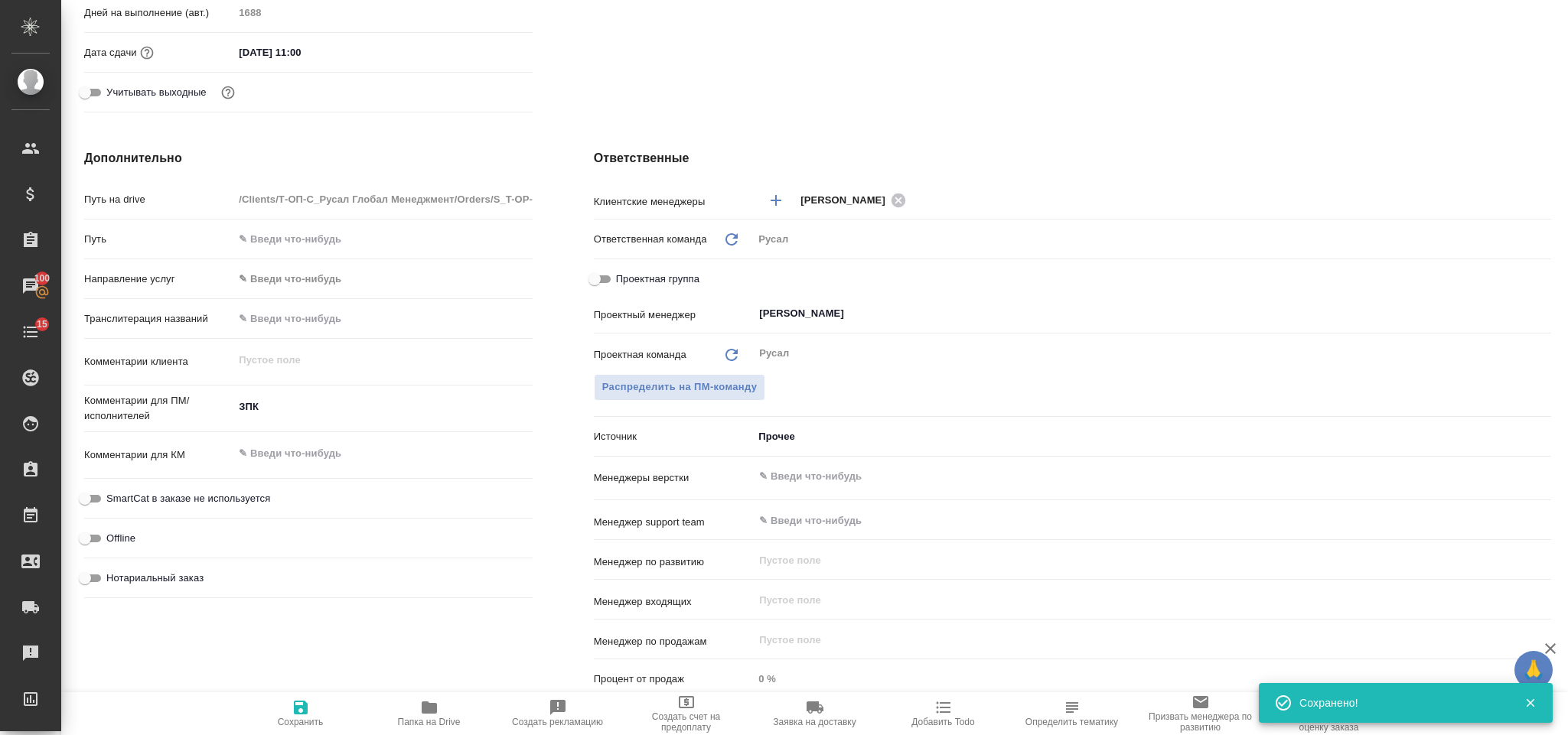
type textarea "x"
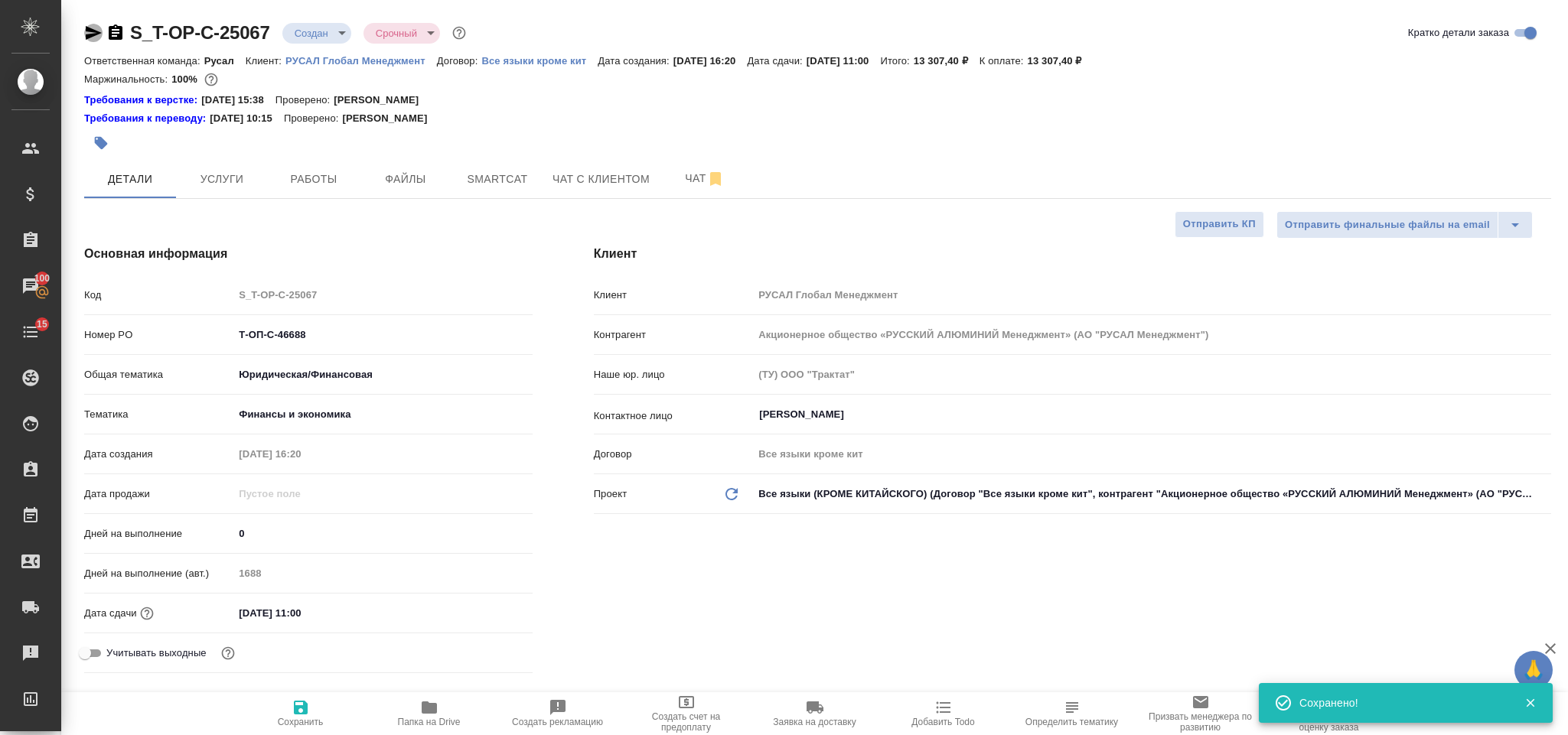
click at [94, 28] on icon "button" at bounding box center [94, 33] width 18 height 18
click at [113, 33] on icon "button" at bounding box center [115, 33] width 18 height 18
